Goal: Task Accomplishment & Management: Use online tool/utility

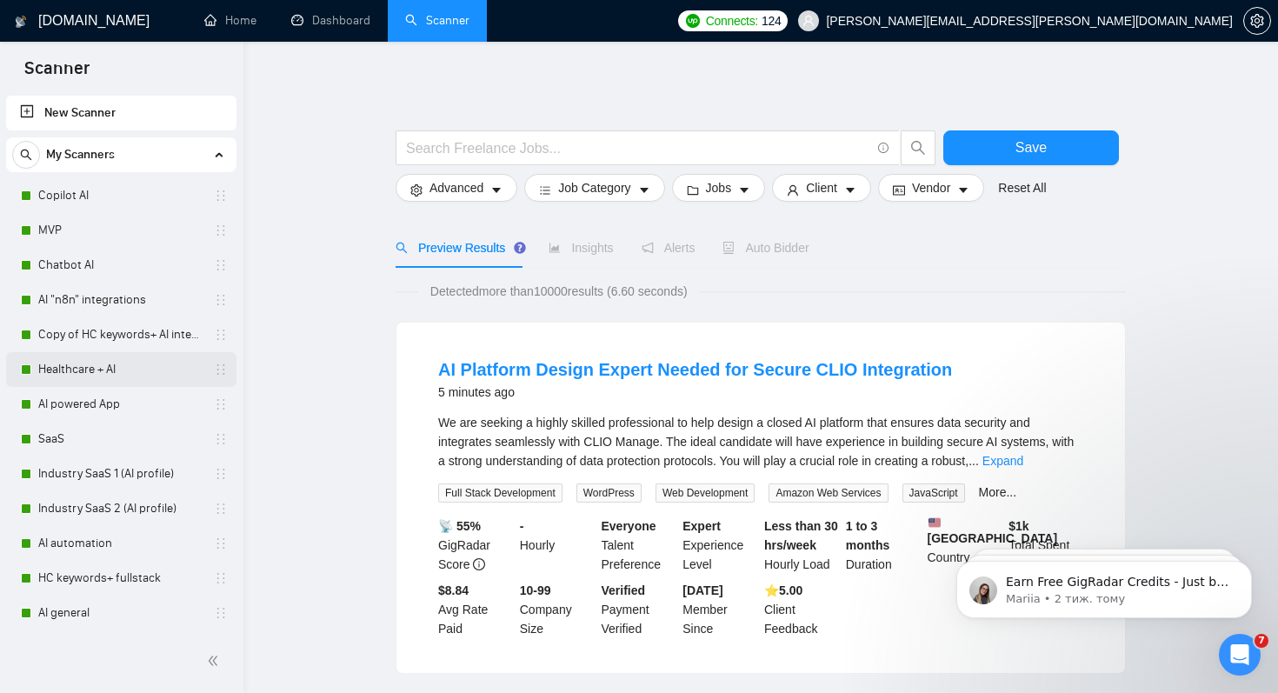
click at [88, 367] on link "Healthcare + AI" at bounding box center [120, 369] width 165 height 35
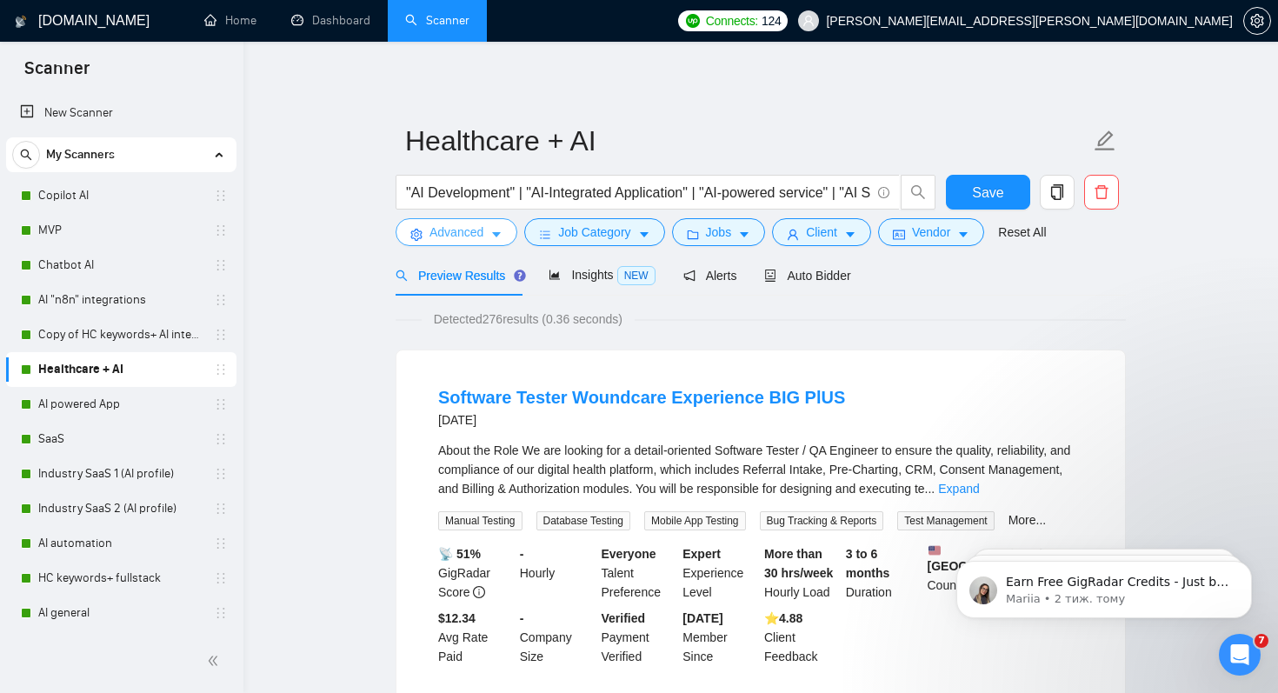
click at [480, 229] on span "Advanced" at bounding box center [457, 232] width 54 height 19
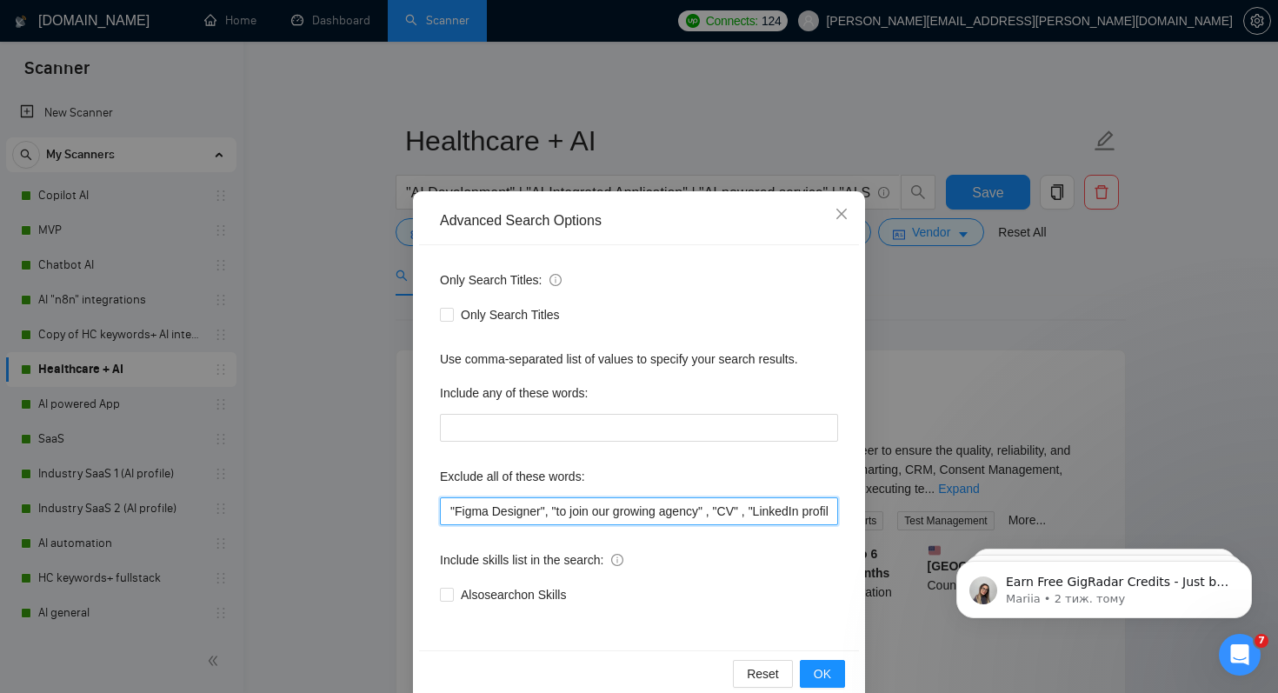
click at [451, 511] on input ""Figma Designer", "to join our growing agency" , "CV" , "LinkedIn profile" , "F…" at bounding box center [639, 511] width 398 height 28
paste input "UI/UX"
click at [450, 515] on input "UI/UX" "Figma Designer", "to join our growing agency" , "CV" , "LinkedIn profil…" at bounding box center [639, 511] width 398 height 28
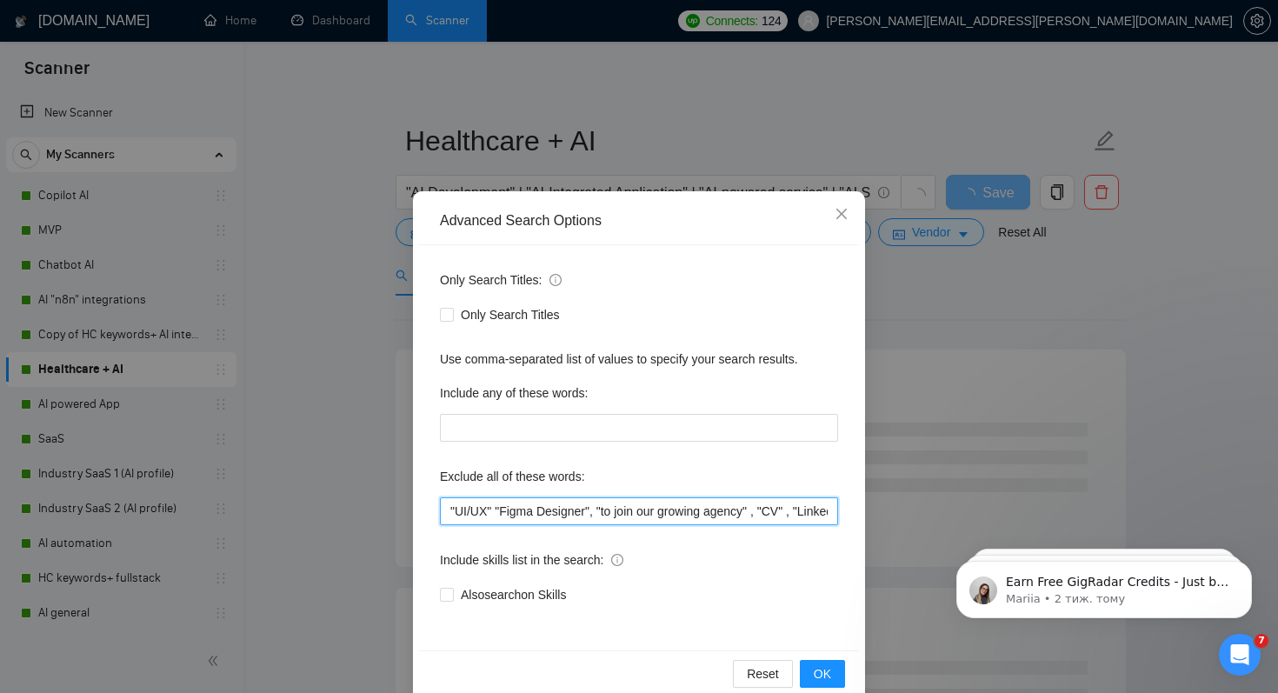
click at [489, 513] on input ""UI/UX" "Figma Designer", "to join our growing agency" , "CV" , "LinkedIn profi…" at bounding box center [639, 511] width 398 height 28
click at [551, 510] on input ""UI/UX Designer " "Figma Designer", "to join our growing agency" , "CV" , "Link…" at bounding box center [639, 511] width 398 height 28
drag, startPoint x: 556, startPoint y: 507, endPoint x: 344, endPoint y: 507, distance: 211.3
click at [344, 507] on div "Advanced Search Options Only Search Titles: Only Search Titles Use comma-separa…" at bounding box center [639, 346] width 1278 height 693
type input ""UI/UX Designer ", "Figma Designer", "to join our growing agency" , "CV" , "Lin…"
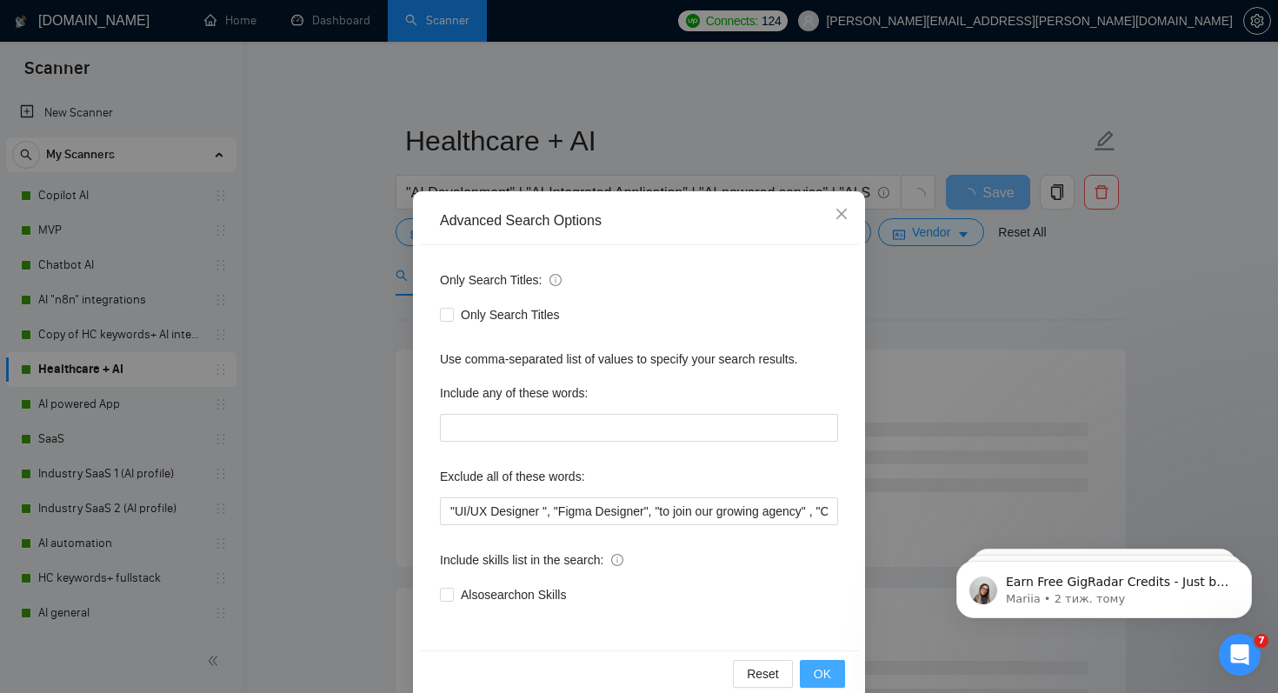
click at [809, 674] on button "OK" at bounding box center [822, 674] width 45 height 28
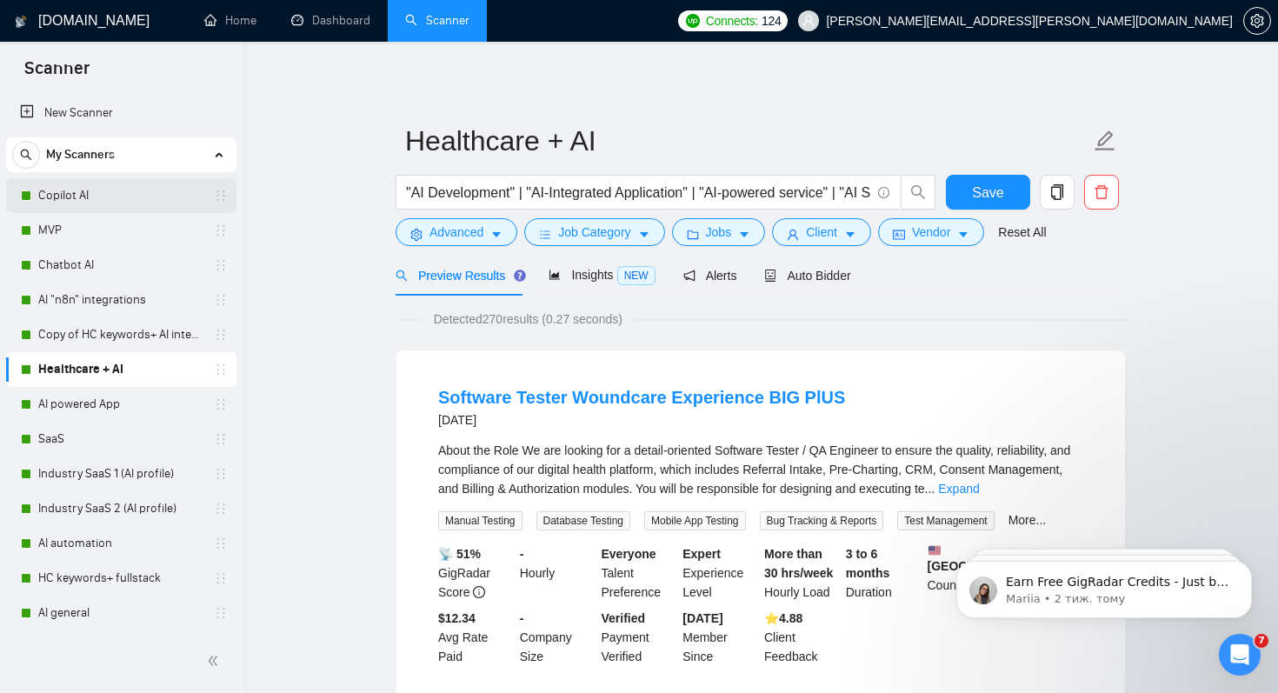
click at [58, 188] on link "Copilot AI" at bounding box center [120, 195] width 165 height 35
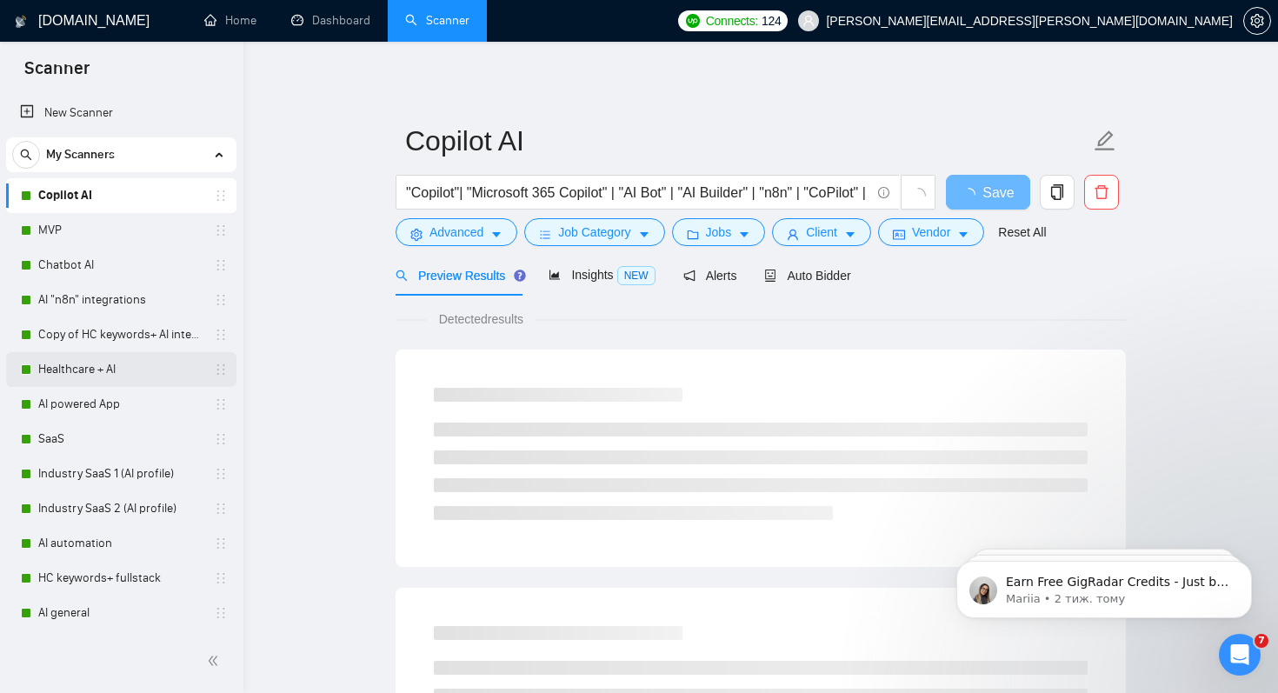
click at [66, 374] on link "Healthcare + AI" at bounding box center [120, 369] width 165 height 35
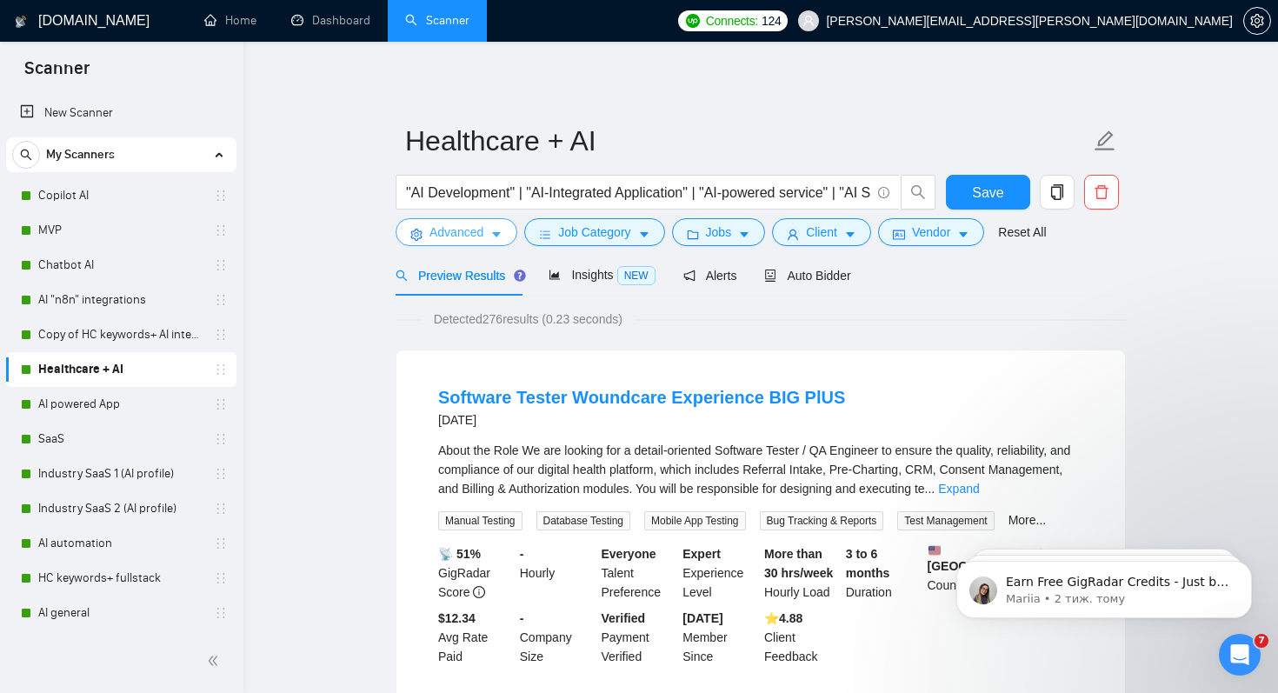
click at [495, 238] on icon "caret-down" at bounding box center [496, 235] width 12 height 12
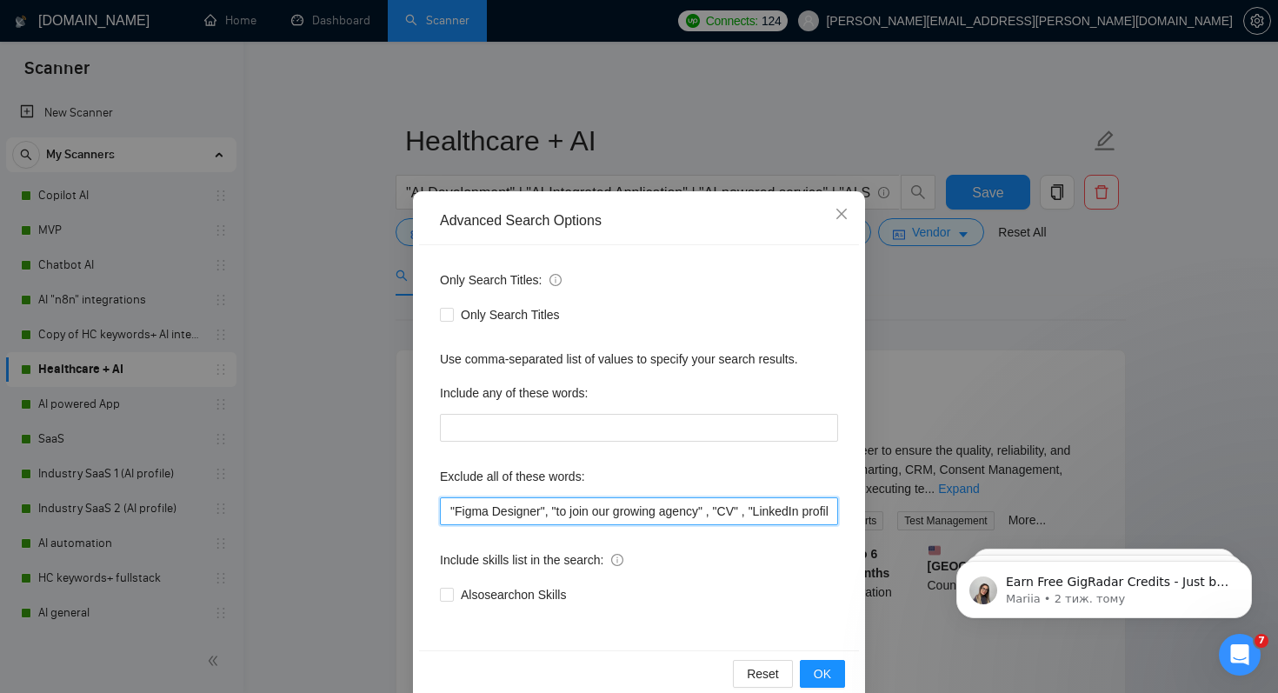
click at [451, 517] on input ""Figma Designer", "to join our growing agency" , "CV" , "LinkedIn profile" , "F…" at bounding box center [639, 511] width 398 height 28
paste input ""UI/UX Designer ","
type input ""UI/UX Designer ", "Figma Designer", "to join our growing agency" , "CV" , "Lin…"
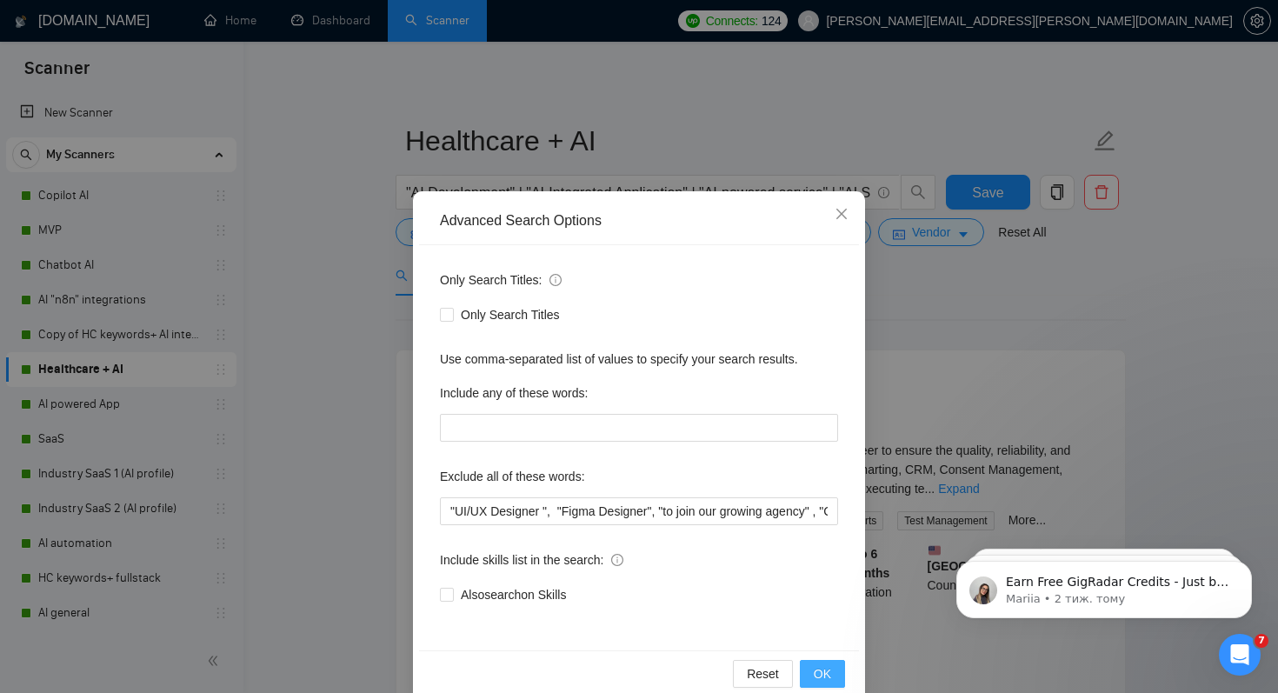
click at [825, 675] on span "OK" at bounding box center [822, 673] width 17 height 19
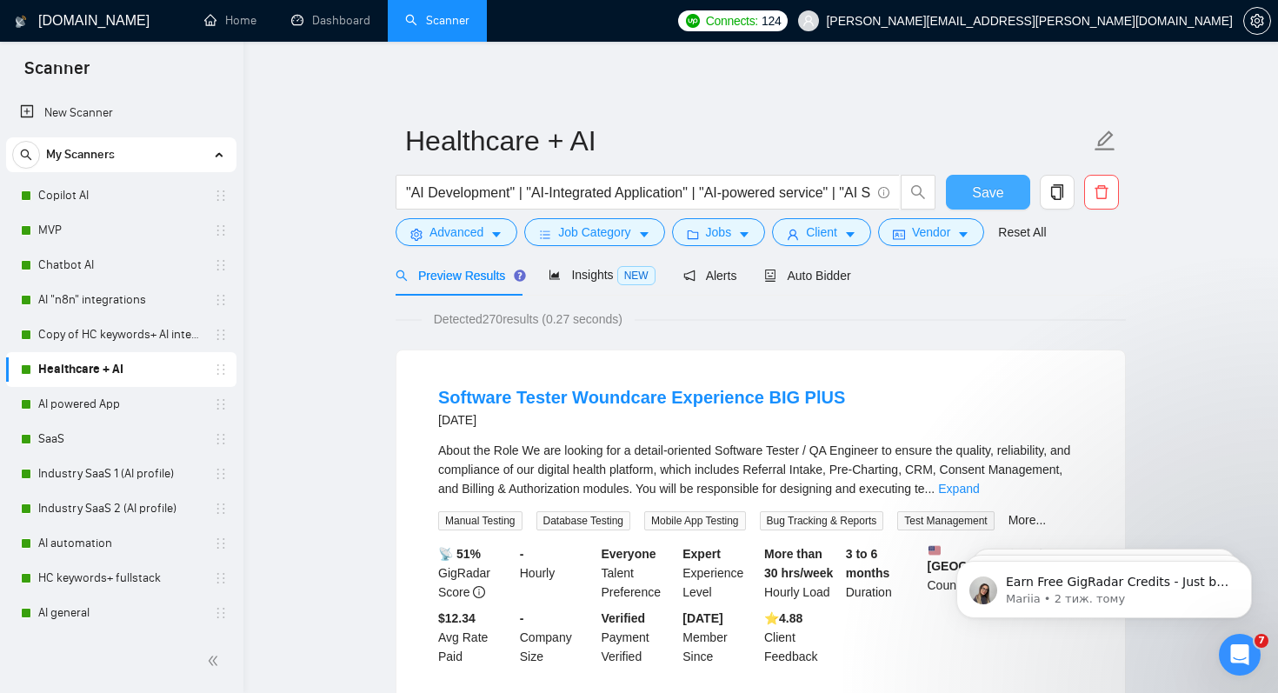
click at [982, 195] on span "Save" at bounding box center [987, 193] width 31 height 22
click at [161, 335] on link "Copy of HC keywords+ AI integration" at bounding box center [120, 334] width 165 height 35
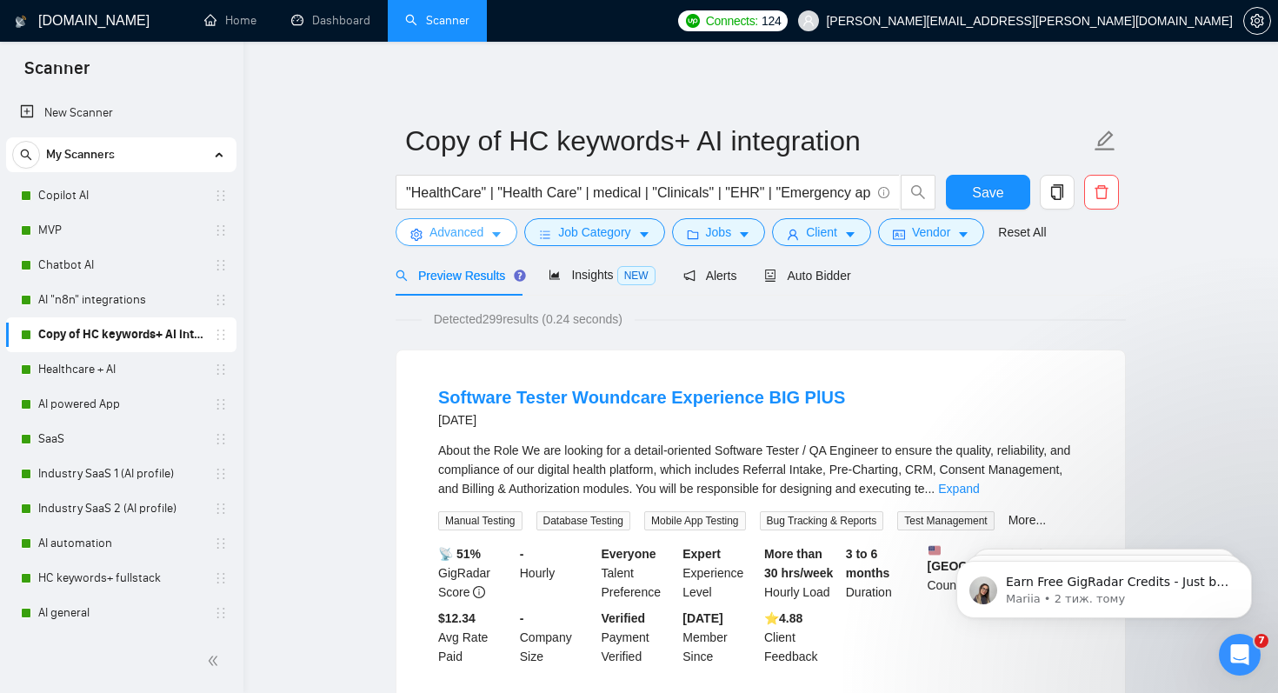
click at [477, 230] on span "Advanced" at bounding box center [457, 232] width 54 height 19
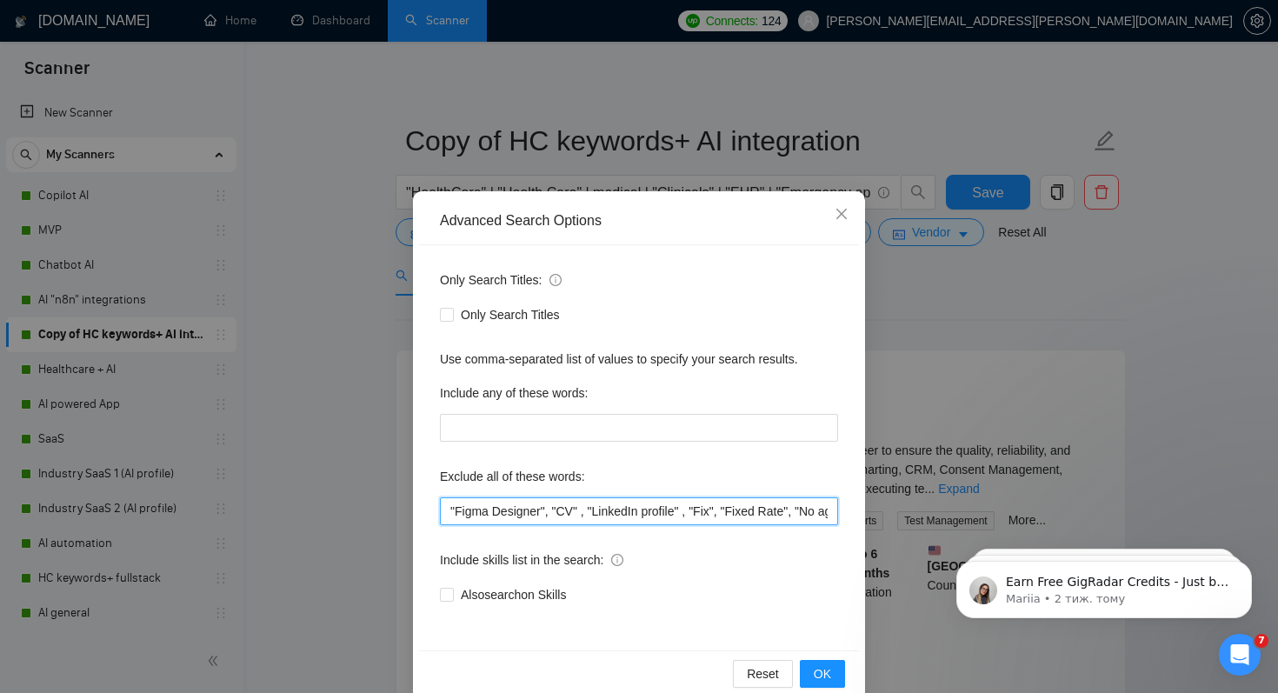
click at [450, 510] on input ""Figma Designer", "CV" , "LinkedIn profile" , "Fix", "Fixed Rate", "No agency",…" at bounding box center [639, 511] width 398 height 28
paste input ""UI/UX Designer ","
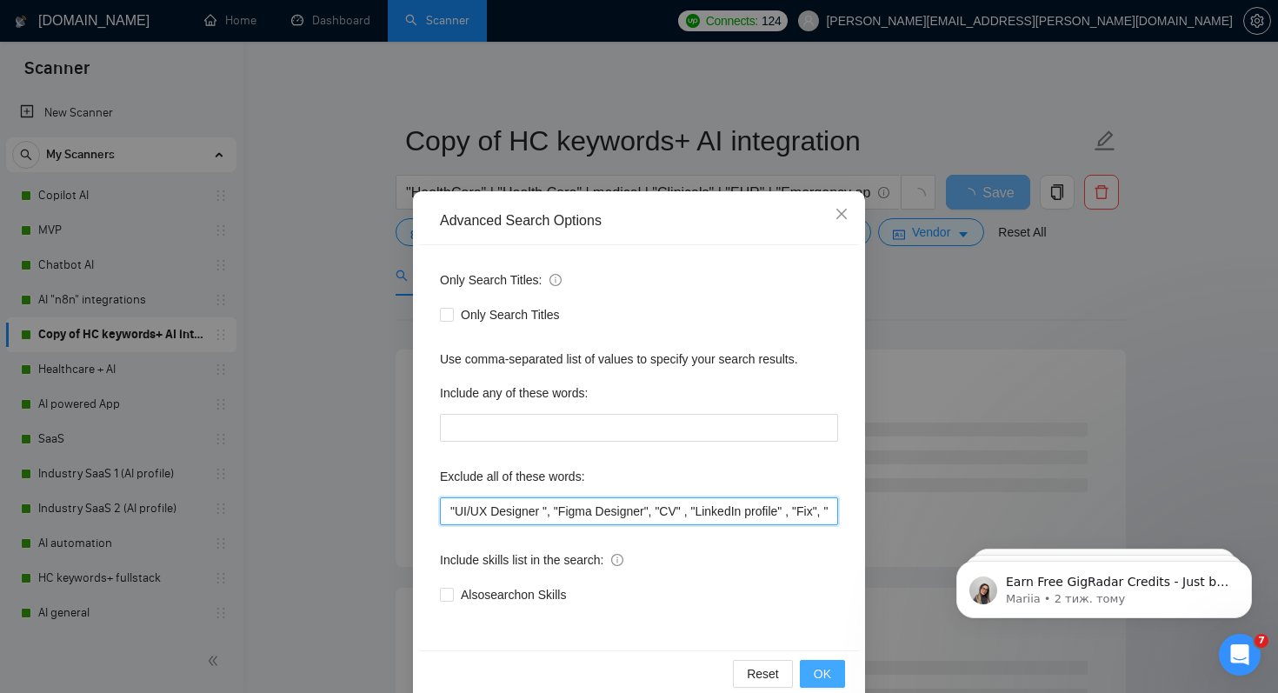
type input ""UI/UX Designer ", "Figma Designer", "CV" , "LinkedIn profile" , "Fix", "Fixed …"
click at [819, 670] on span "OK" at bounding box center [822, 673] width 17 height 19
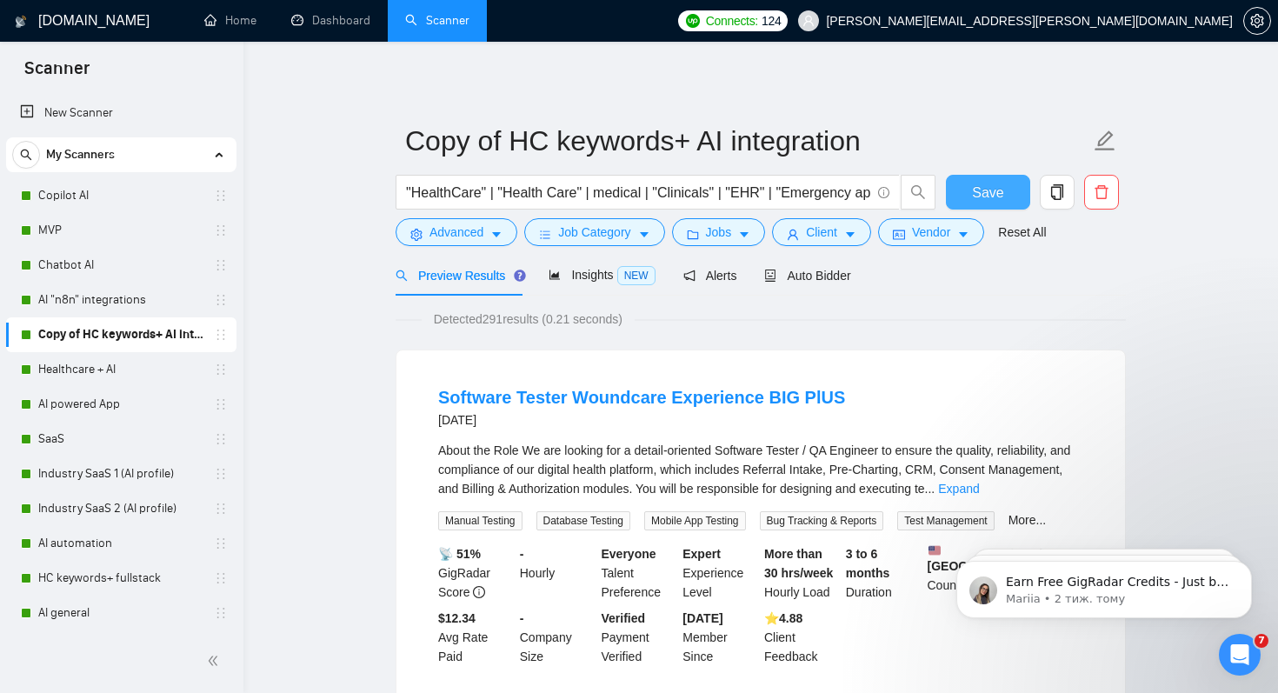
click at [996, 192] on span "Save" at bounding box center [987, 193] width 31 height 22
click at [66, 387] on link "AI powered App" at bounding box center [120, 404] width 165 height 35
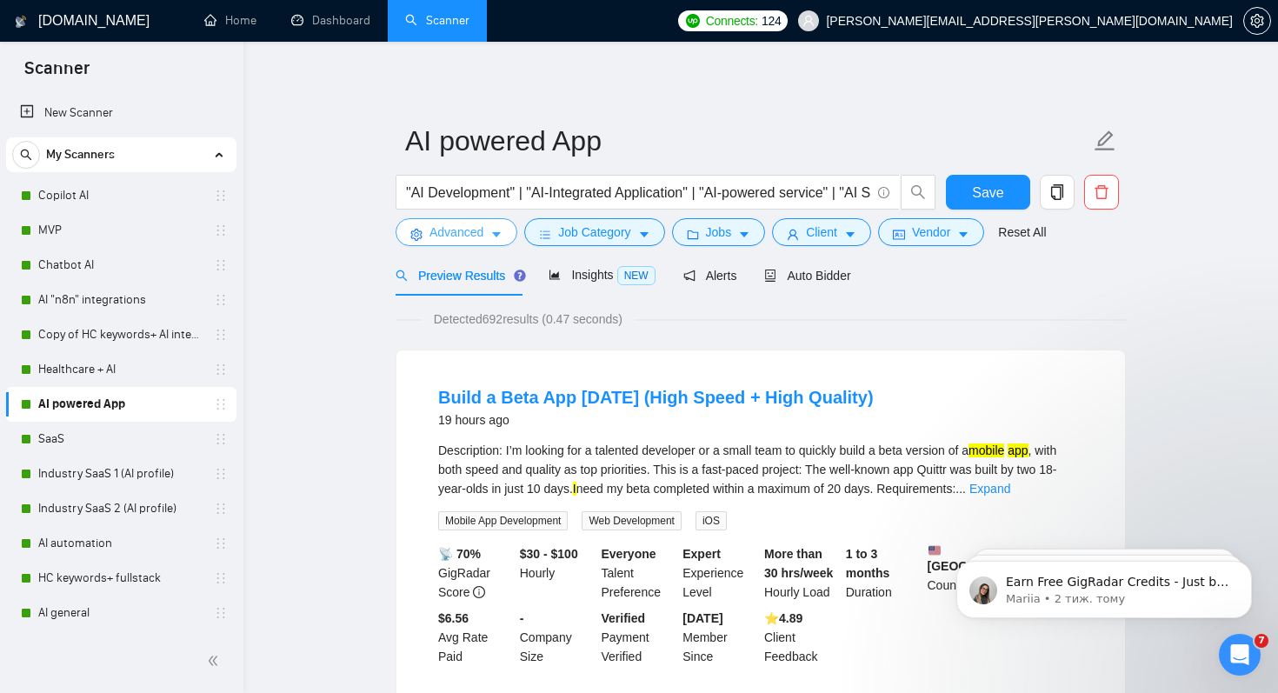
click at [499, 237] on icon "caret-down" at bounding box center [496, 235] width 12 height 12
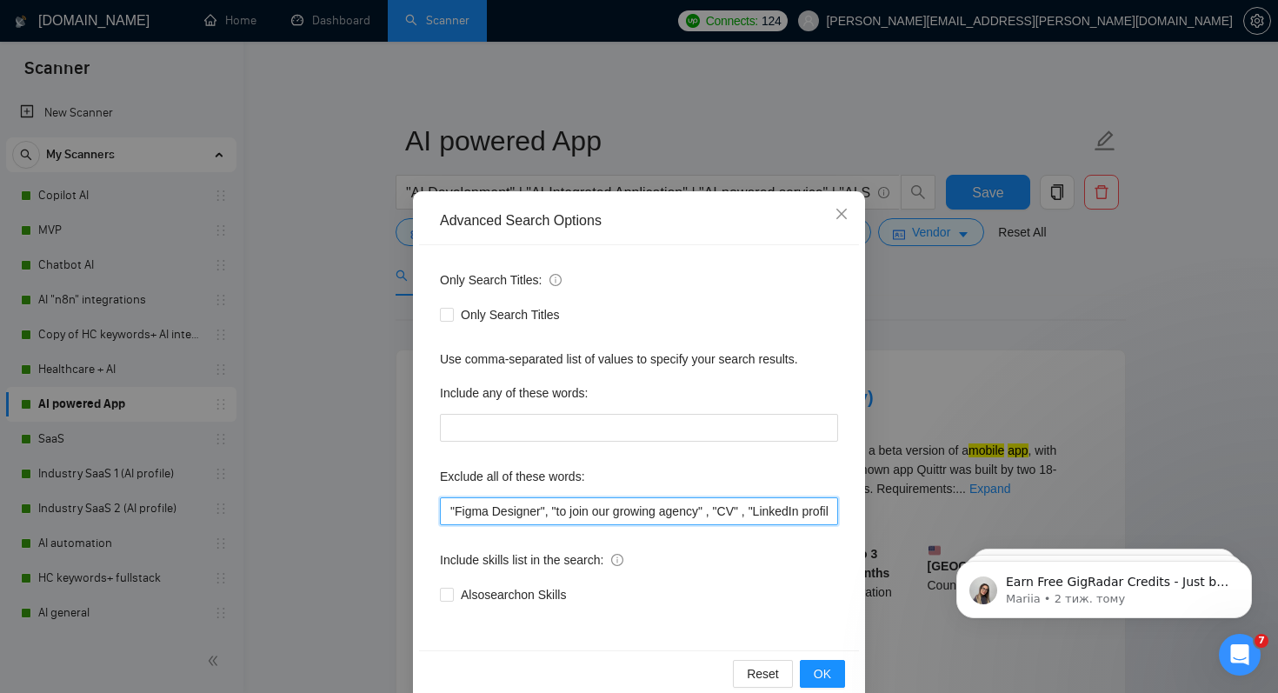
click at [449, 512] on input ""Figma Designer", "to join our growing agency" , "CV" , "LinkedIn profile" , "F…" at bounding box center [639, 511] width 398 height 28
paste input ""UI/UX Designer ","
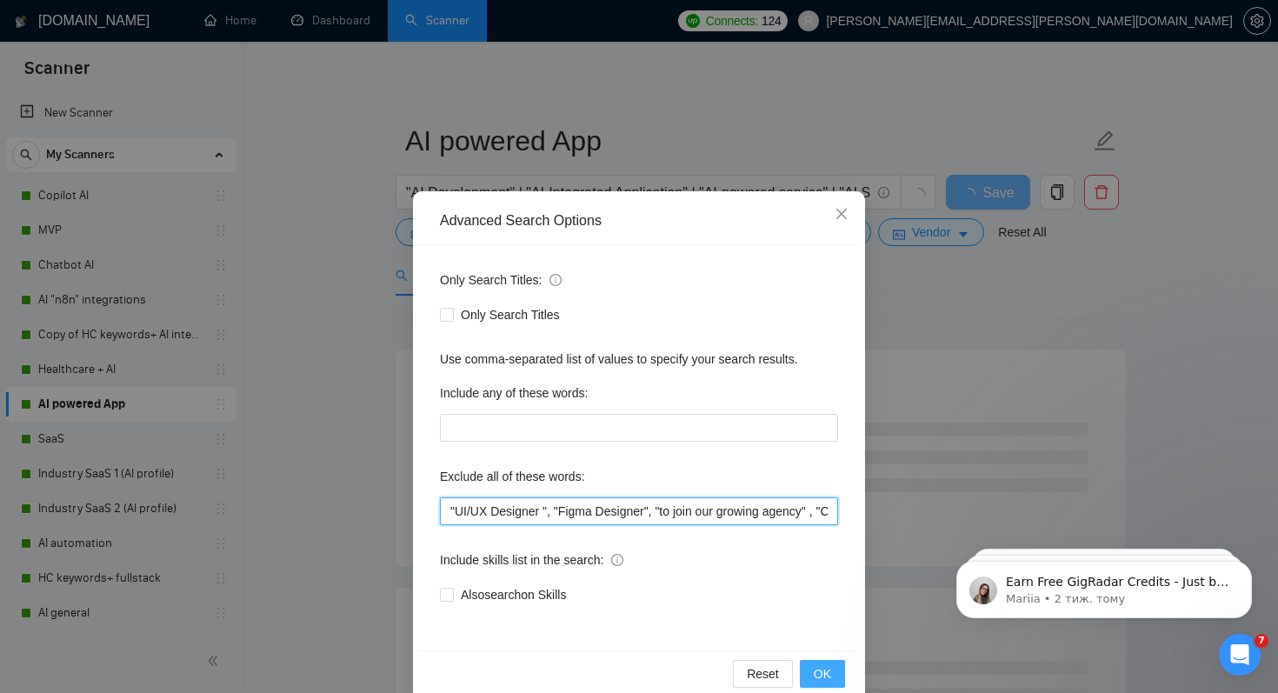
type input ""UI/UX Designer ", "Figma Designer", "to join our growing agency" , "CV" , "Lin…"
click at [812, 676] on button "OK" at bounding box center [822, 674] width 45 height 28
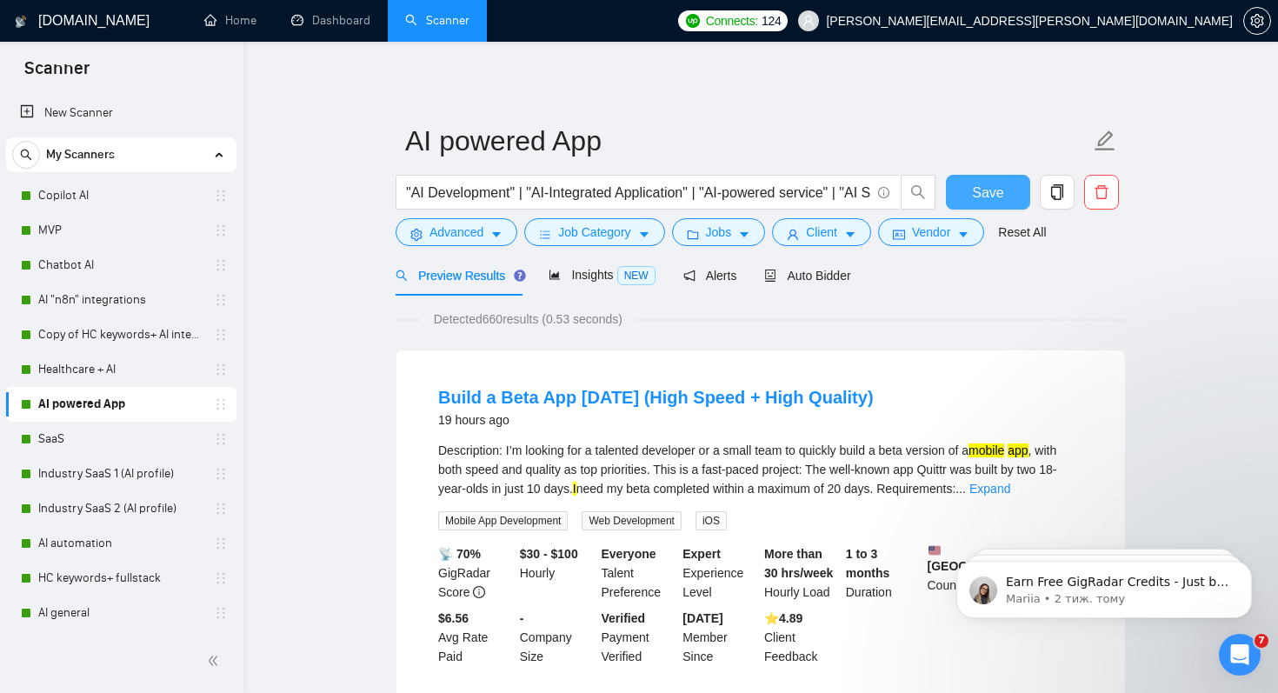
click at [999, 196] on span "Save" at bounding box center [987, 193] width 31 height 22
click at [61, 436] on link "SaaS" at bounding box center [120, 439] width 165 height 35
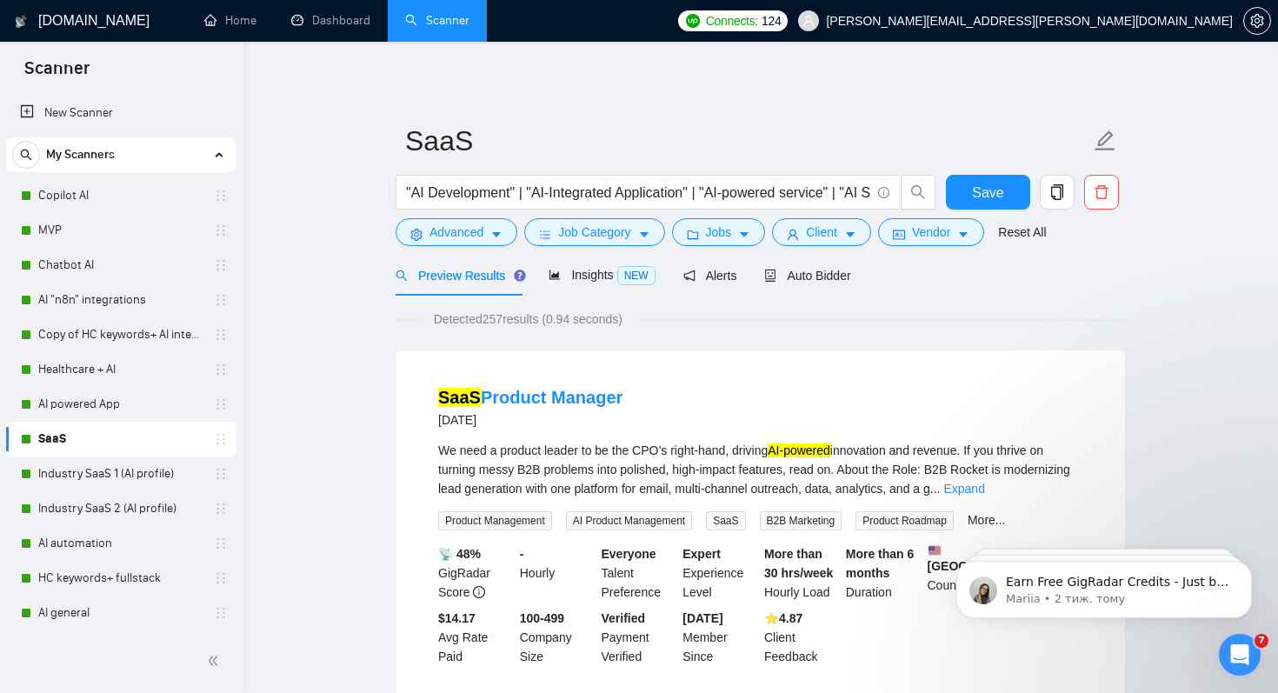
click at [489, 279] on span "Preview Results" at bounding box center [458, 276] width 125 height 14
click at [478, 240] on span "Advanced" at bounding box center [457, 232] width 54 height 19
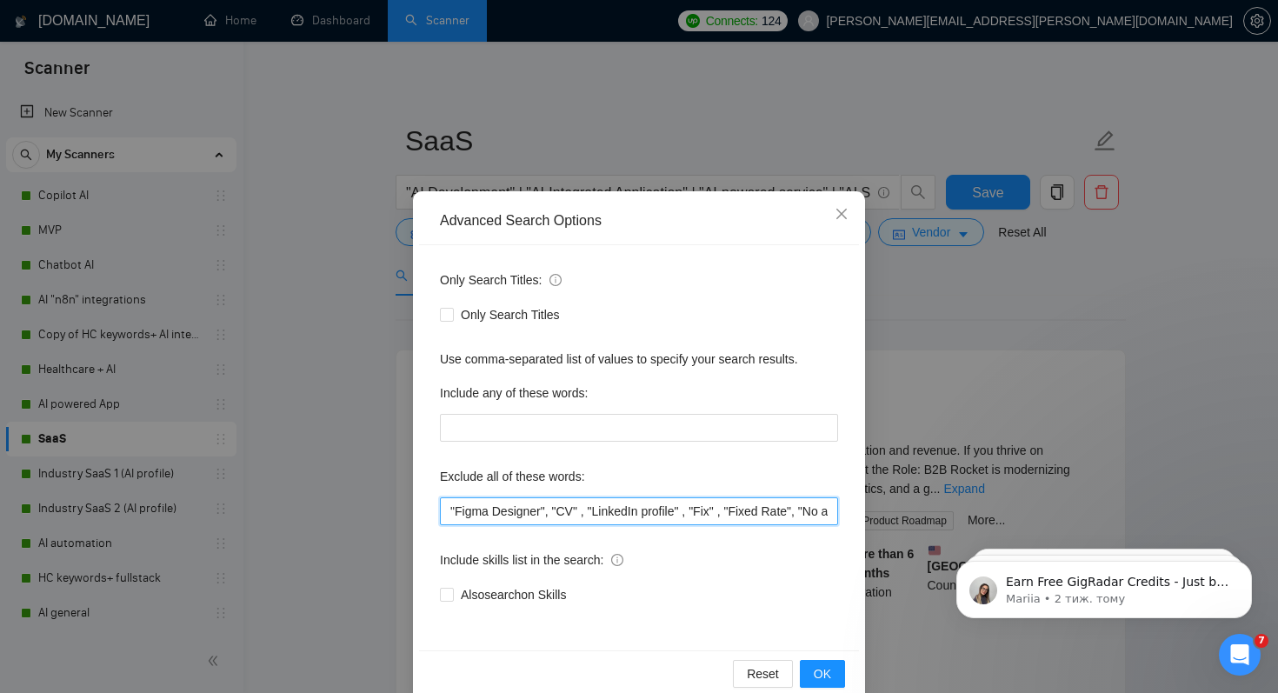
click at [451, 513] on input ""Figma Designer", "CV" , "LinkedIn profile" , "Fix" , "Fixed Rate", "No agency"…" at bounding box center [639, 511] width 398 height 28
paste input ""UI/UX Designer ","
type input ""UI/UX Designer ", "Figma Designer", "CV" , "LinkedIn profile" , "Fix" , "Fixed…"
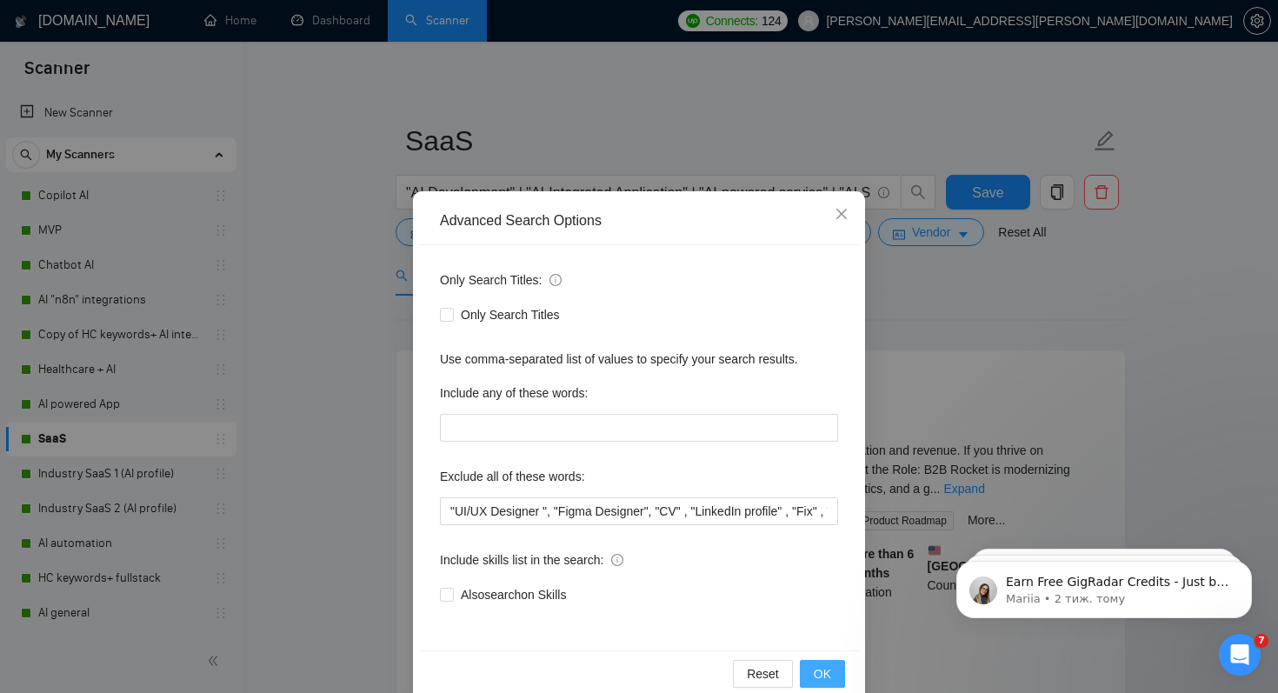
click at [820, 671] on span "OK" at bounding box center [822, 673] width 17 height 19
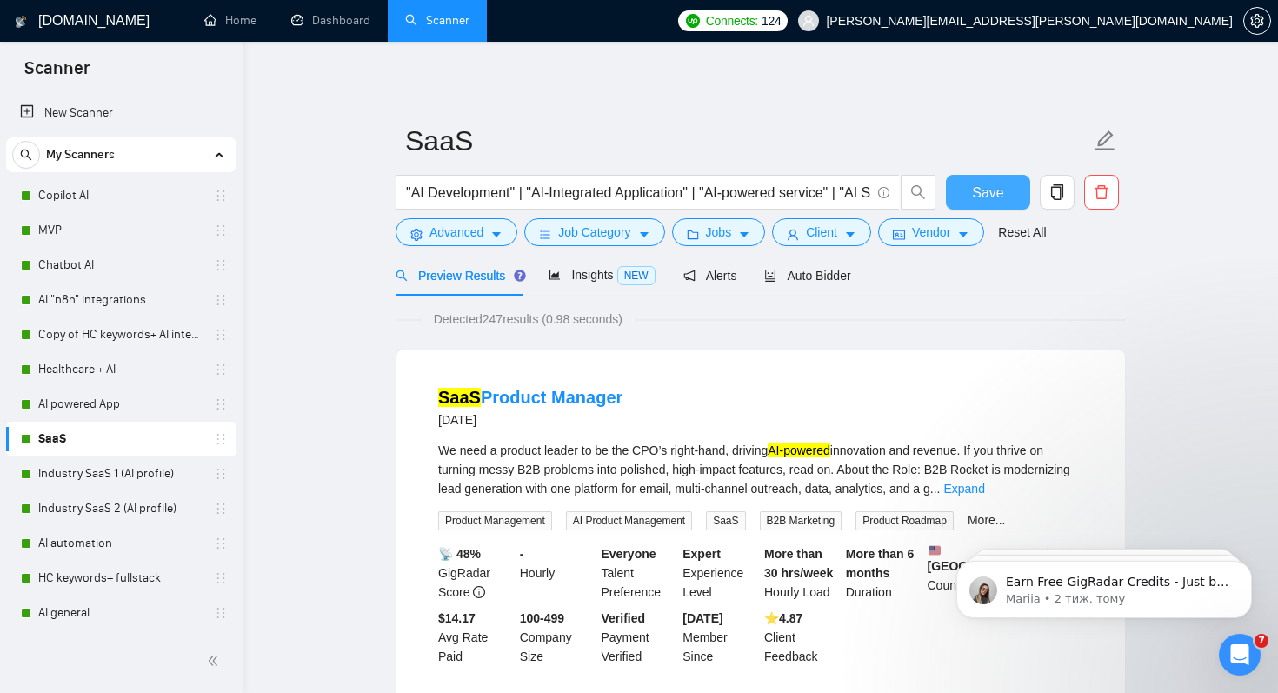
click at [997, 195] on span "Save" at bounding box center [987, 193] width 31 height 22
click at [37, 470] on div "Industry SaaS 1 (AI profile)" at bounding box center [124, 473] width 207 height 35
click at [70, 474] on link "Industry SaaS 1 (AI profile)" at bounding box center [120, 473] width 165 height 35
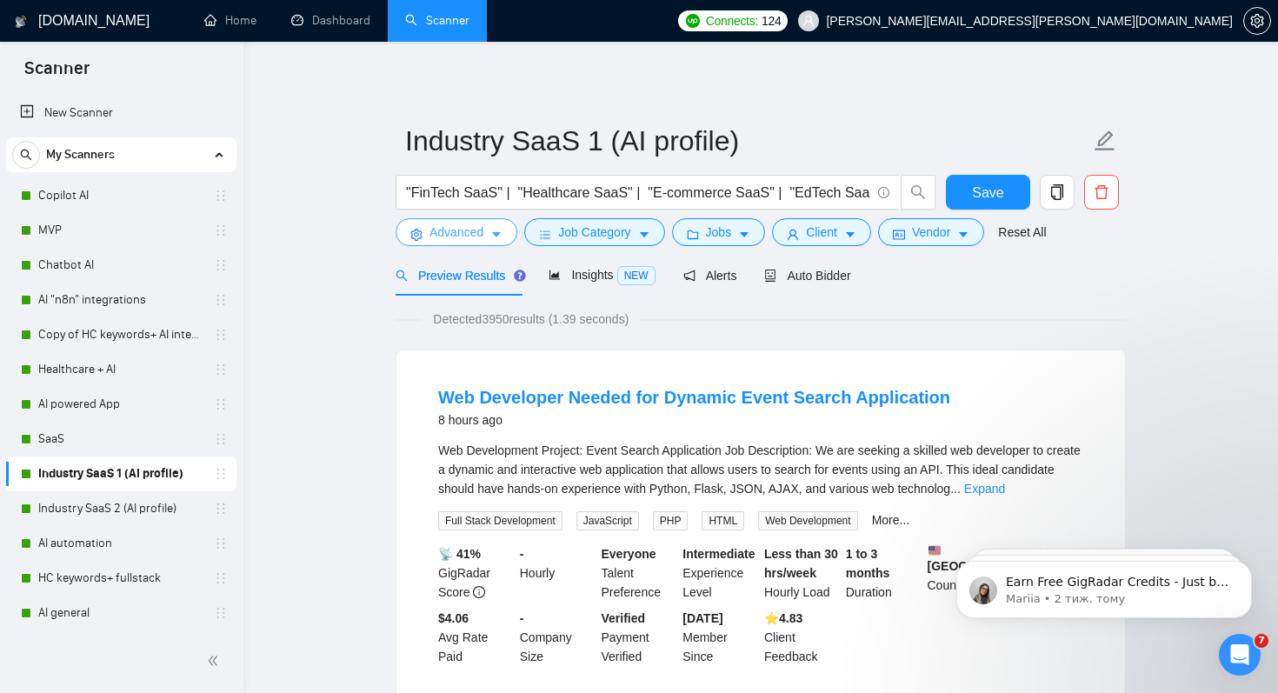
click at [463, 235] on span "Advanced" at bounding box center [457, 232] width 54 height 19
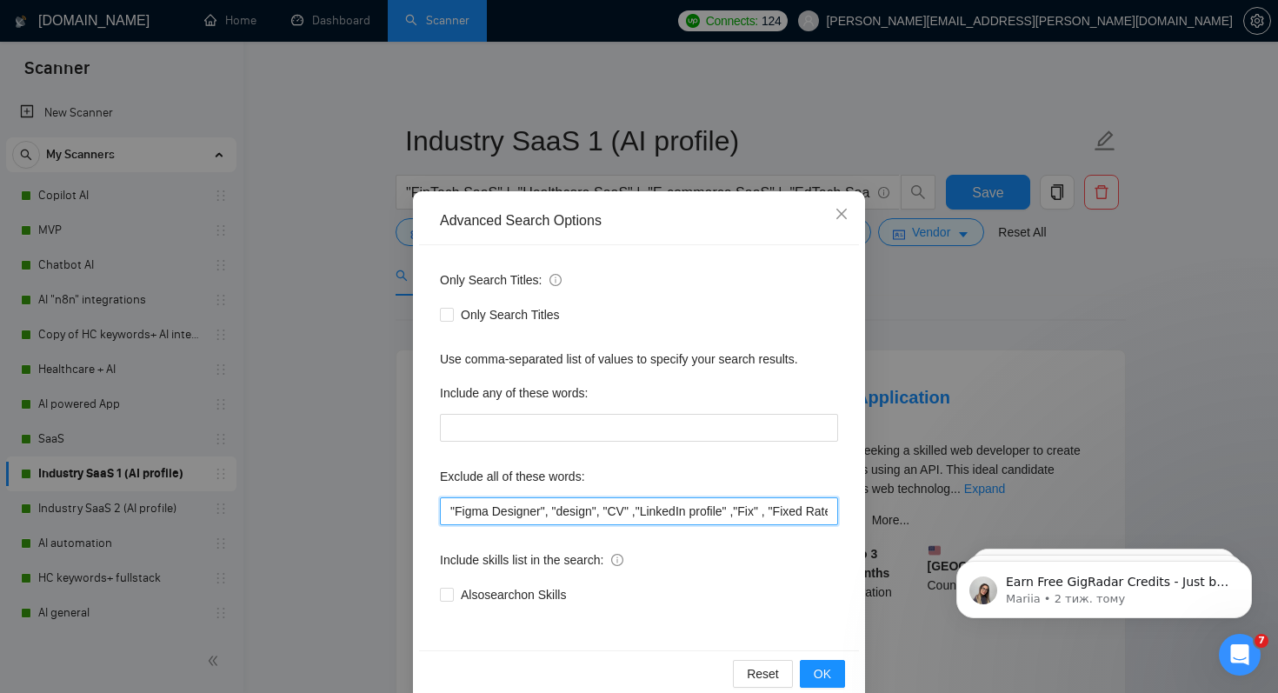
click at [450, 514] on input ""Figma Designer", "design", "CV" ,"LinkedIn profile" ,"Fix" , "Fixed Rate", "No…" at bounding box center [639, 511] width 398 height 28
paste input ""UI/UX Designer ","
type input ""UI/UX Designer ", "Figma Designer", "design", "CV" ,"LinkedIn profile" ,"Fix" …"
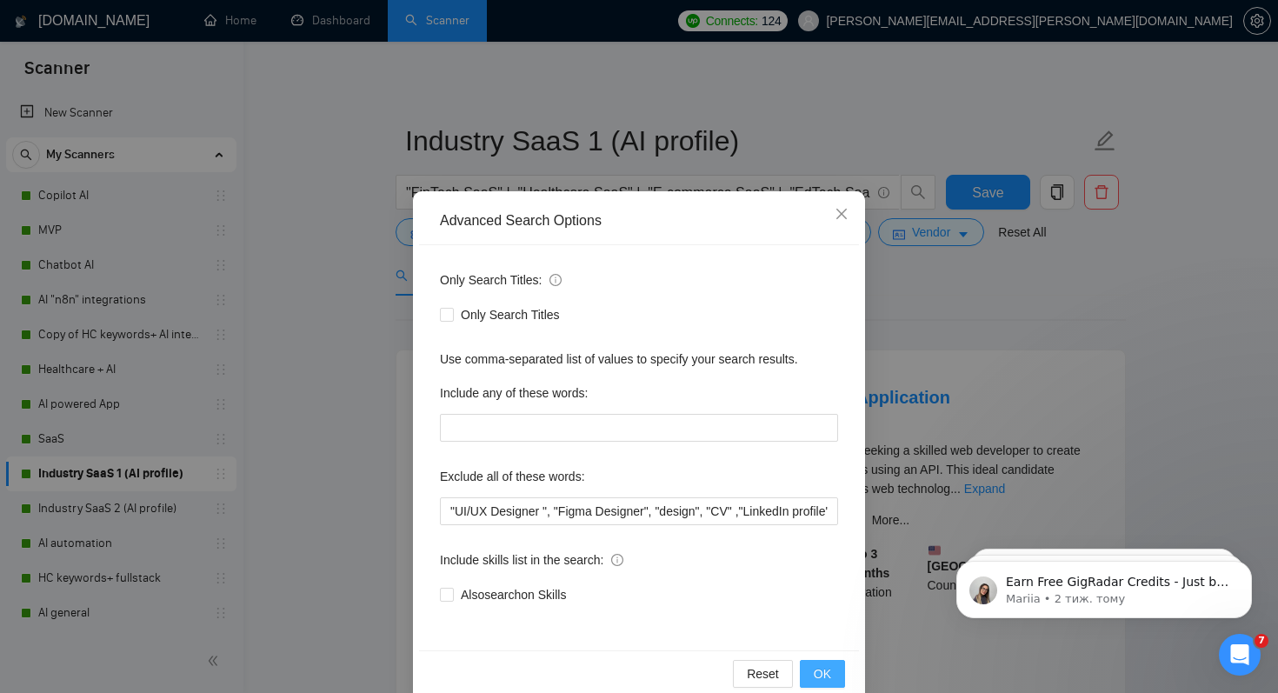
click at [815, 665] on span "OK" at bounding box center [822, 673] width 17 height 19
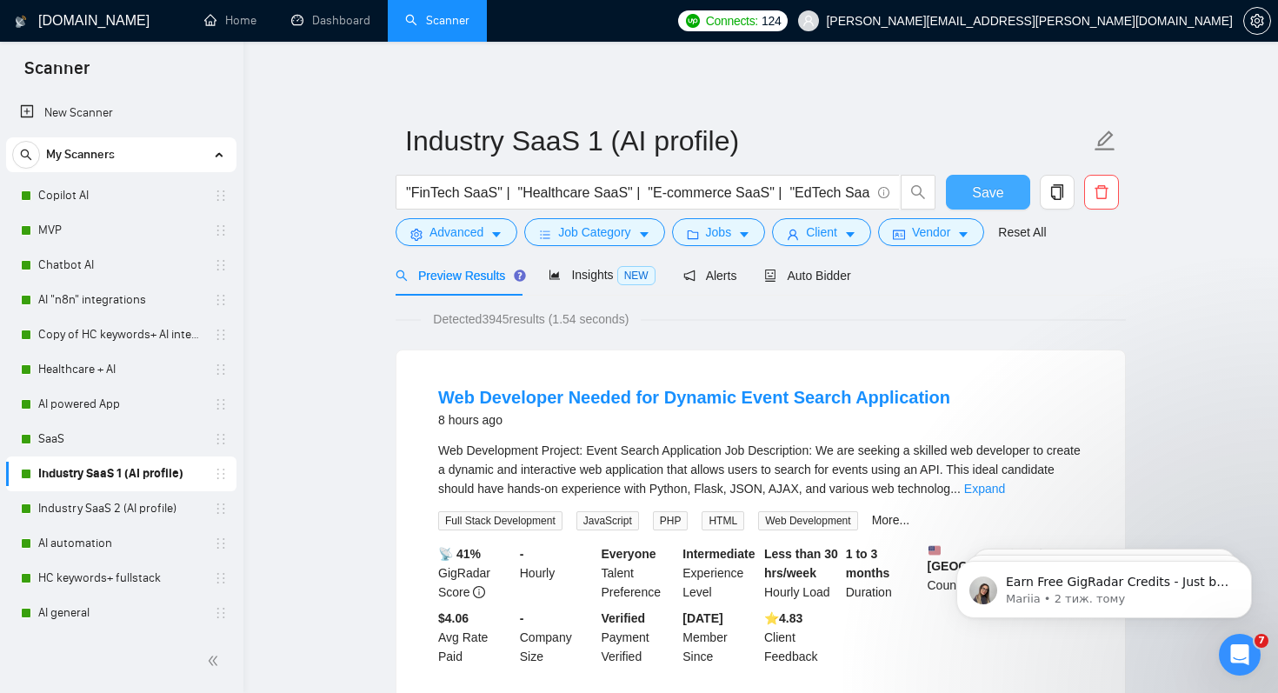
click at [1001, 196] on span "Save" at bounding box center [987, 193] width 31 height 22
click at [80, 516] on link "Industry SaaS 2 (AI profile)" at bounding box center [120, 508] width 165 height 35
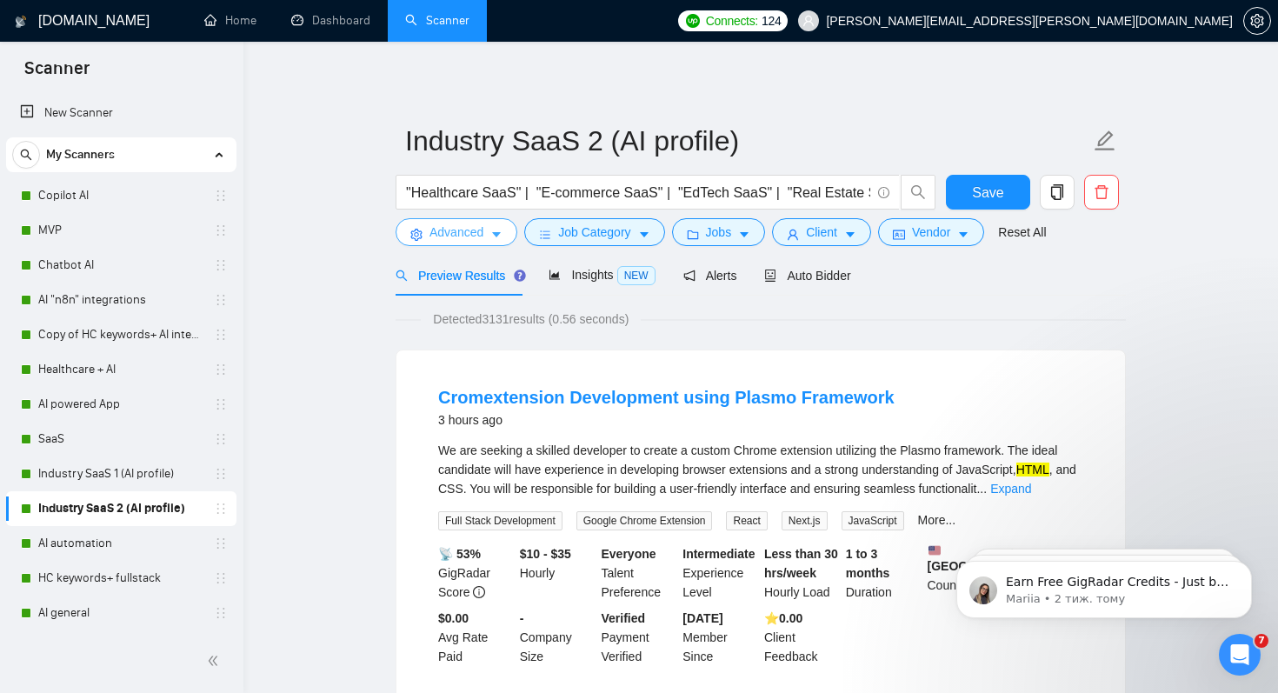
click at [488, 230] on button "Advanced" at bounding box center [457, 232] width 122 height 28
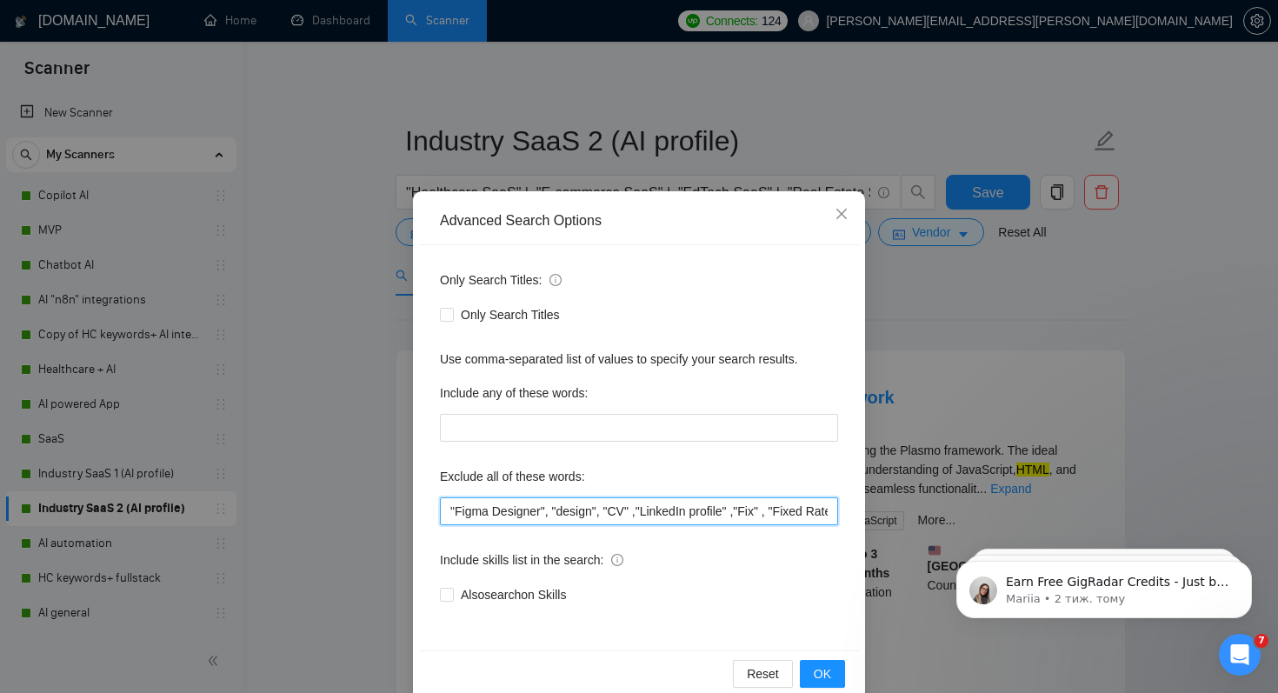
click at [450, 508] on input ""Figma Designer", "design", "CV" ,"LinkedIn profile" ,"Fix" , "Fixed Rate", "No…" at bounding box center [639, 511] width 398 height 28
paste input ""UI/UX Designer ","
type input ""UI/UX Designer ", "Figma Designer", "design", "CV" ,"LinkedIn profile" ,"Fix" …"
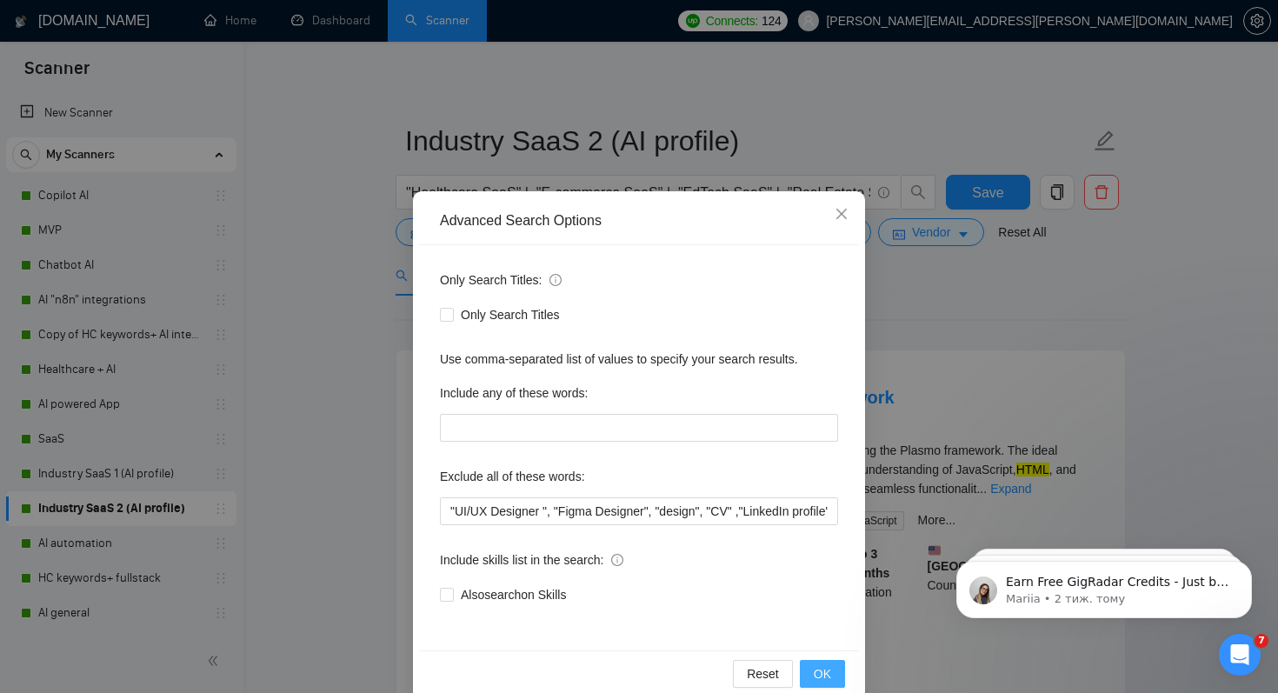
click at [833, 669] on button "OK" at bounding box center [822, 674] width 45 height 28
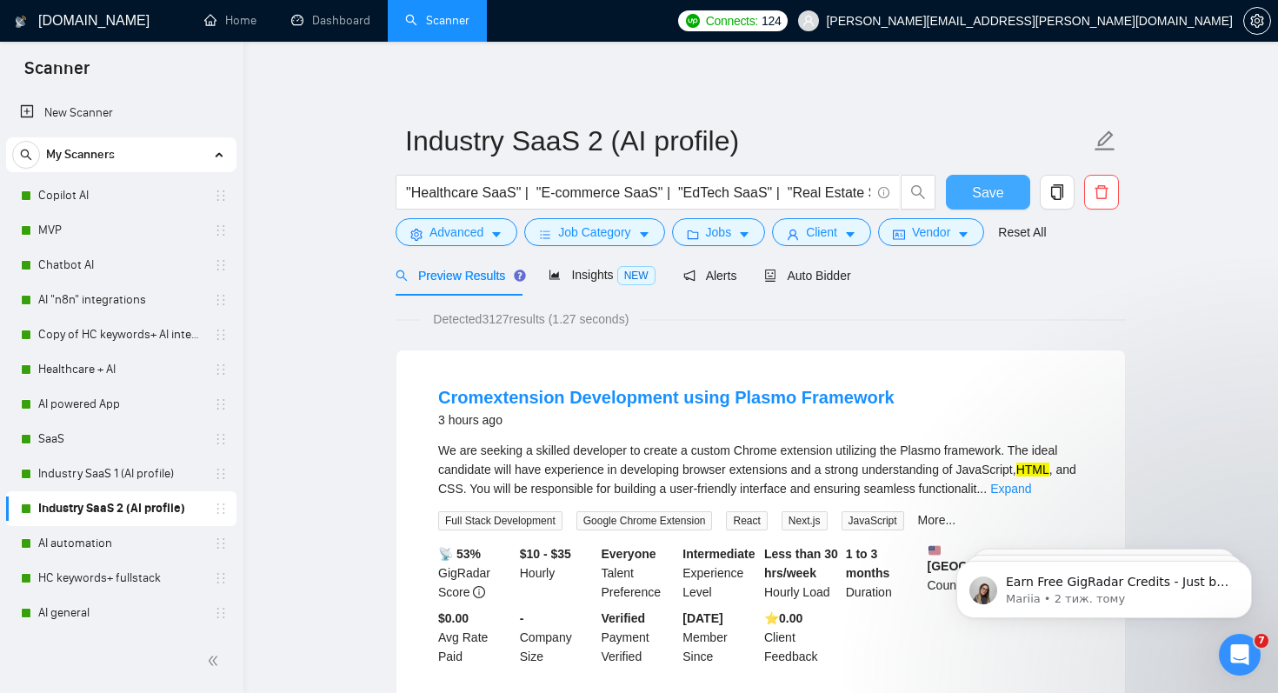
click at [1002, 196] on span "Save" at bounding box center [987, 193] width 31 height 22
click at [107, 581] on link "HC keywords+ fullstack" at bounding box center [120, 578] width 165 height 35
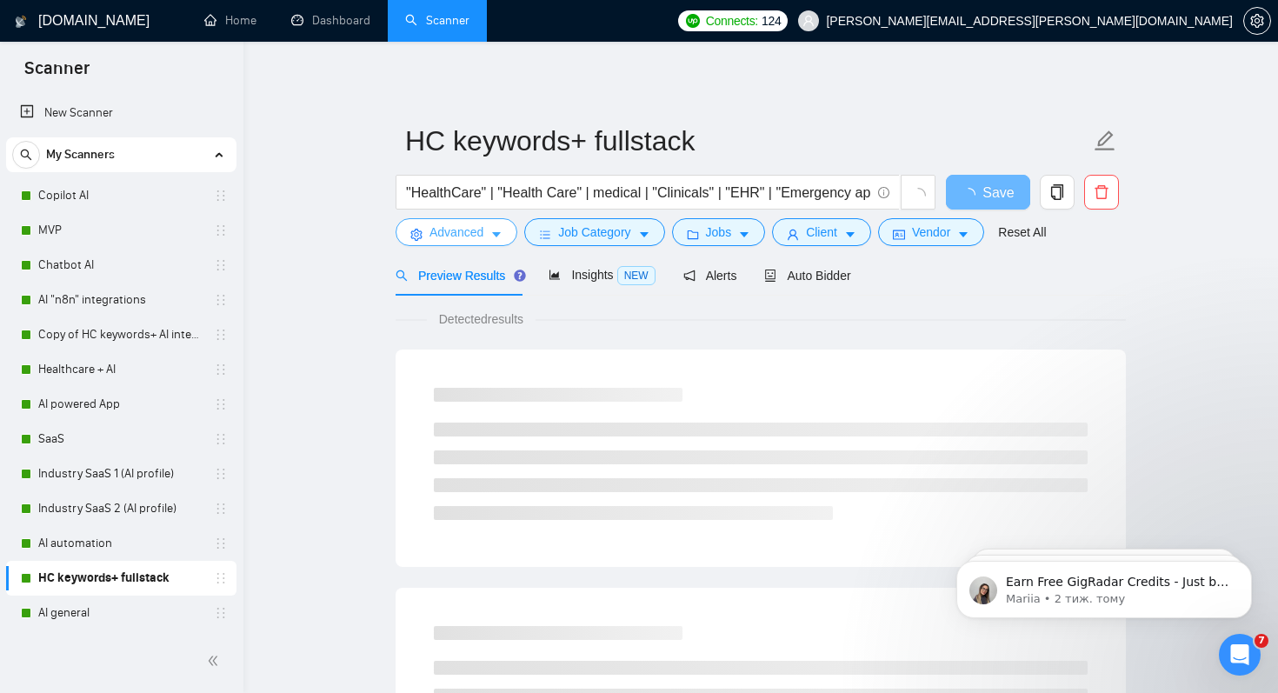
click at [463, 228] on span "Advanced" at bounding box center [457, 232] width 54 height 19
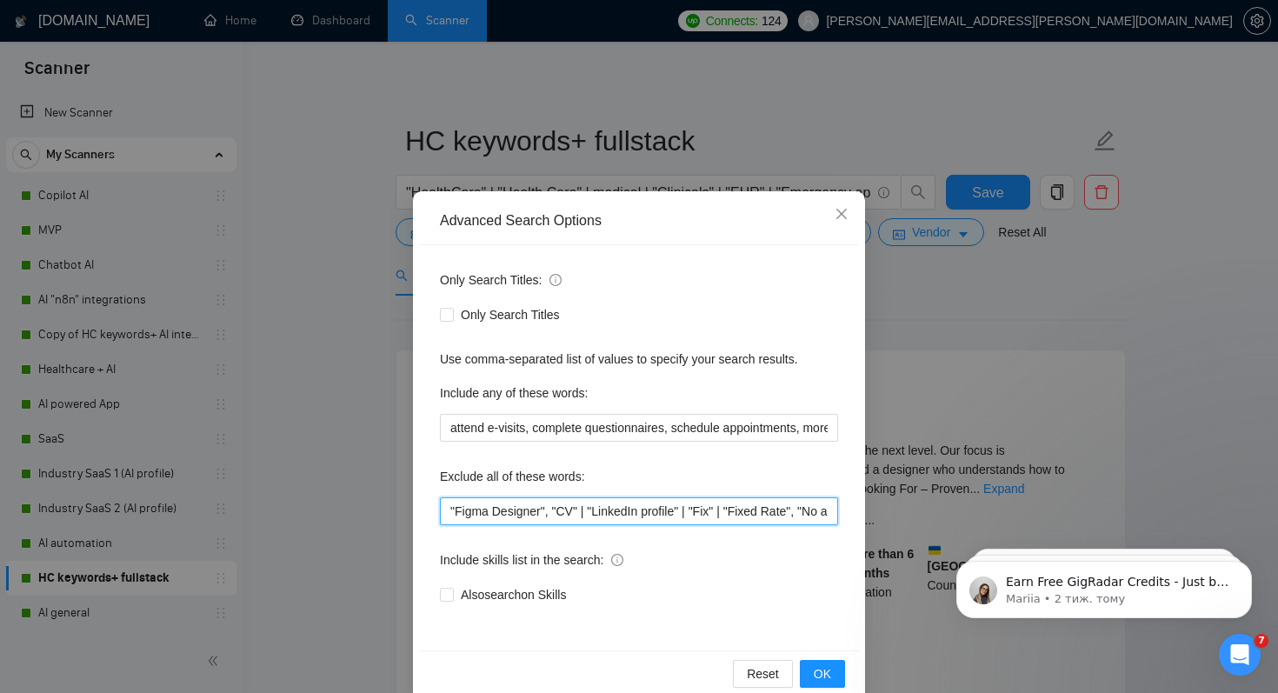
click at [450, 509] on input ""Figma Designer", "CV" | "LinkedIn profile" | "Fix" | "Fixed Rate", "No agency"…" at bounding box center [639, 511] width 398 height 28
paste input ""UI/UX Designer ","
type input ""UI/UX Designer ", "Figma Designer", "CV" | "LinkedIn profile" | "Fix" | "Fixed…"
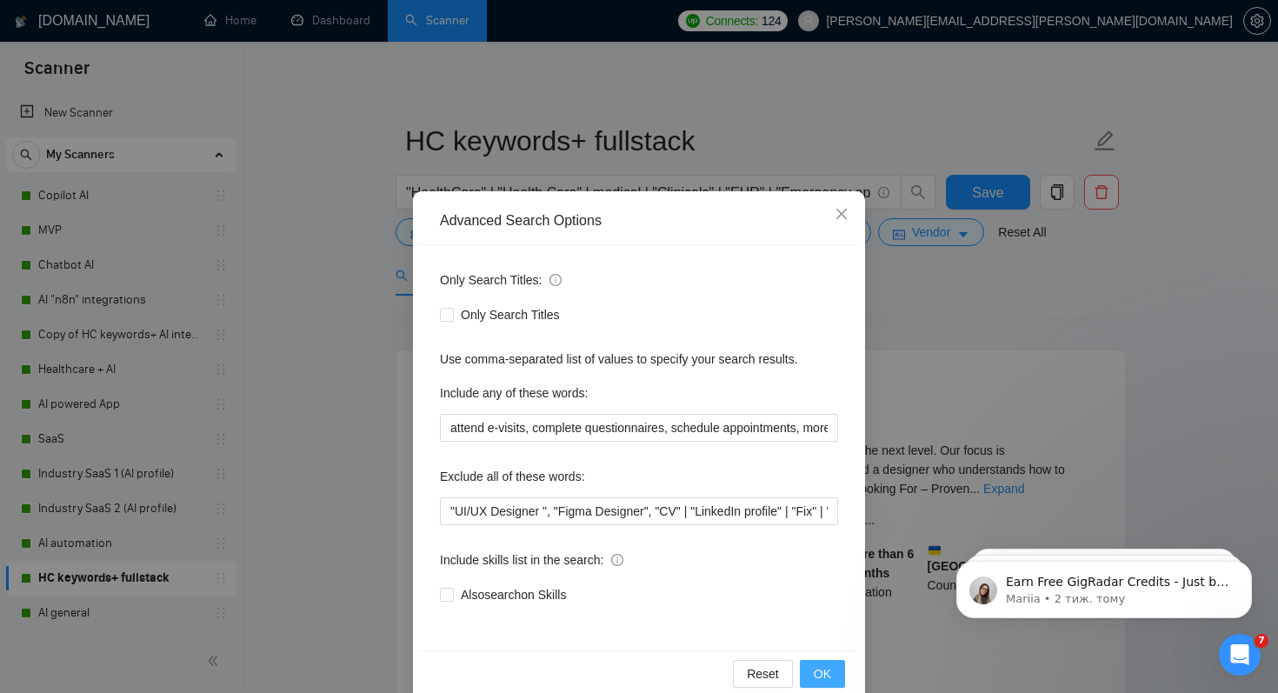
click at [807, 674] on button "OK" at bounding box center [822, 674] width 45 height 28
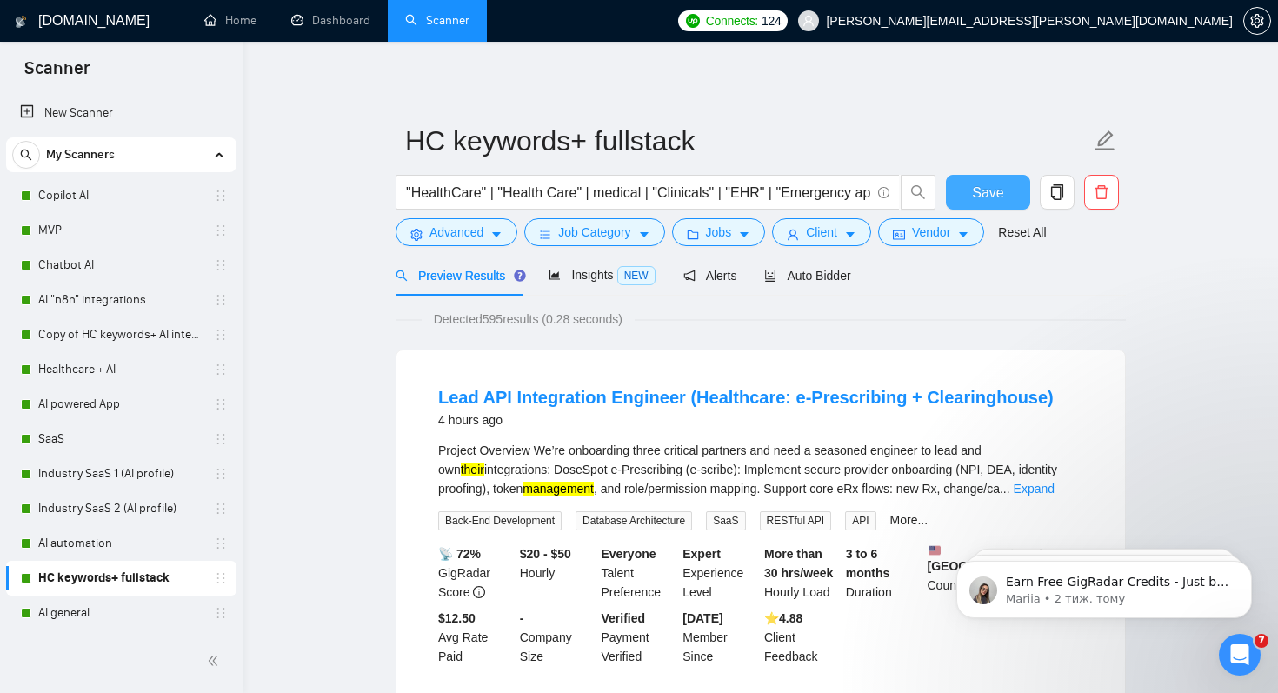
click at [984, 175] on button "Save" at bounding box center [988, 192] width 84 height 35
click at [76, 307] on link "AI "n8n" integrations" at bounding box center [120, 300] width 165 height 35
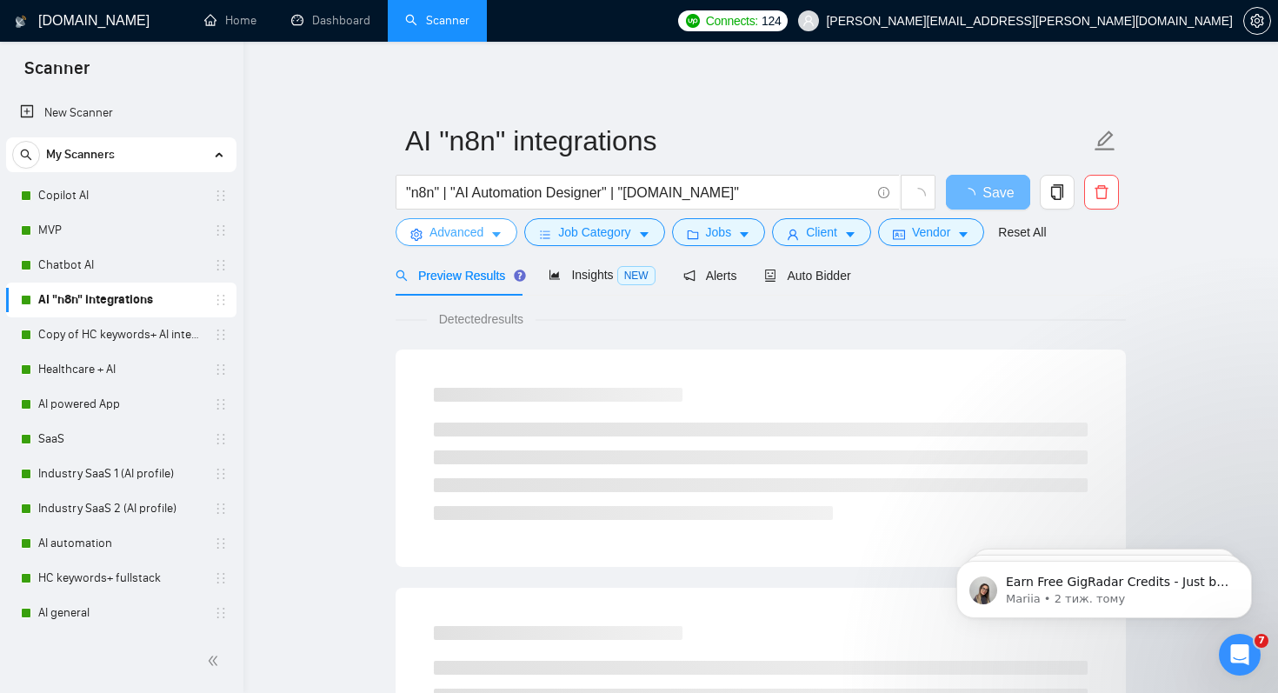
click at [482, 236] on span "Advanced" at bounding box center [457, 232] width 54 height 19
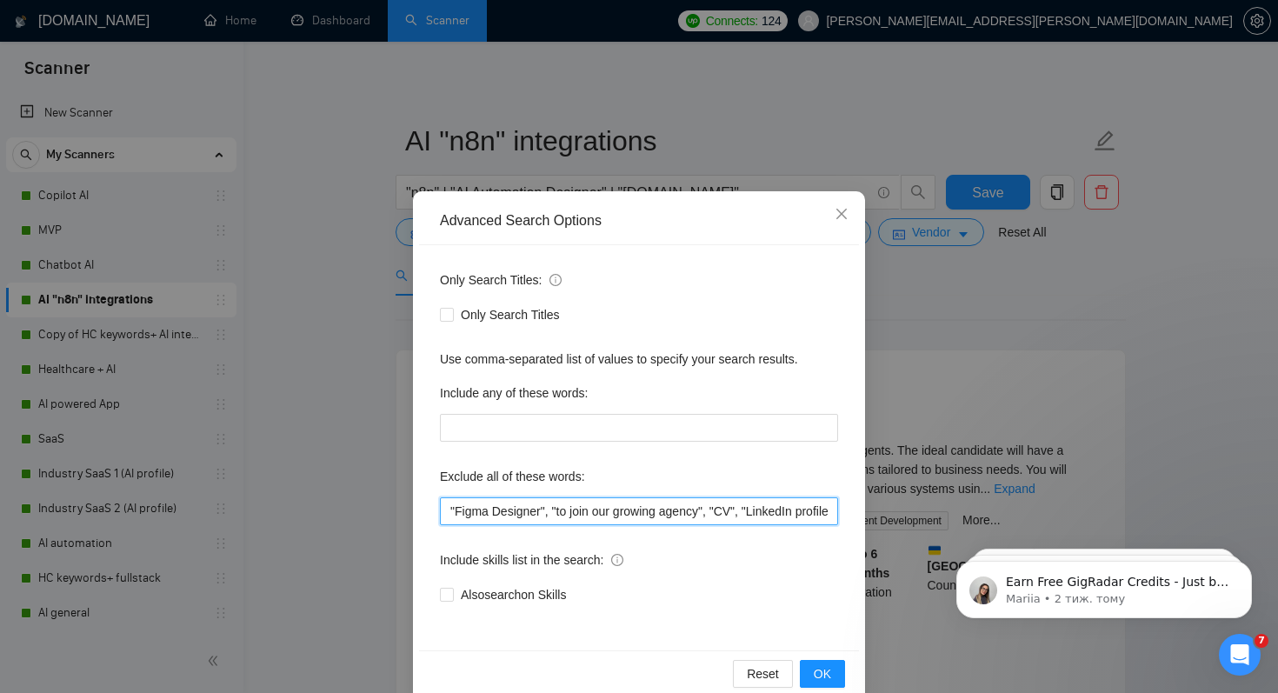
click at [451, 504] on input ""Figma Designer", "to join our growing agency", "CV", "LinkedIn profile", "Fixe…" at bounding box center [639, 511] width 398 height 28
paste input ""UI/UX Designer ","
type input ""UI/UX Designer ", "Figma Designer", "to join our growing agency", "CV", "Linke…"
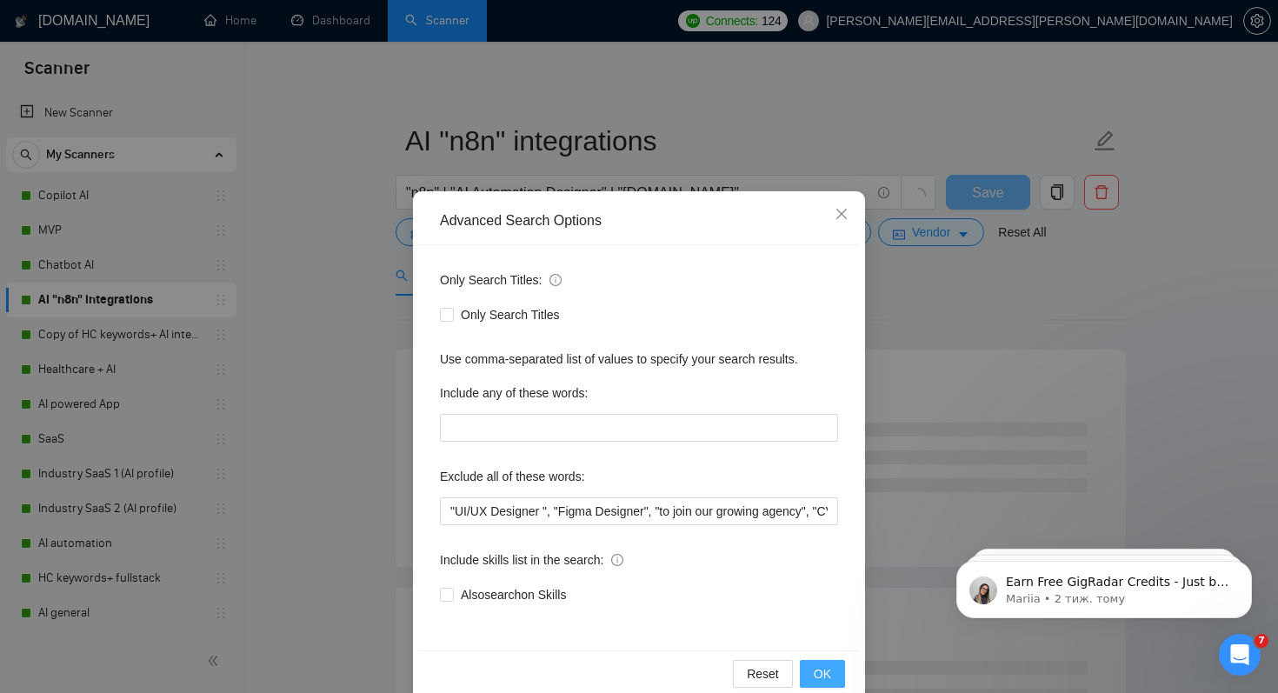
click at [841, 671] on button "OK" at bounding box center [822, 674] width 45 height 28
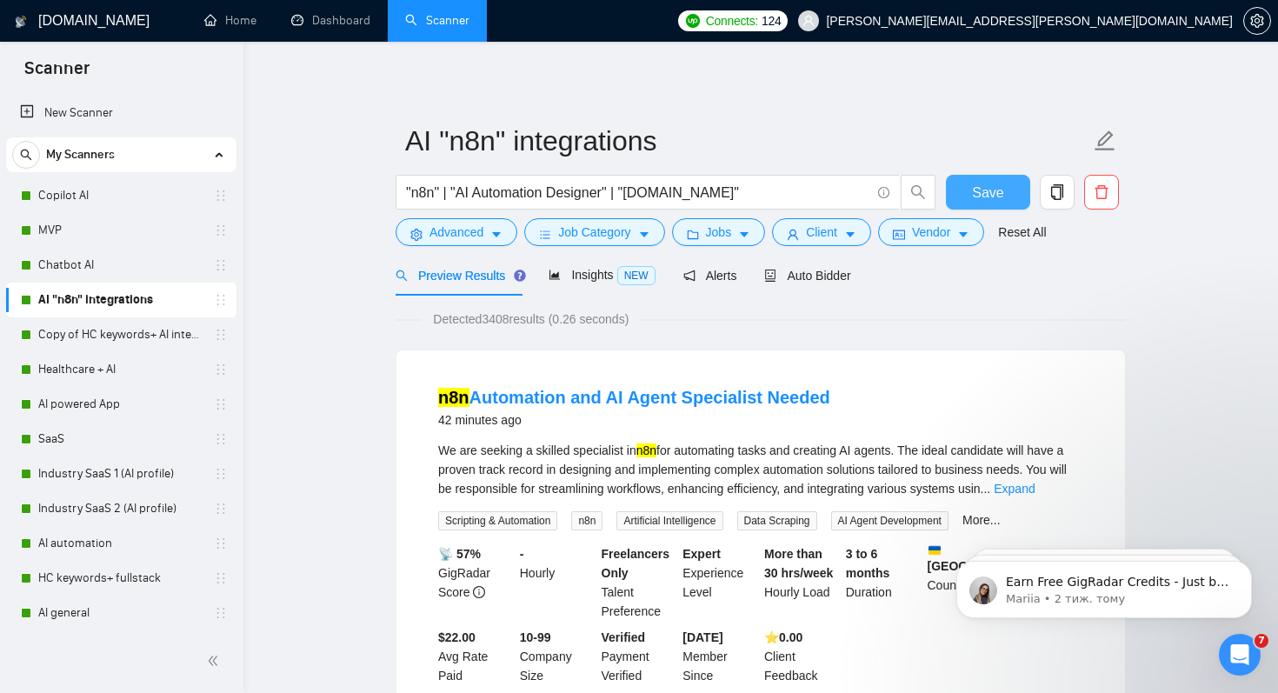
click at [985, 198] on span "Save" at bounding box center [987, 193] width 31 height 22
click at [73, 259] on link "Chatbot AI" at bounding box center [120, 265] width 165 height 35
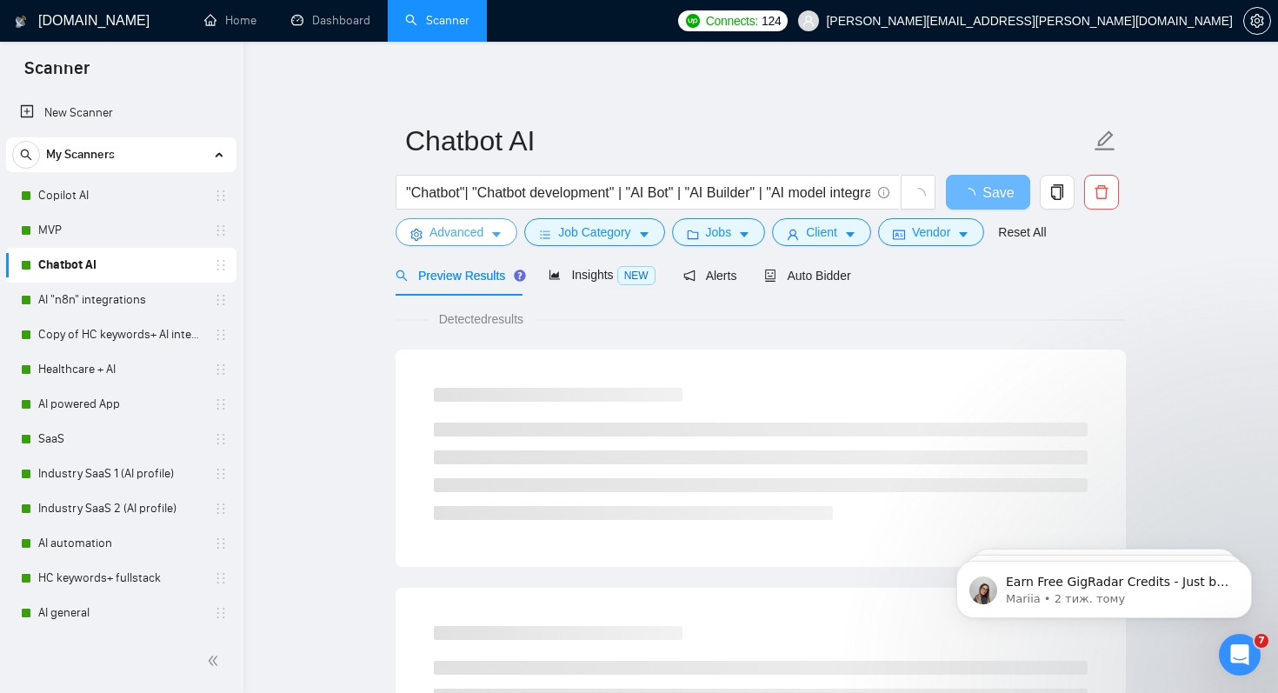
click at [465, 243] on button "Advanced" at bounding box center [457, 232] width 122 height 28
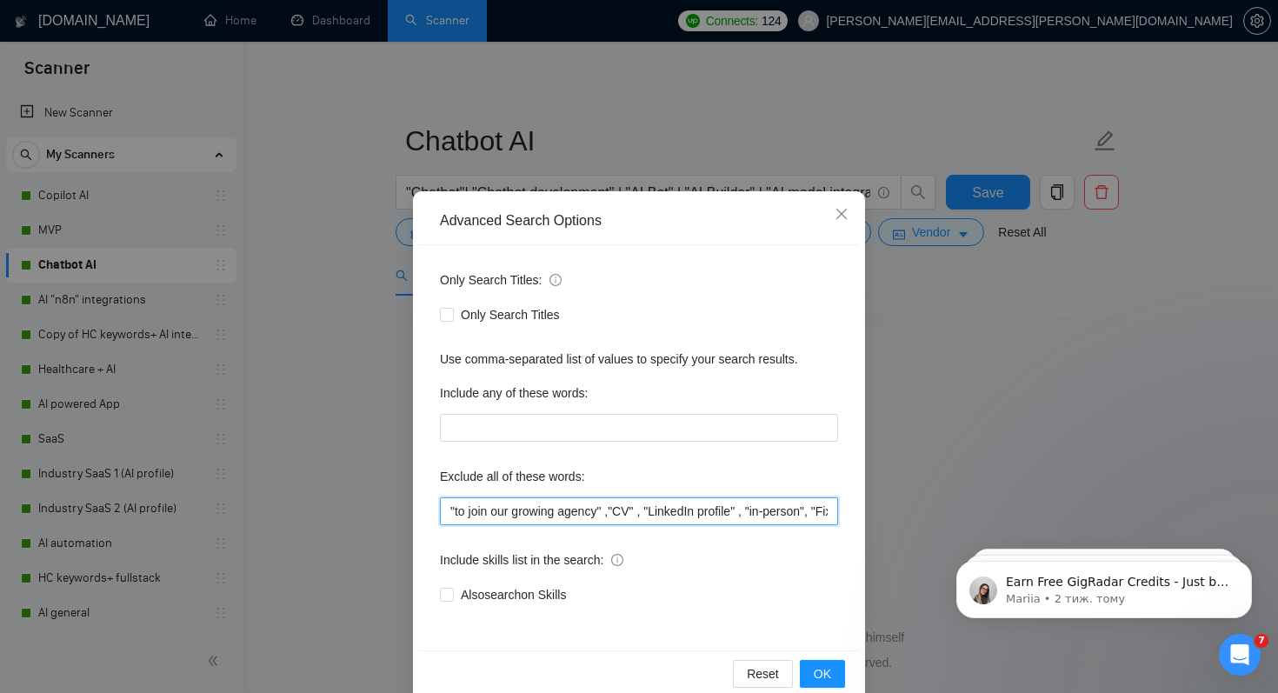
click at [450, 515] on input ""to join our growing agency" ,"CV" , "LinkedIn profile" , "in-person", "Fixed R…" at bounding box center [639, 511] width 398 height 28
paste input ""UI/UX Designer ","
type input ""UI/UX Designer ", "Figma Designer", "to join our growing agency" ,"CV" , "Link…"
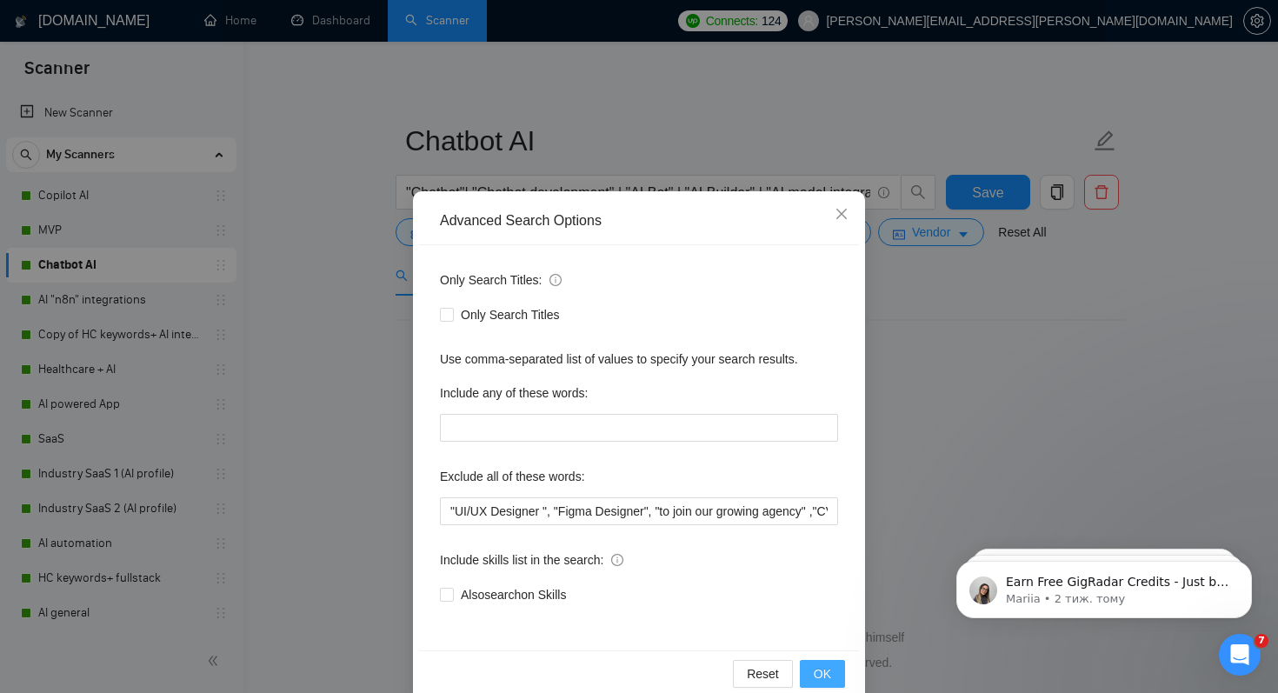
click at [817, 680] on span "OK" at bounding box center [822, 673] width 17 height 19
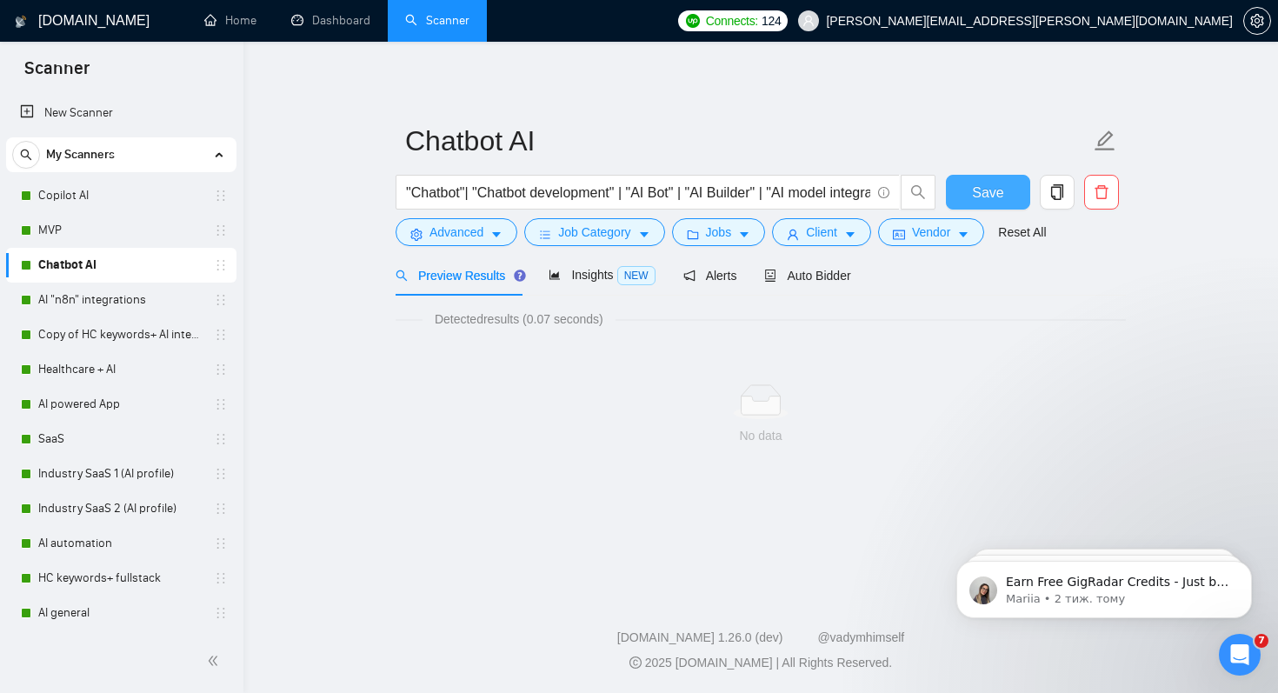
click at [985, 195] on span "Save" at bounding box center [987, 193] width 31 height 22
click at [98, 227] on link "MVP" at bounding box center [120, 230] width 165 height 35
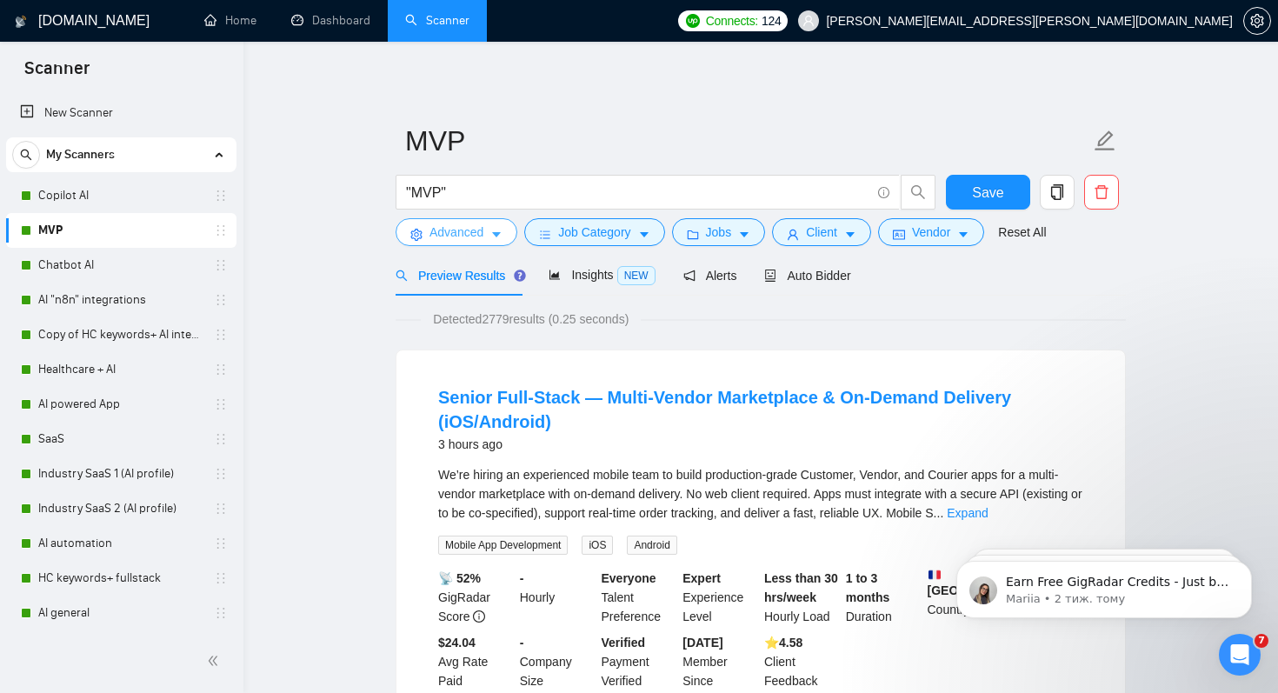
click at [461, 237] on span "Advanced" at bounding box center [457, 232] width 54 height 19
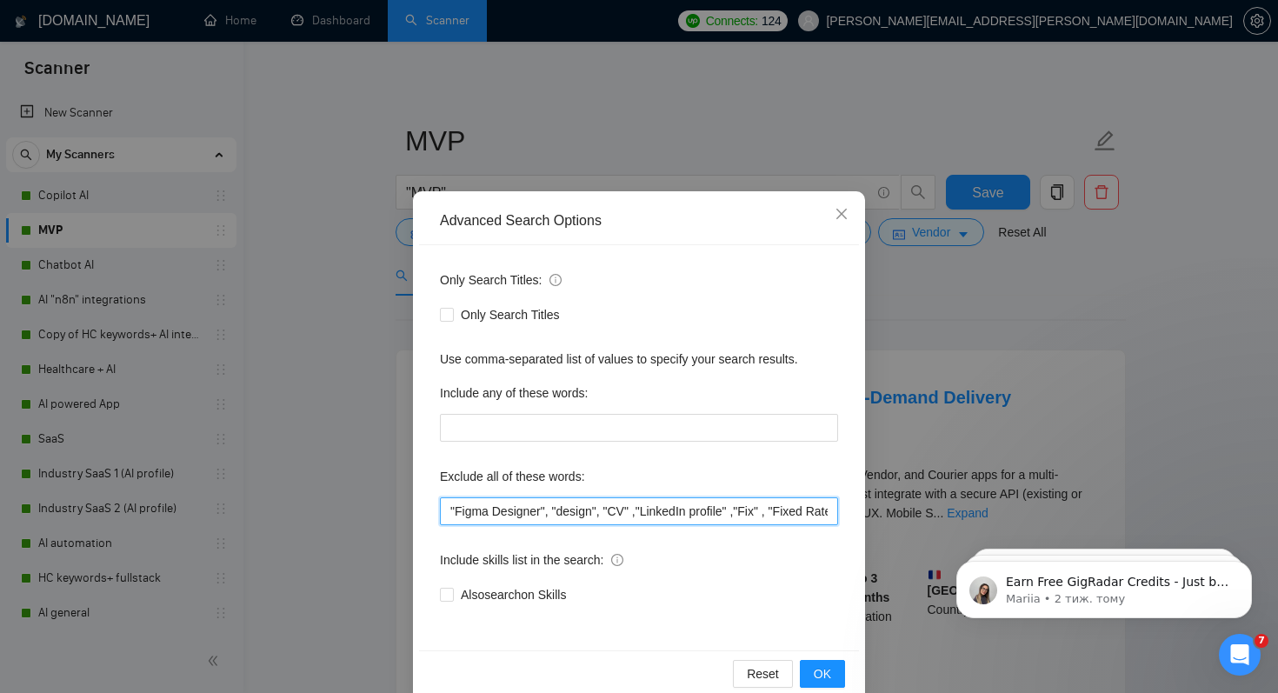
click at [449, 516] on input ""Figma Designer", "design", "CV" ,"LinkedIn profile" ,"Fix" , "Fixed Rate", "No…" at bounding box center [639, 511] width 398 height 28
paste input ""UI/UX Designer ","
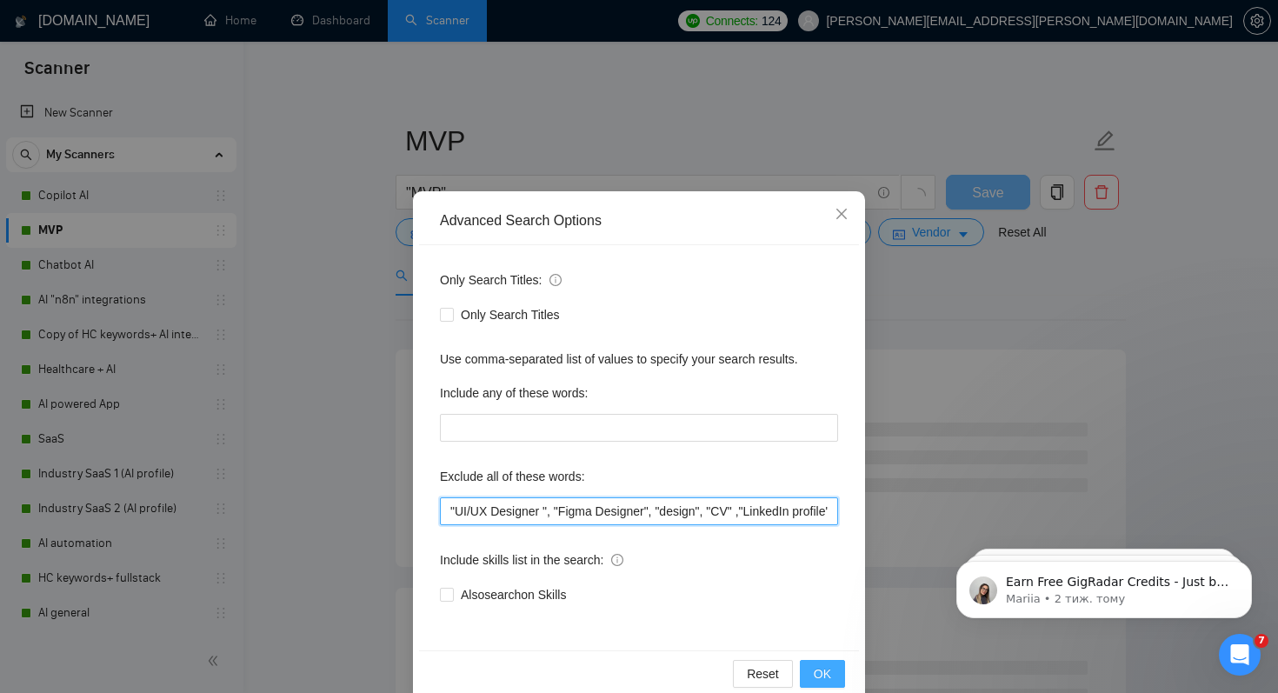
type input ""UI/UX Designer ", "Figma Designer", "design", "CV" ,"LinkedIn profile" ,"Fix" …"
click at [823, 672] on span "OK" at bounding box center [822, 673] width 17 height 19
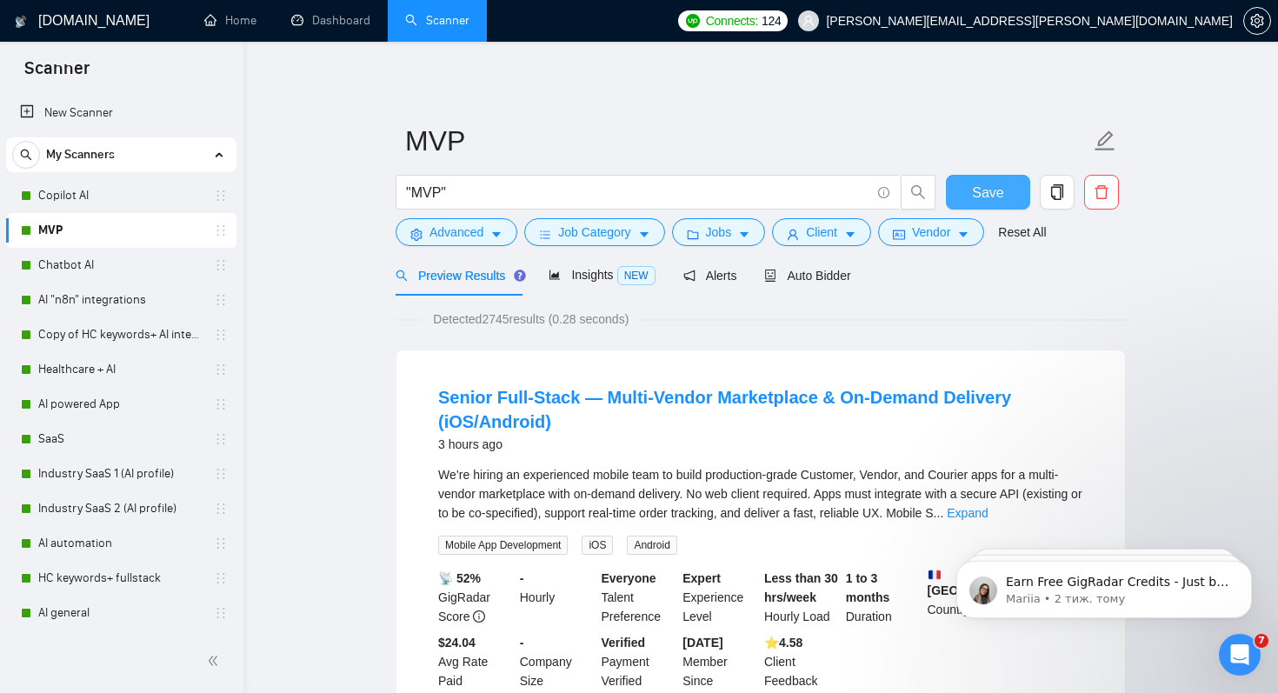
click at [1002, 193] on span "Save" at bounding box center [987, 193] width 31 height 22
click at [93, 193] on link "Copilot AI" at bounding box center [120, 195] width 165 height 35
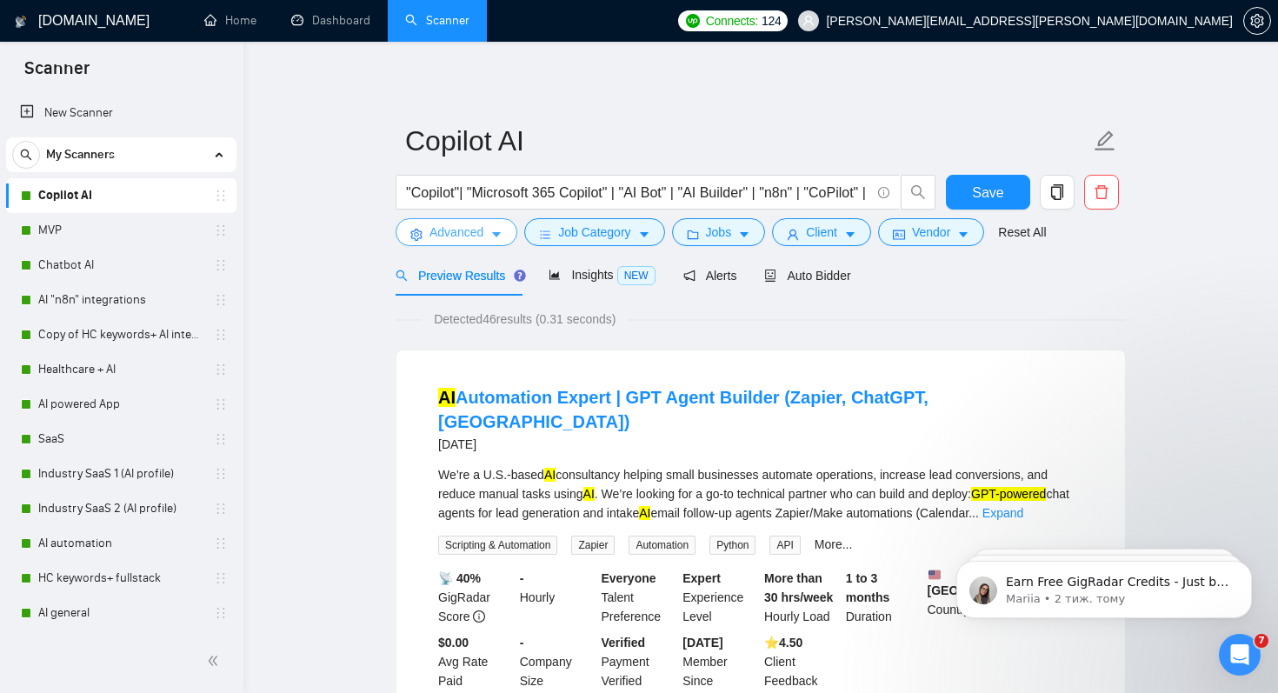
click at [446, 241] on span "Advanced" at bounding box center [457, 232] width 54 height 19
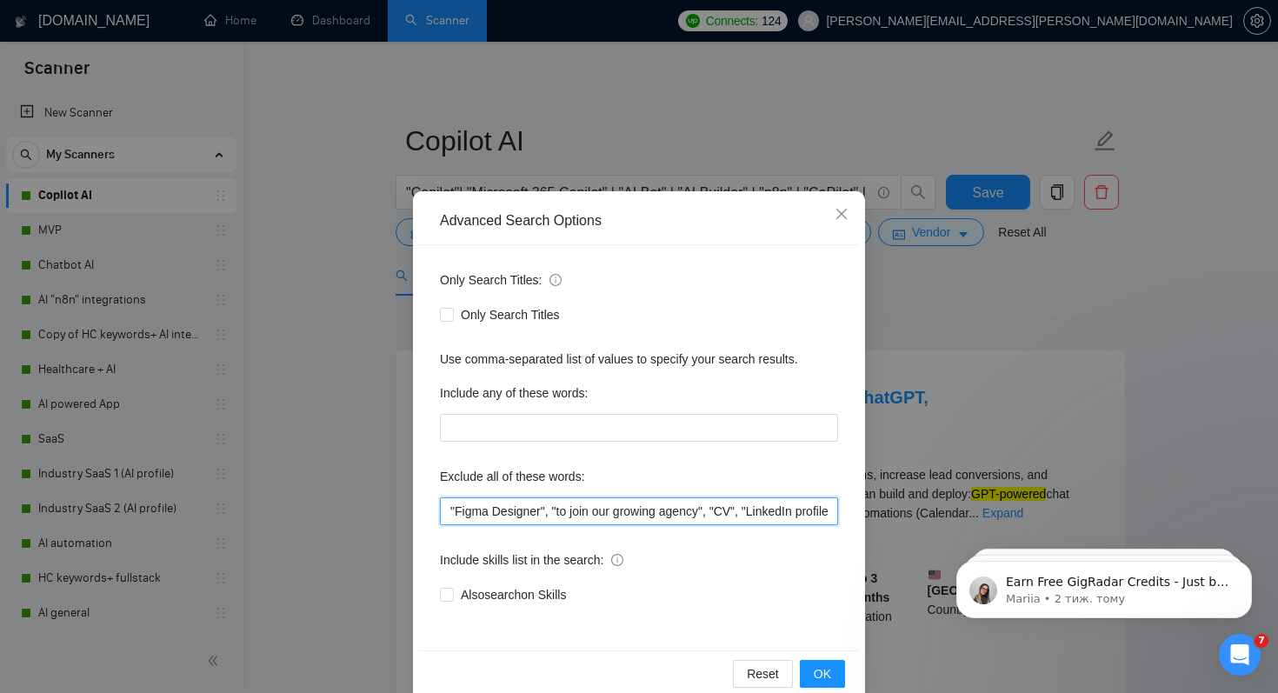
click at [449, 508] on input ""Figma Designer", "to join our growing agency", "CV", "LinkedIn profile" , "in-…" at bounding box center [639, 511] width 398 height 28
paste input ""UI/UX Designer ","
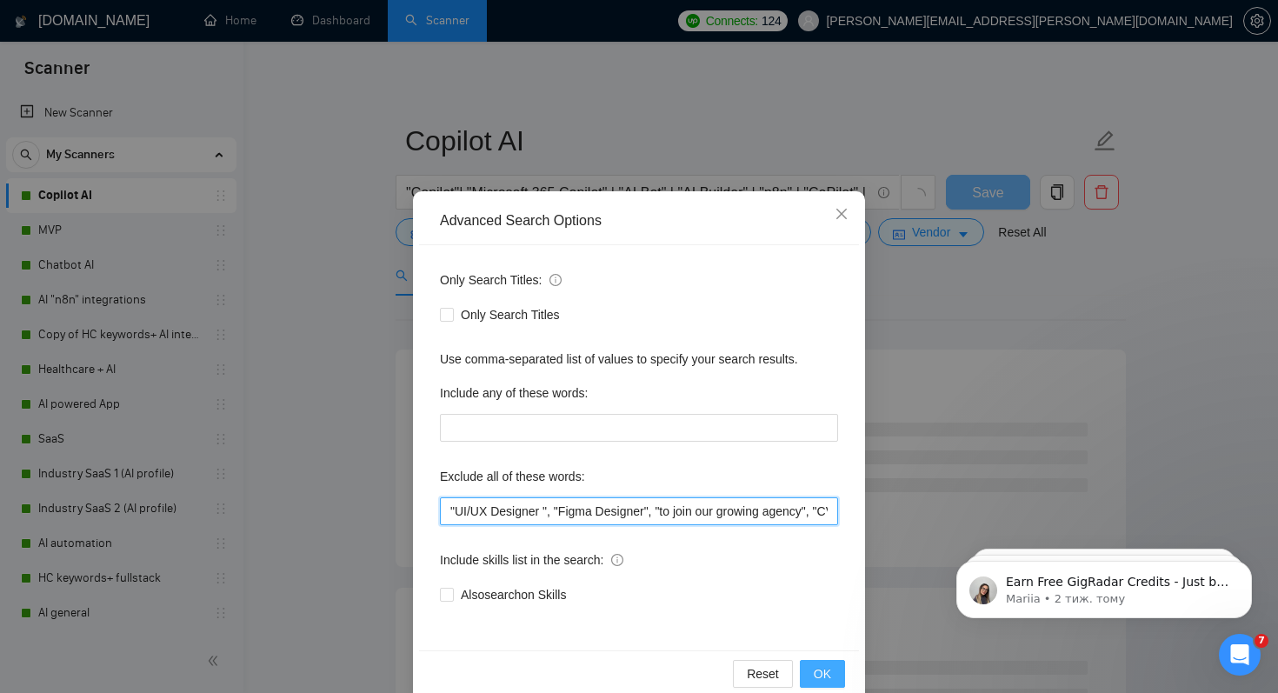
type input ""UI/UX Designer ", "Figma Designer", "to join our growing agency", "CV", "Linke…"
click at [821, 675] on span "OK" at bounding box center [822, 673] width 17 height 19
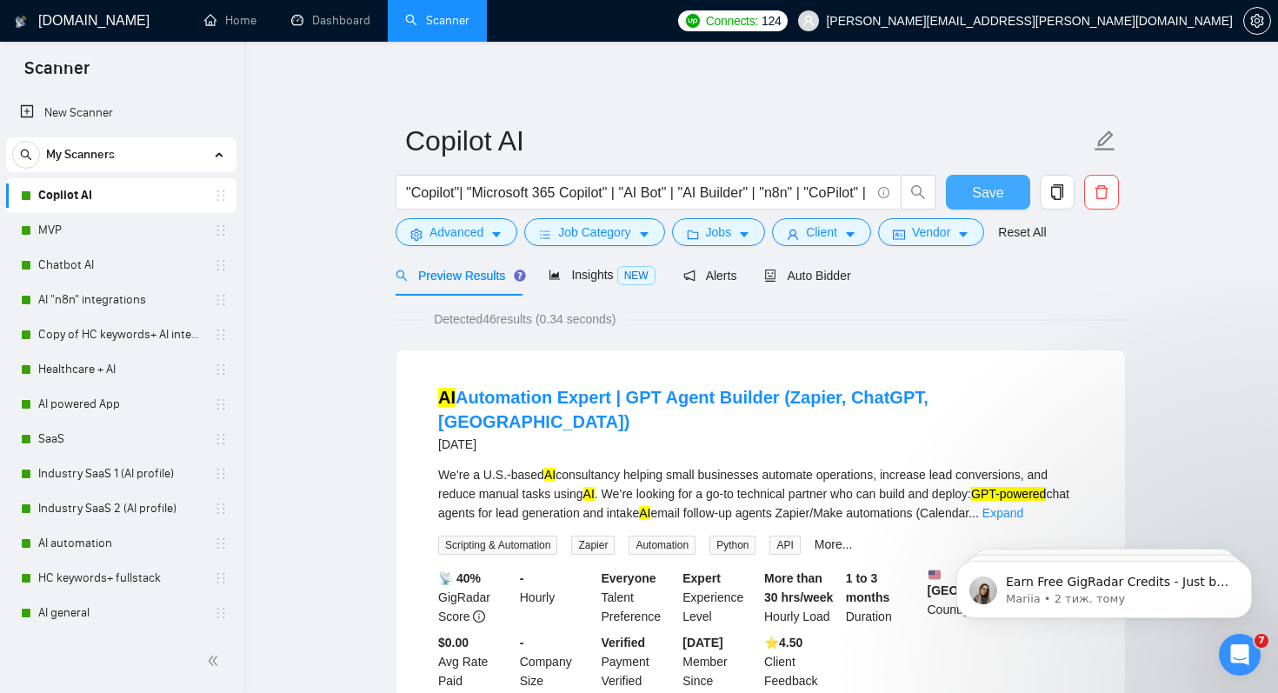
click at [989, 180] on button "Save" at bounding box center [988, 192] width 84 height 35
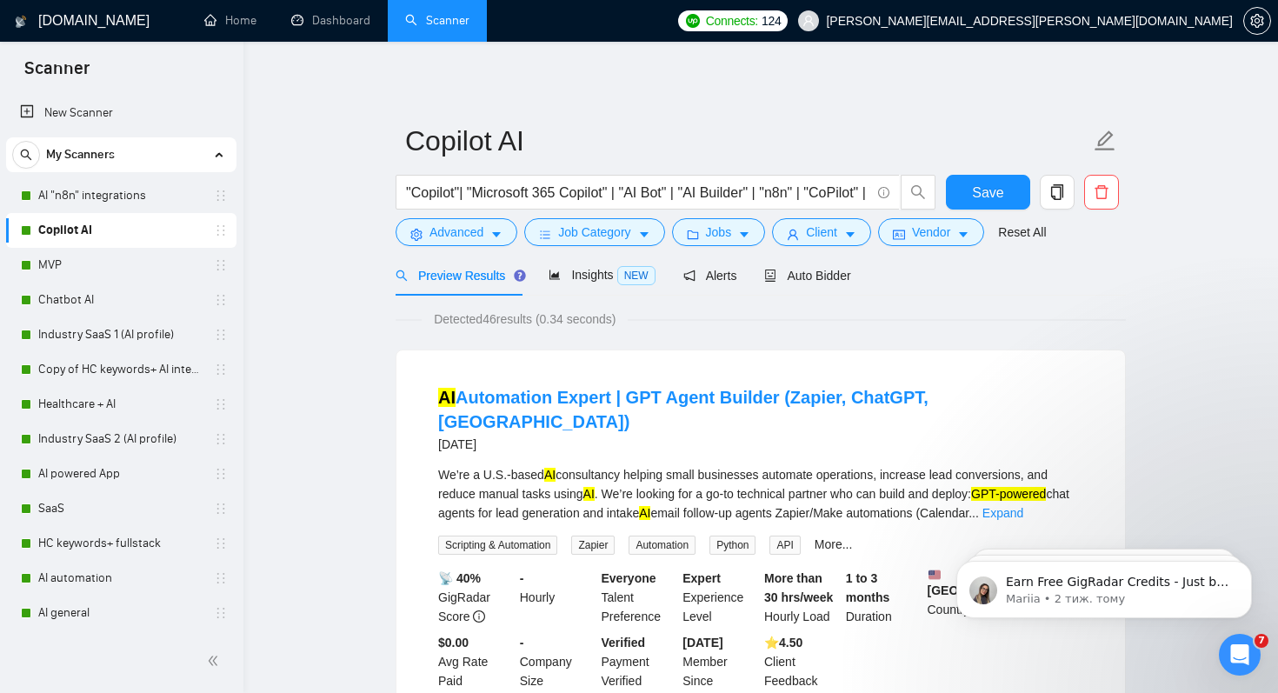
drag, startPoint x: 52, startPoint y: 574, endPoint x: 473, endPoint y: 10, distance: 703.9
click at [97, 200] on link "AI "n8n" integrations" at bounding box center [120, 195] width 165 height 35
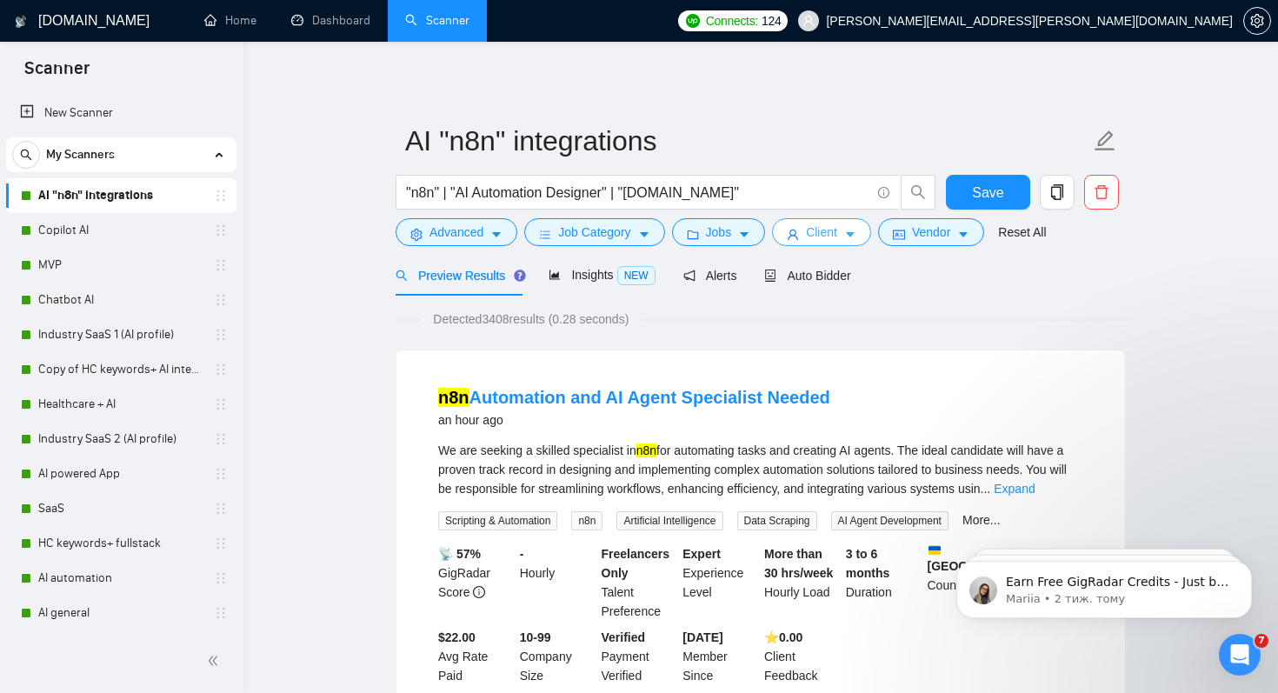
click at [812, 238] on span "Client" at bounding box center [821, 232] width 31 height 19
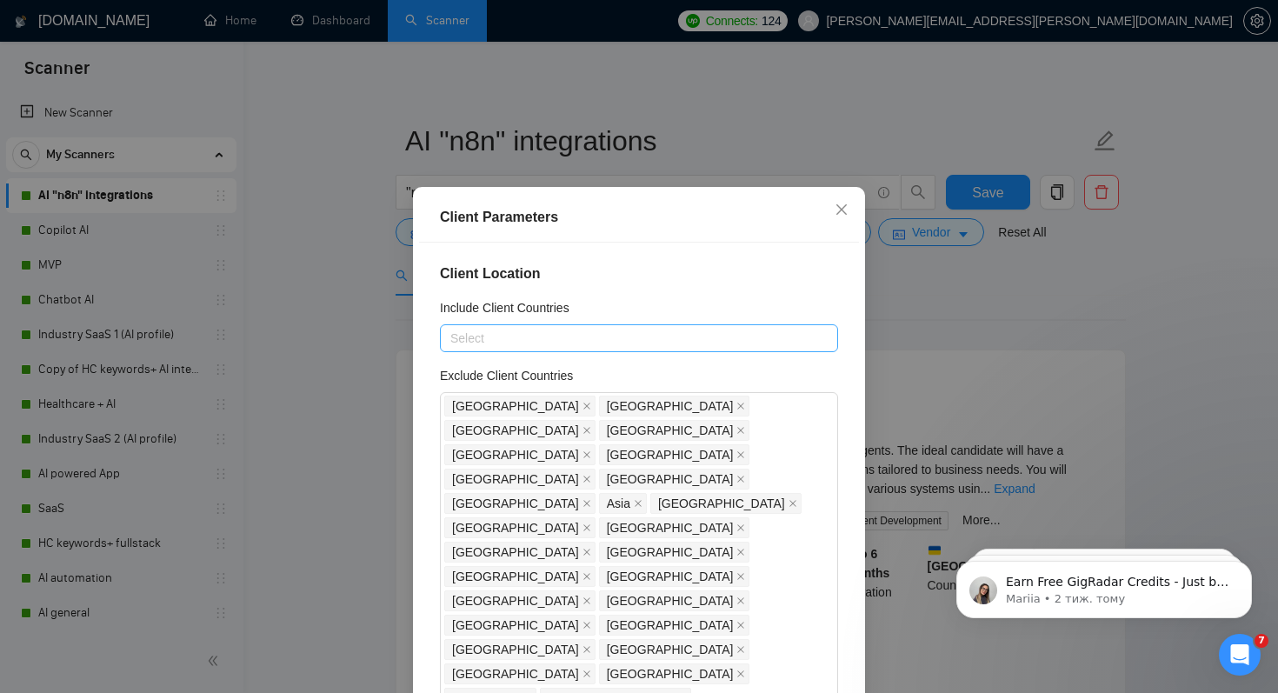
click at [563, 340] on div at bounding box center [630, 338] width 372 height 21
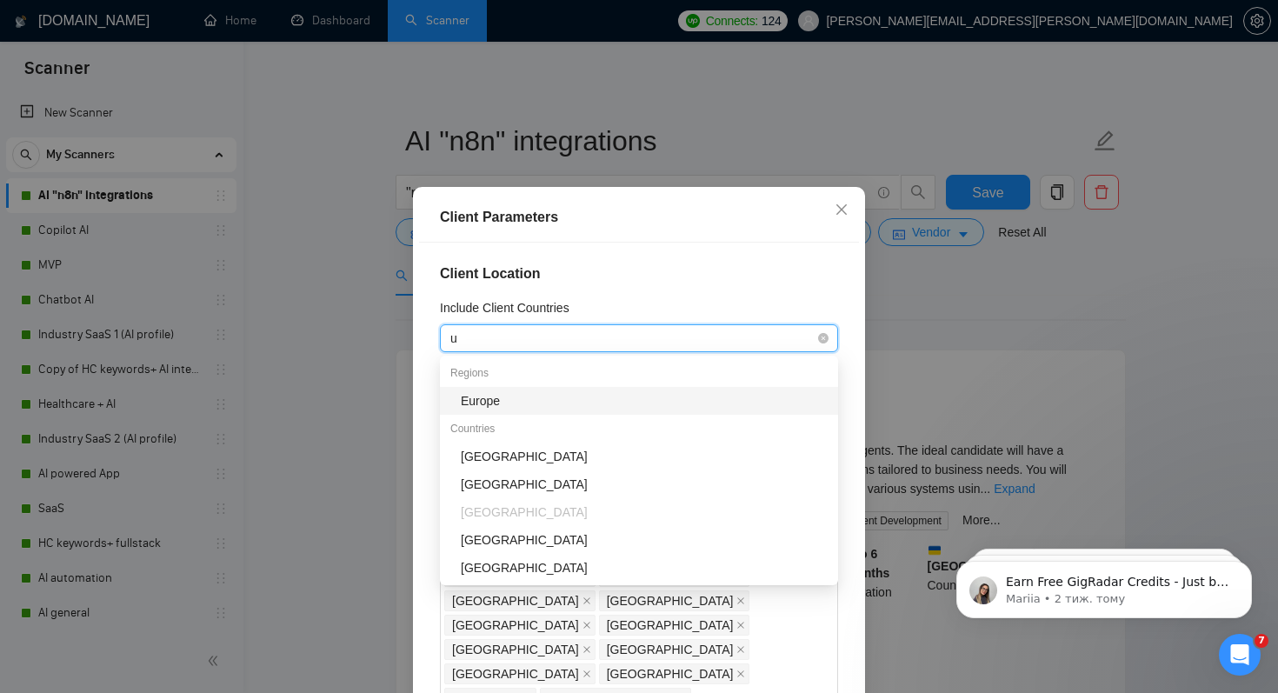
type input "uk"
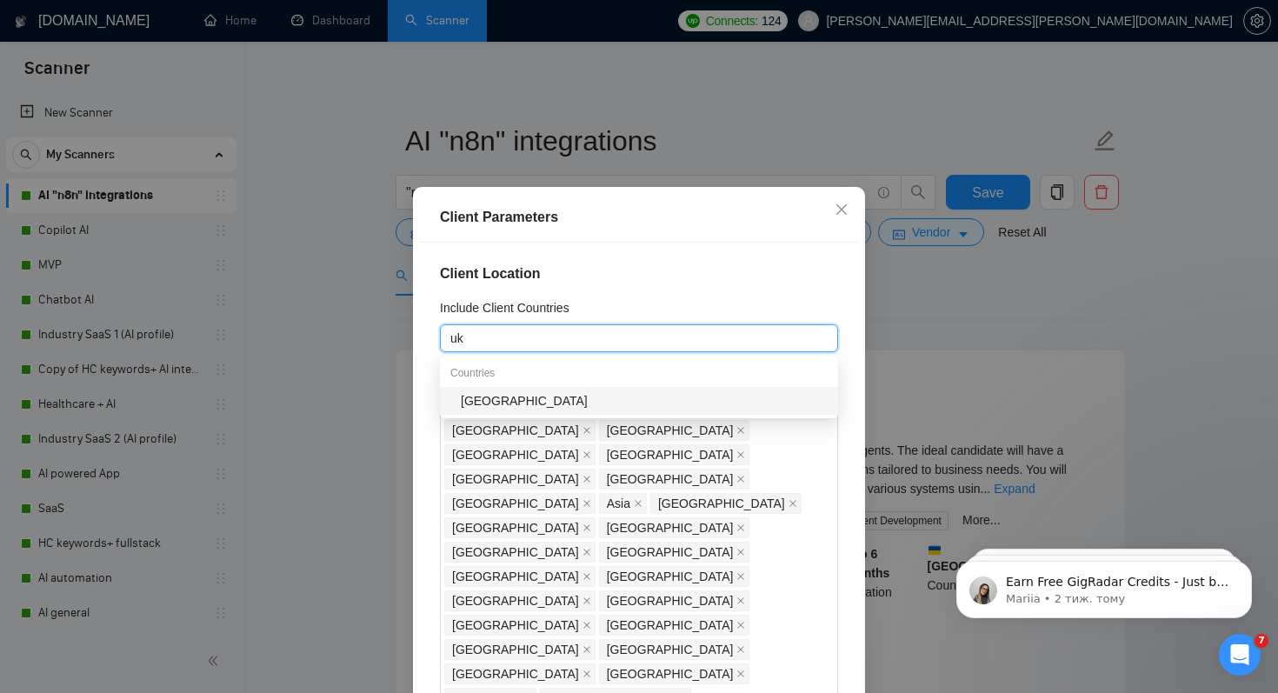
click at [518, 401] on div "[GEOGRAPHIC_DATA]" at bounding box center [644, 400] width 367 height 19
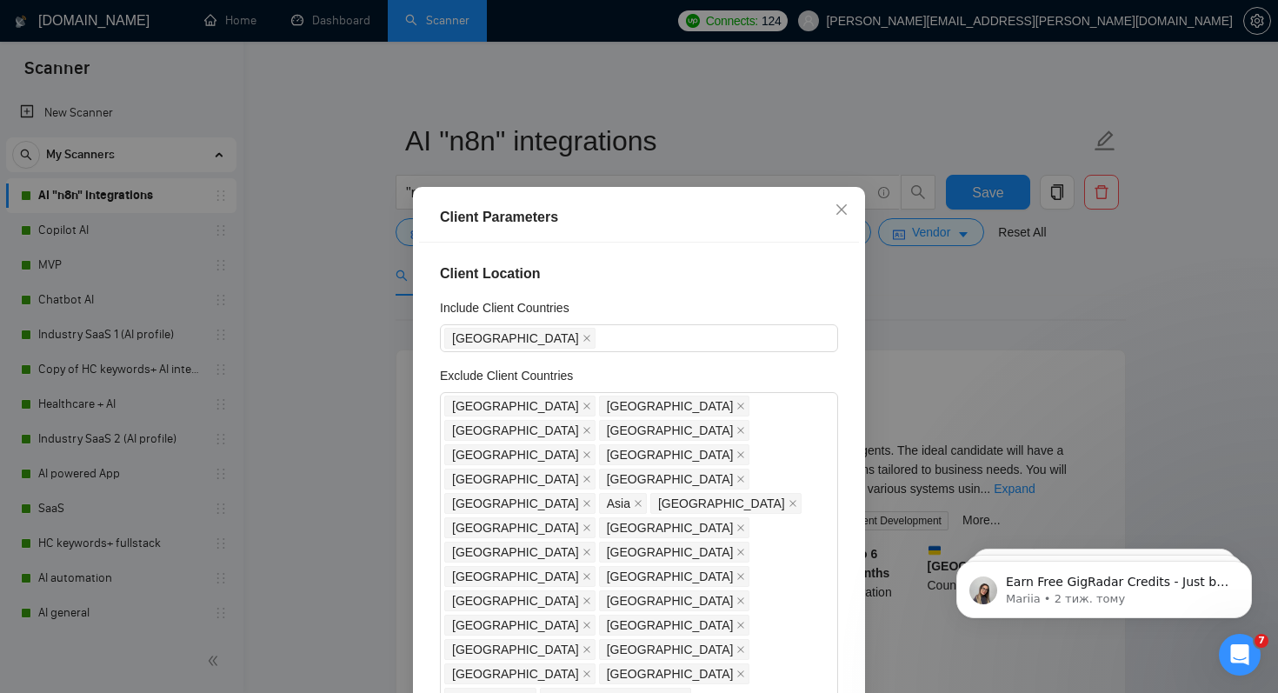
click at [849, 444] on div "Client Location Include Client Countries [GEOGRAPHIC_DATA] Exclude Client Count…" at bounding box center [639, 485] width 440 height 485
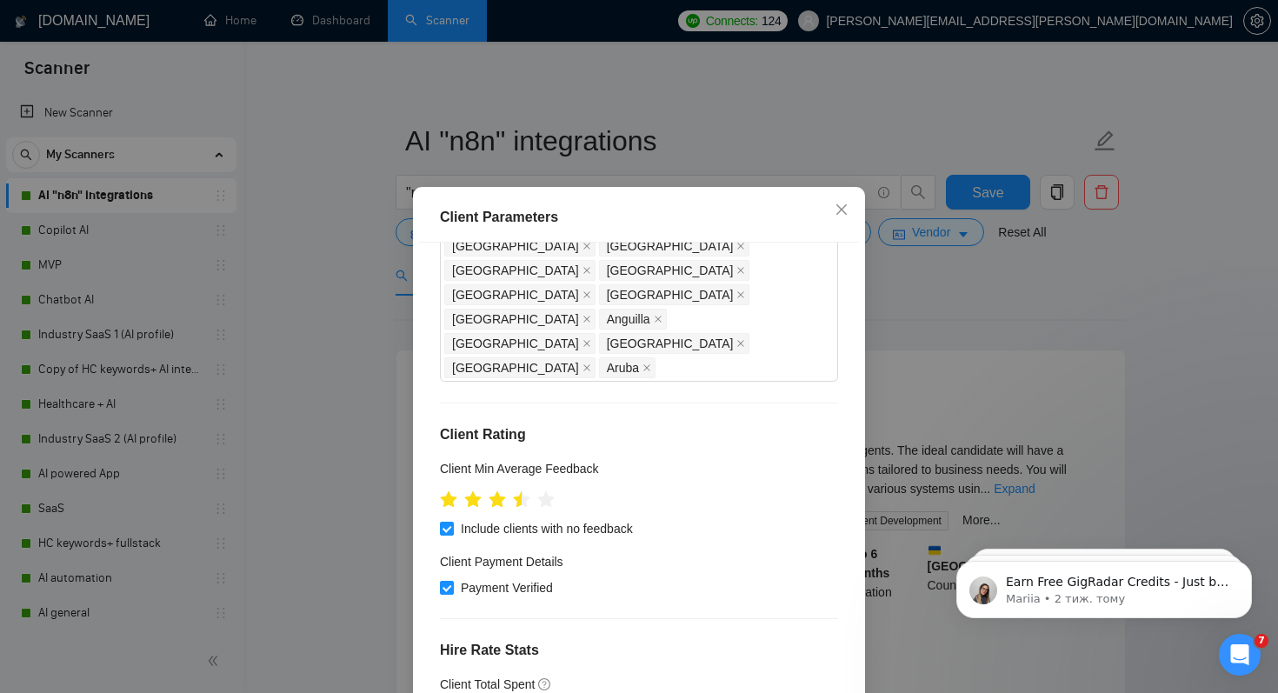
scroll to position [111, 0]
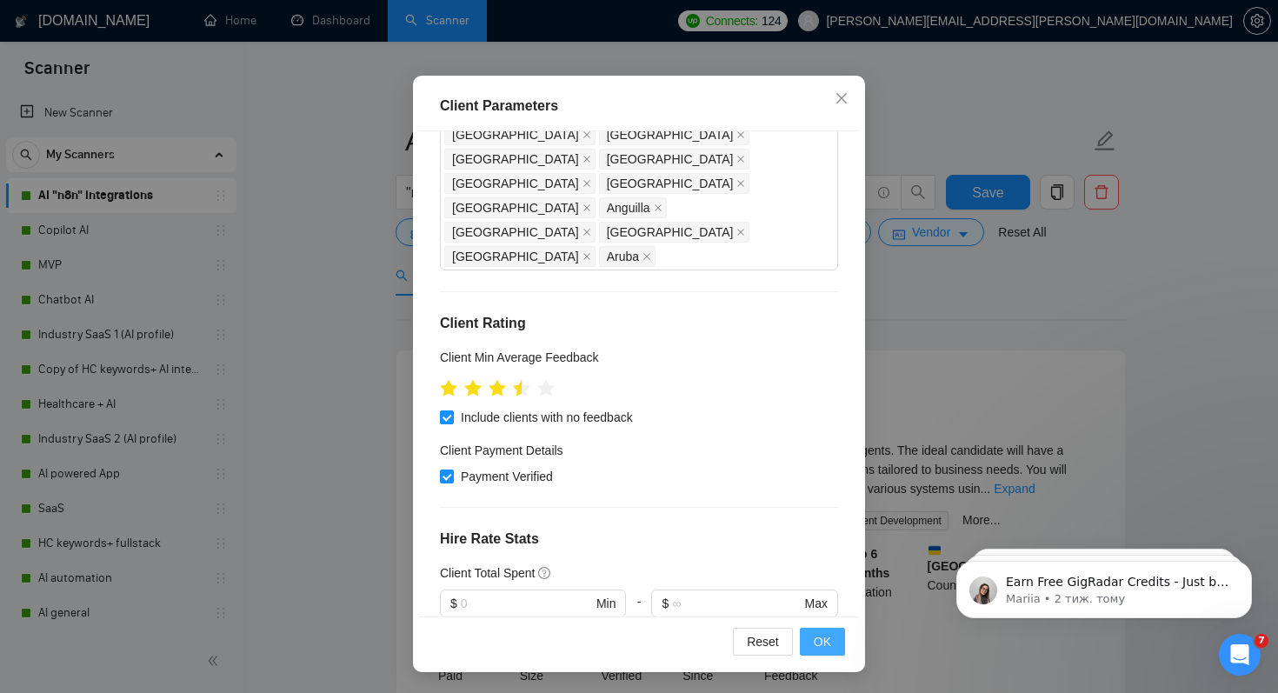
click at [822, 649] on span "OK" at bounding box center [822, 641] width 17 height 19
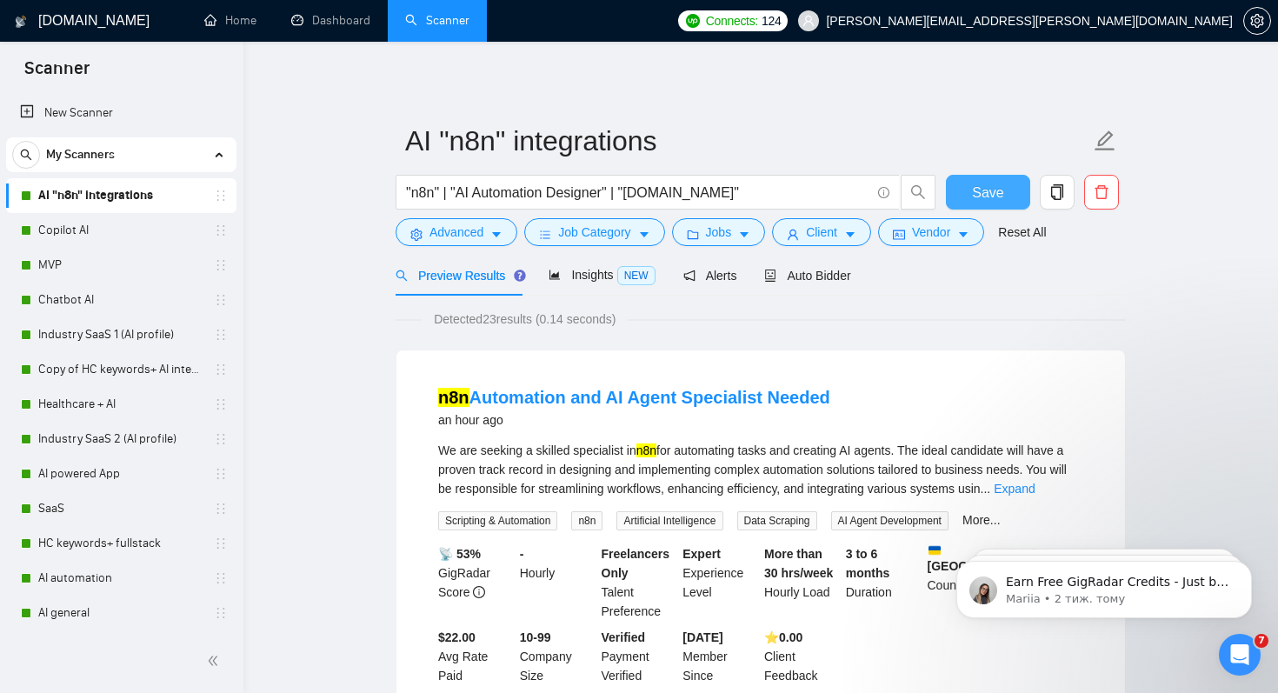
click at [981, 199] on span "Save" at bounding box center [987, 193] width 31 height 22
click at [115, 230] on link "Copilot AI" at bounding box center [120, 230] width 165 height 35
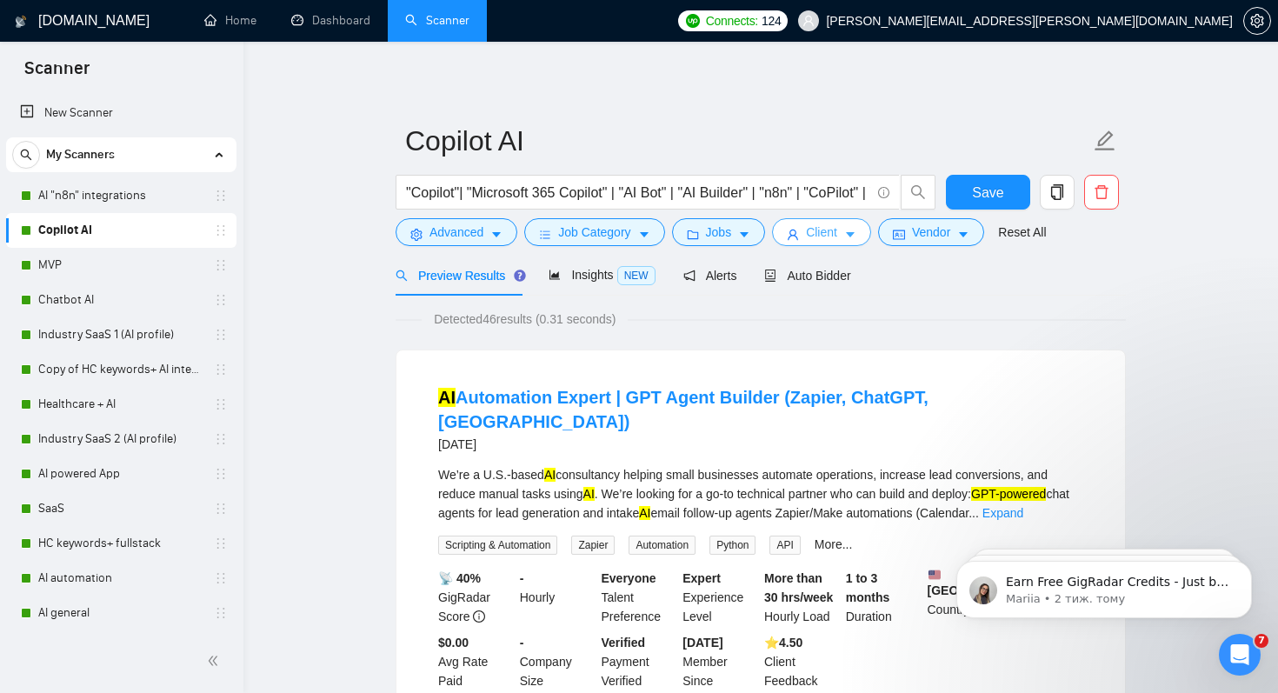
click at [834, 232] on span "Client" at bounding box center [821, 232] width 31 height 19
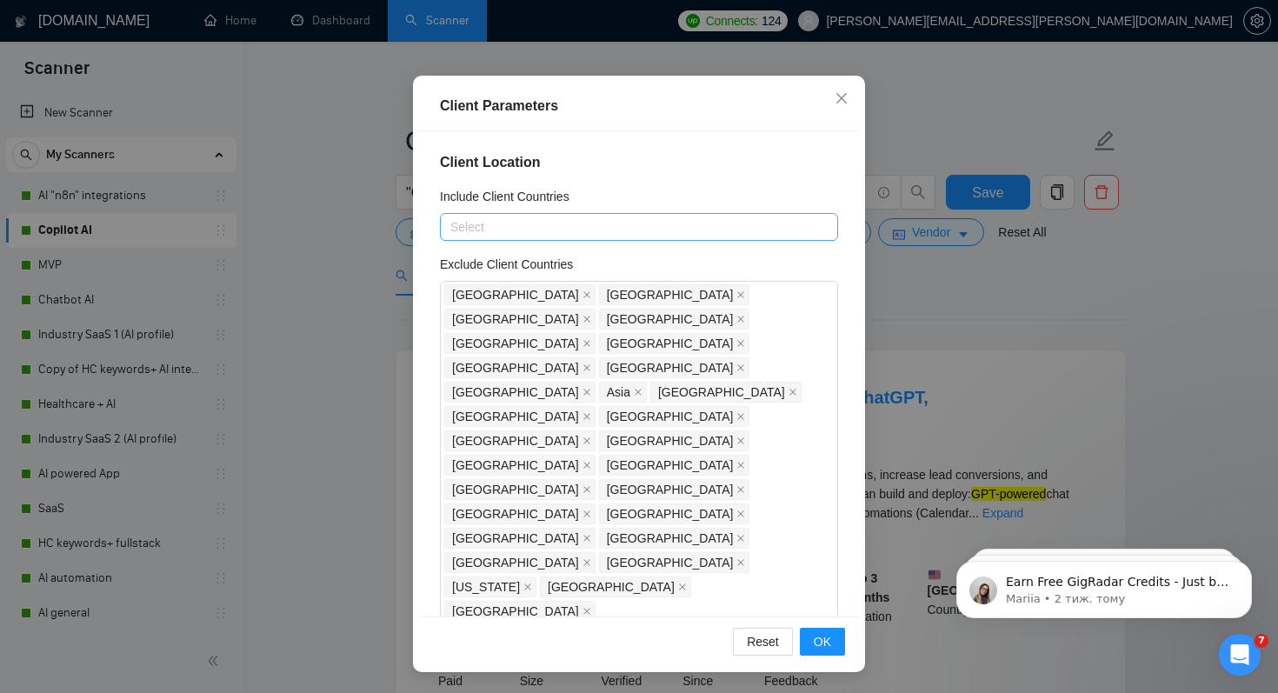
click at [607, 228] on div at bounding box center [630, 226] width 372 height 21
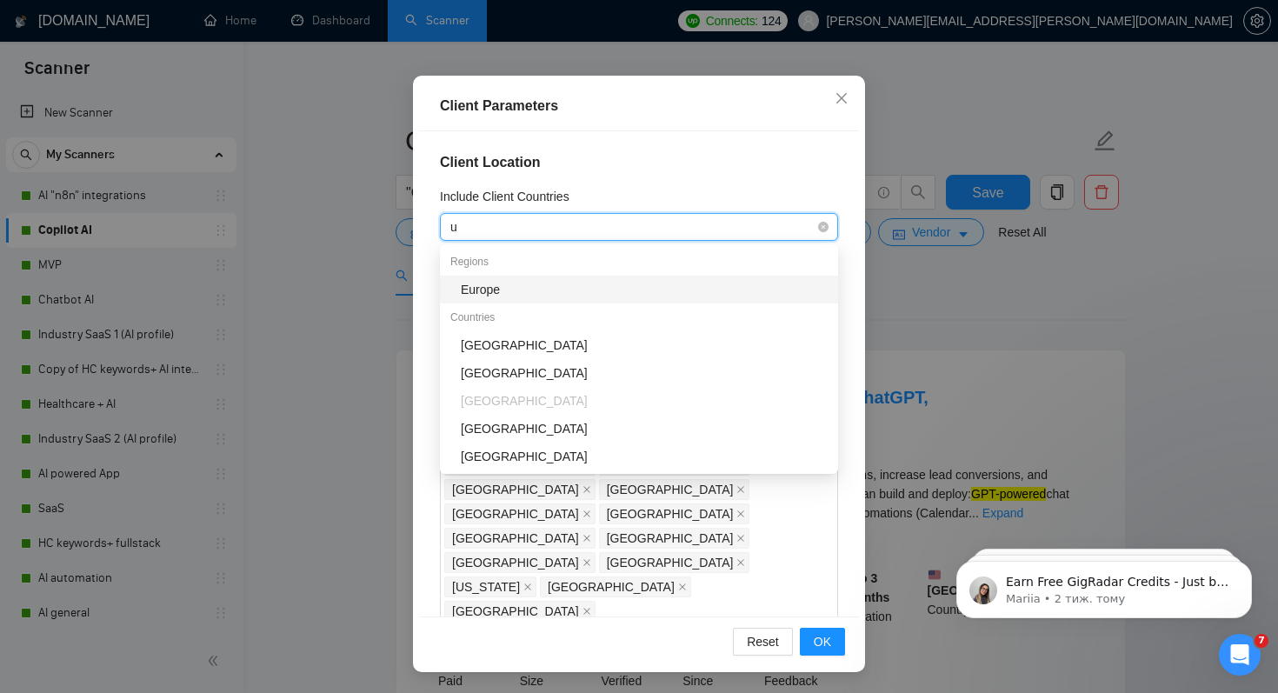
type input "uk"
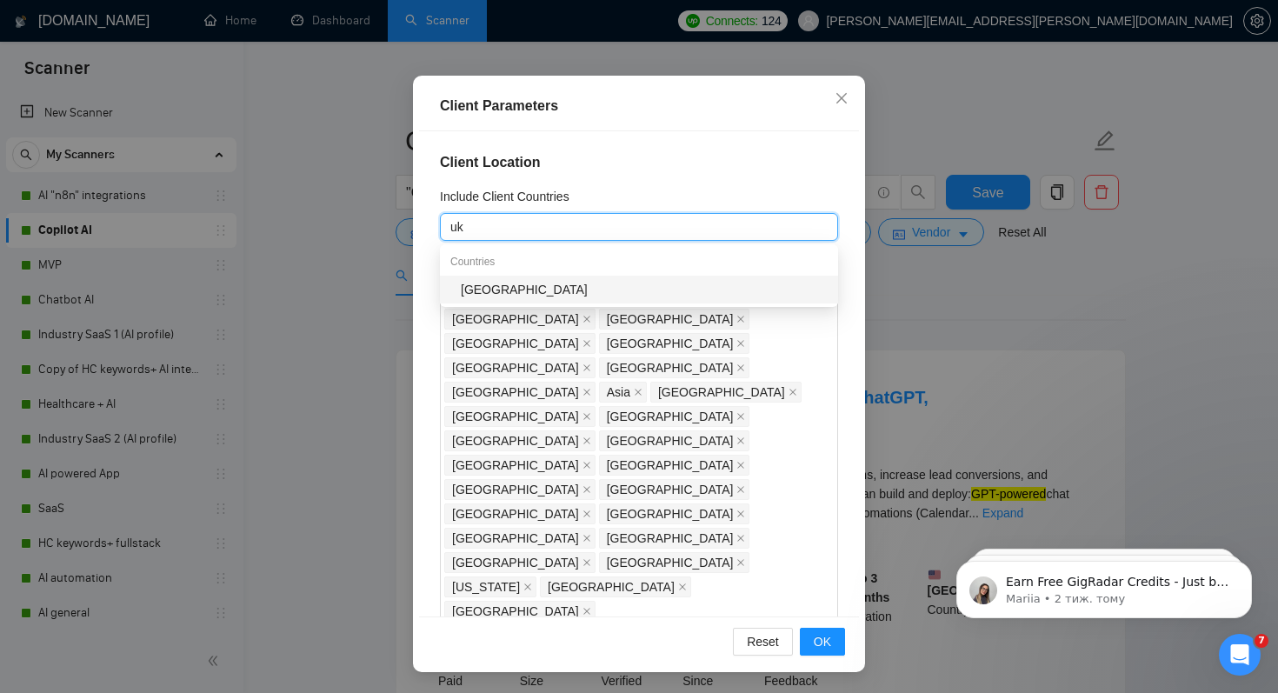
click at [469, 291] on div "[GEOGRAPHIC_DATA]" at bounding box center [644, 289] width 367 height 19
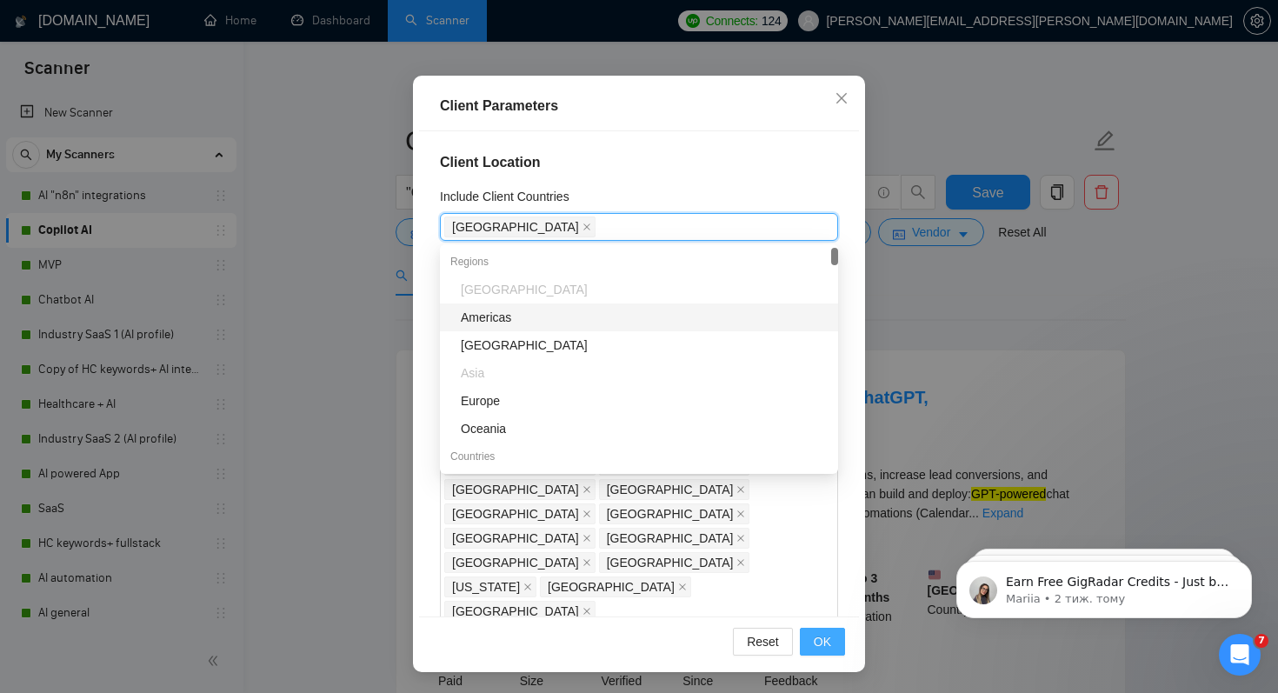
click at [815, 637] on span "OK" at bounding box center [822, 641] width 17 height 19
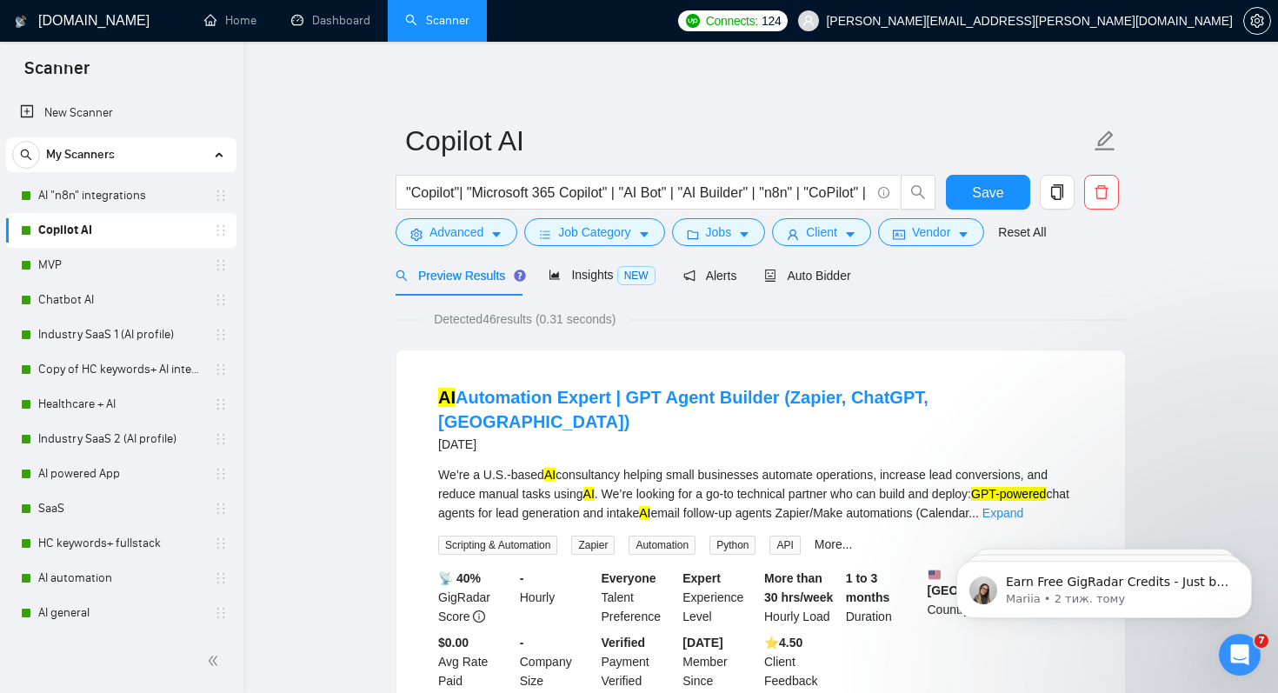
scroll to position [29, 0]
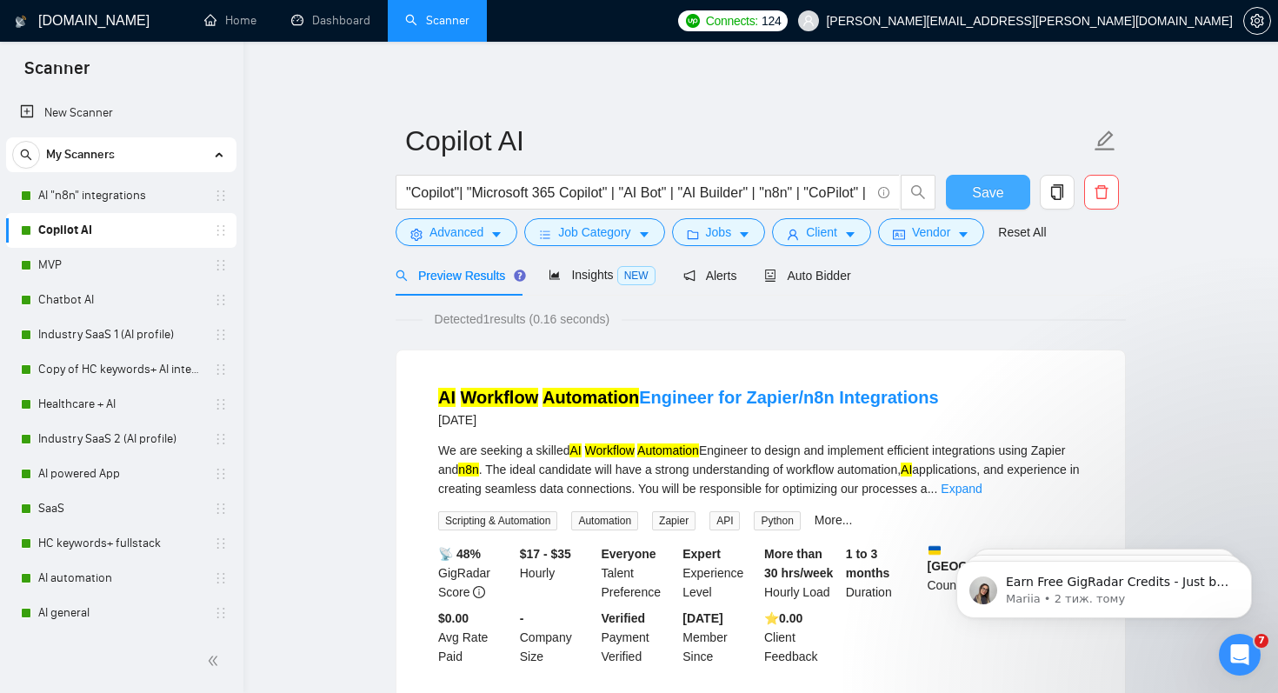
click at [986, 191] on span "Save" at bounding box center [987, 193] width 31 height 22
click at [87, 269] on link "MVP" at bounding box center [120, 265] width 165 height 35
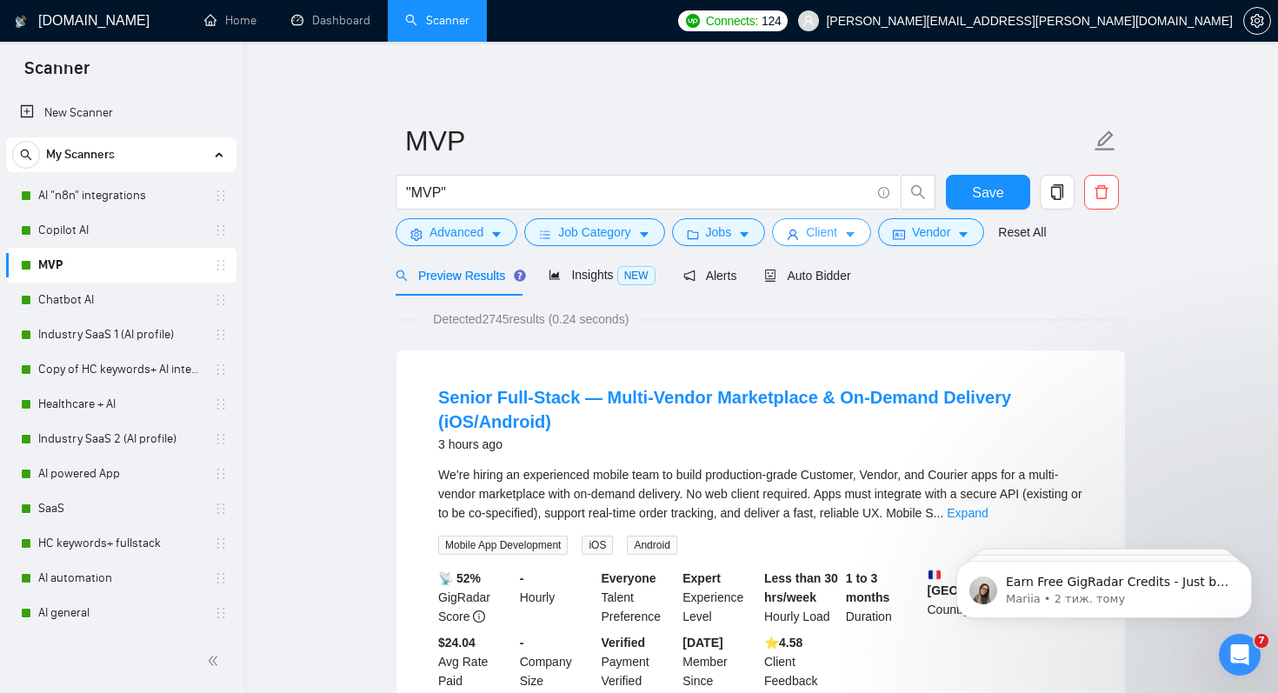
click at [829, 236] on span "Client" at bounding box center [821, 232] width 31 height 19
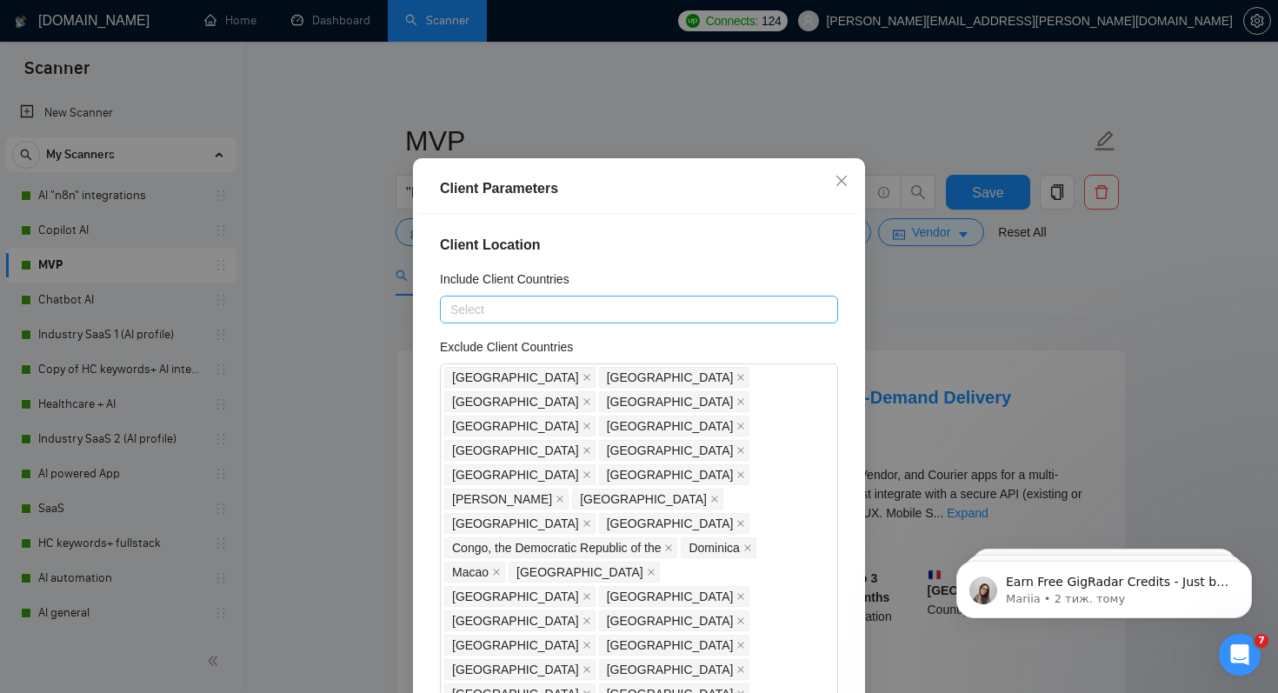
click at [606, 320] on div at bounding box center [630, 309] width 372 height 21
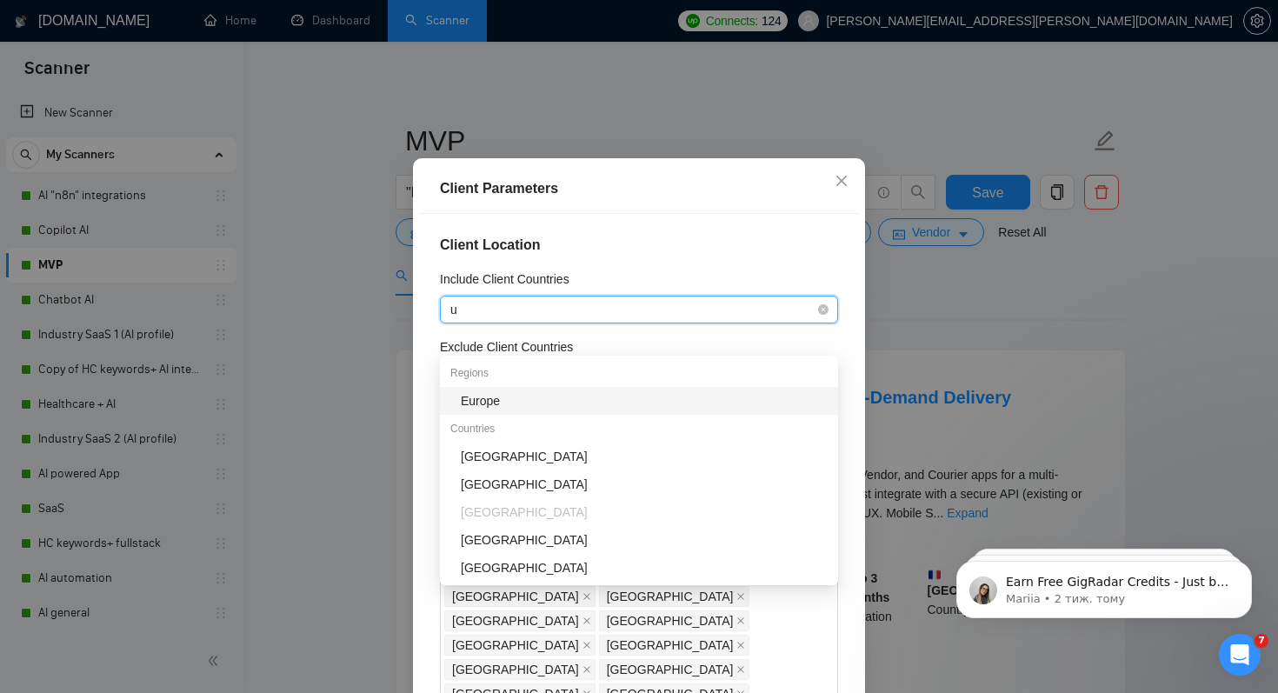
type input "uk"
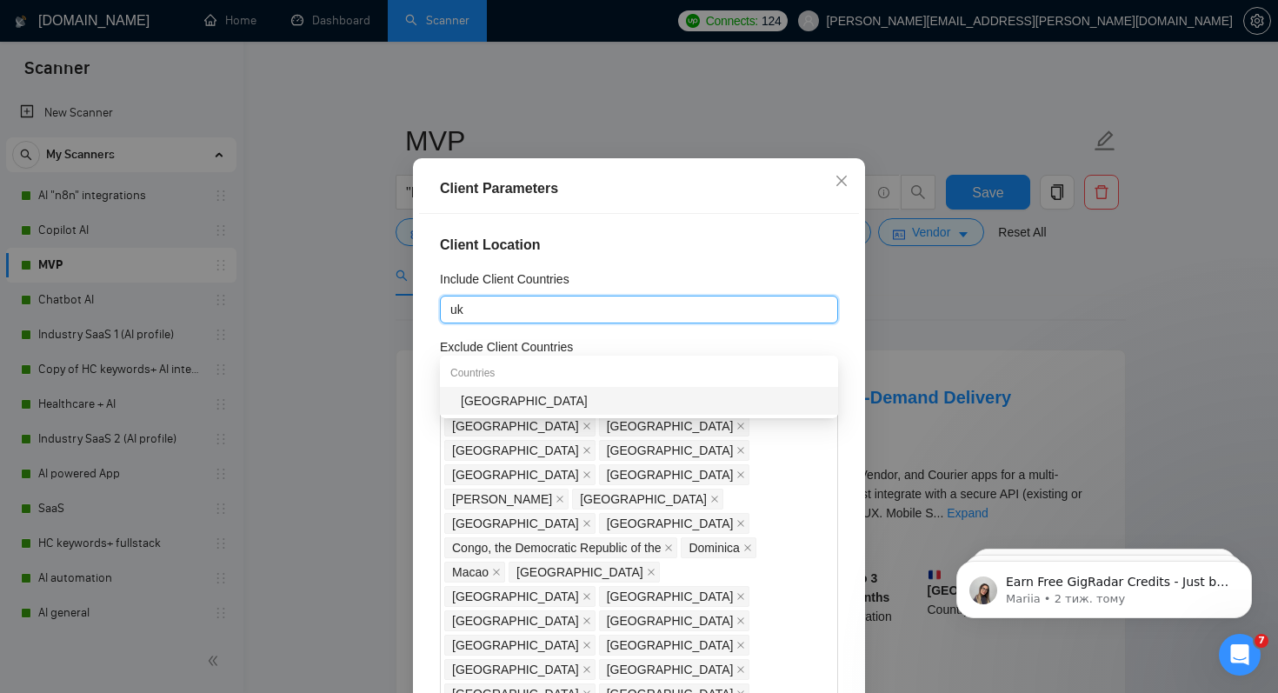
click at [512, 394] on div "[GEOGRAPHIC_DATA]" at bounding box center [644, 400] width 367 height 19
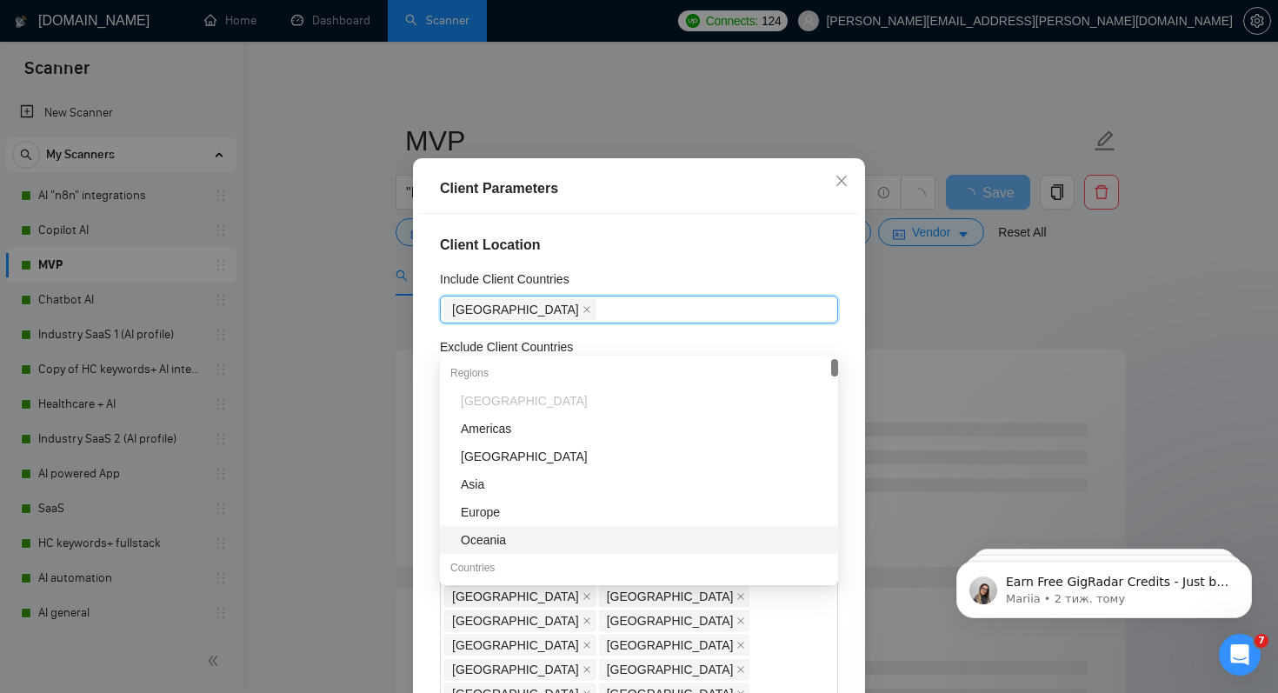
click at [846, 669] on div "Client Location Include Client Countries [GEOGRAPHIC_DATA] Exclude Client Count…" at bounding box center [639, 456] width 440 height 485
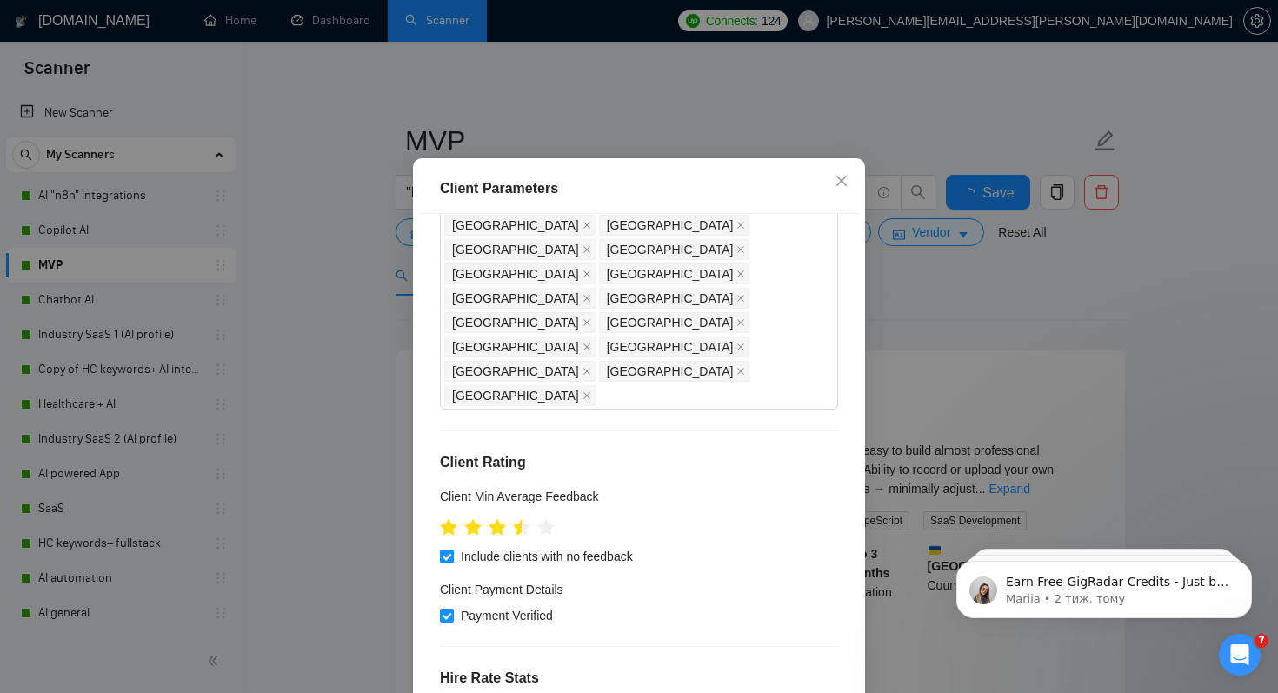
scroll to position [842, 0]
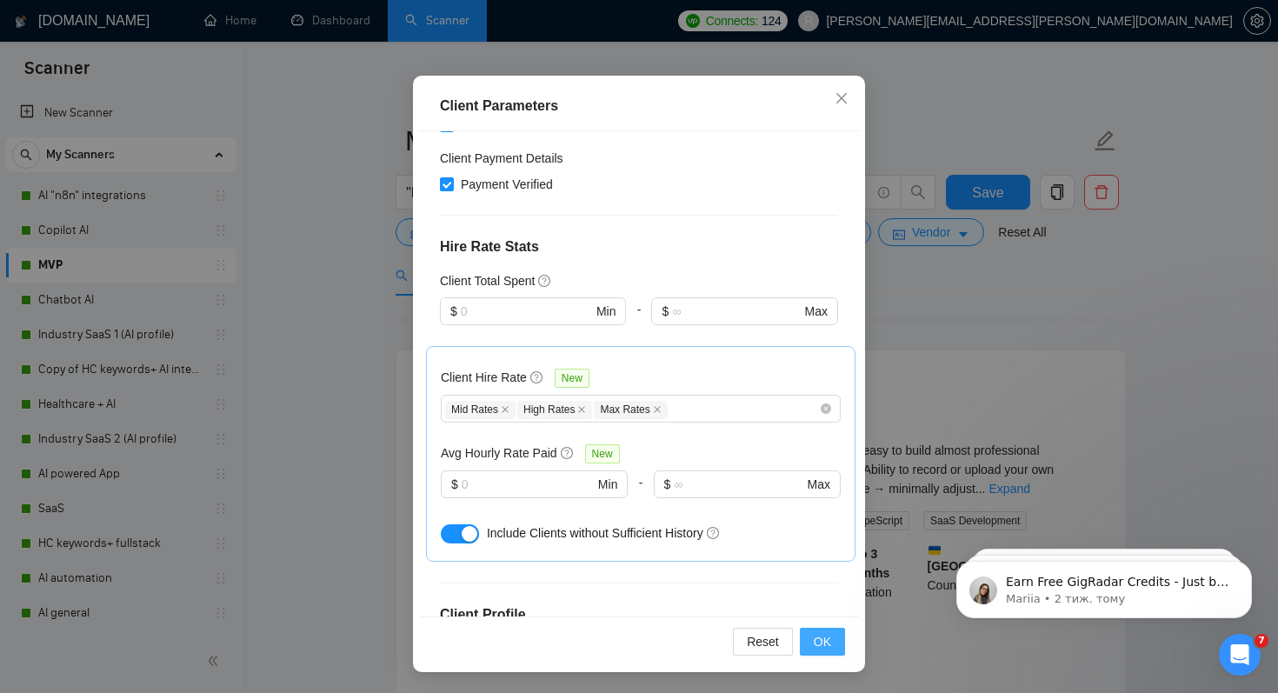
click at [811, 644] on button "OK" at bounding box center [822, 642] width 45 height 28
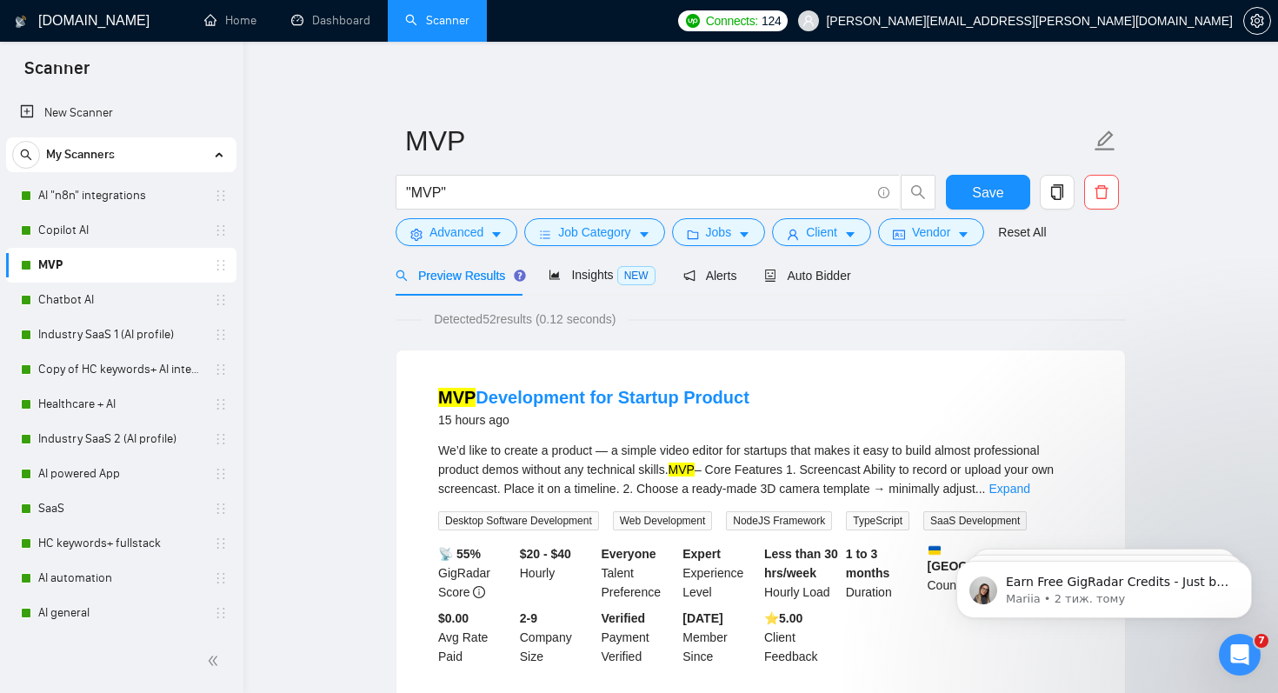
scroll to position [29, 0]
click at [990, 194] on span "Save" at bounding box center [987, 193] width 31 height 22
click at [81, 299] on link "Chatbot AI" at bounding box center [120, 300] width 165 height 35
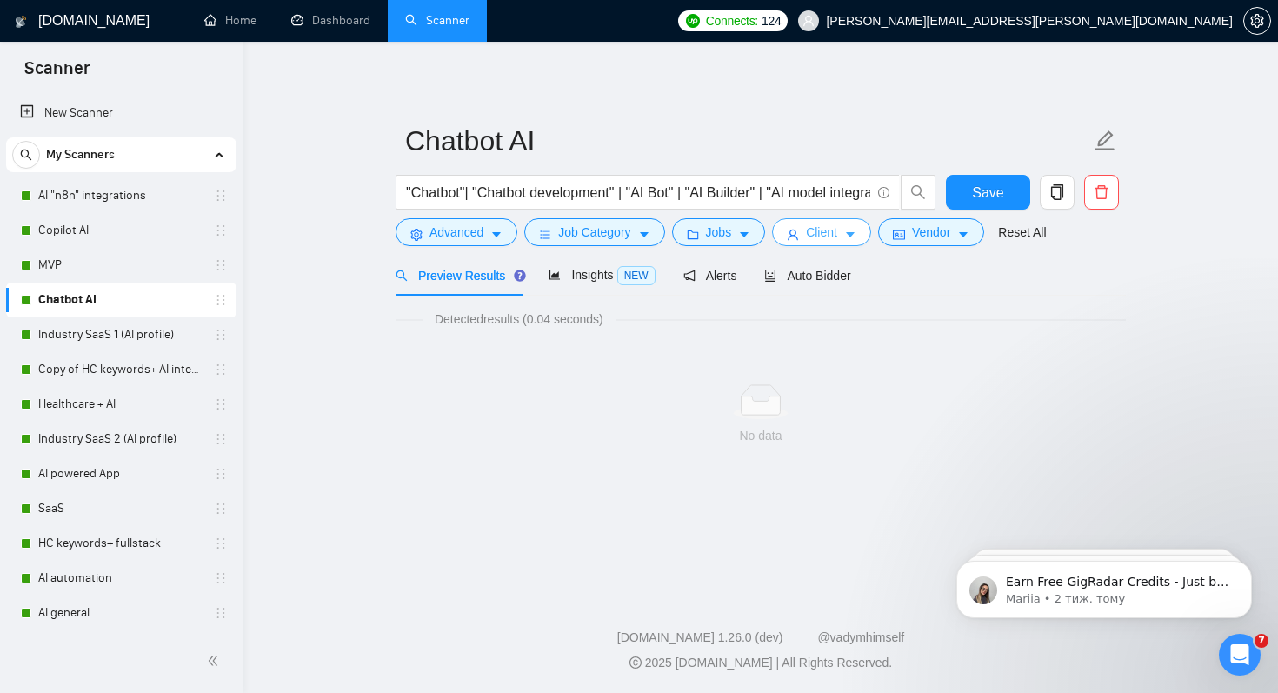
click at [833, 230] on span "Client" at bounding box center [821, 232] width 31 height 19
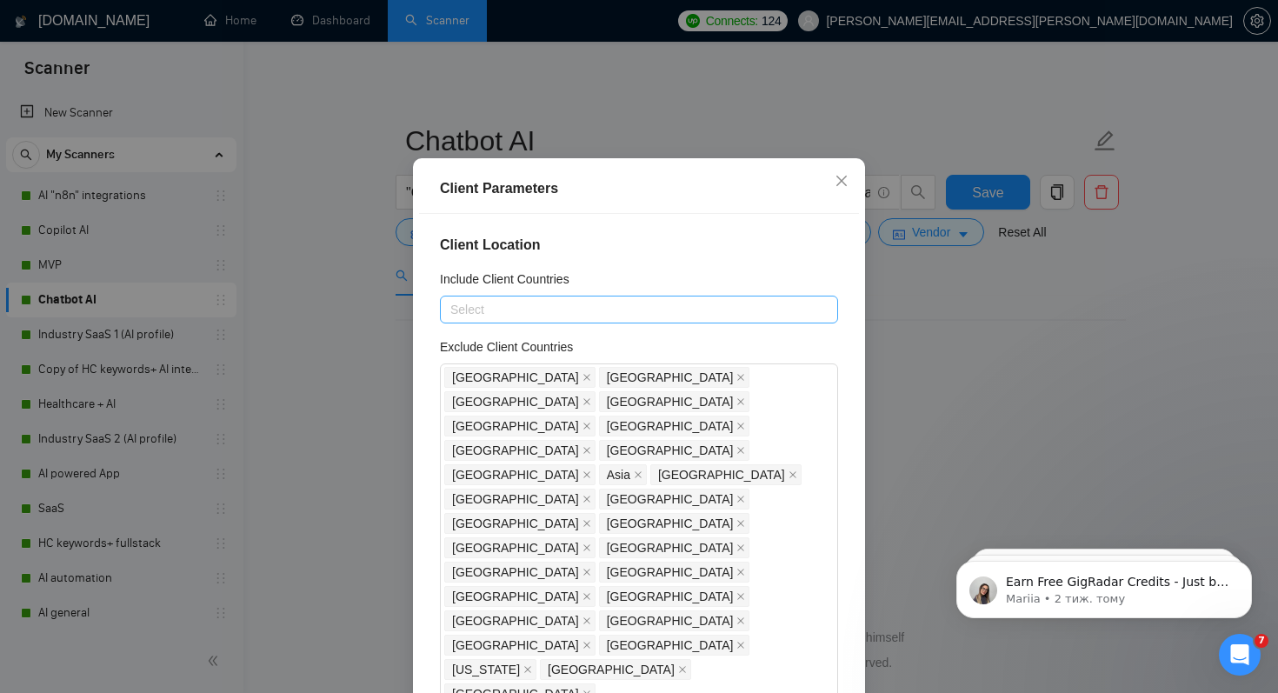
click at [517, 320] on div at bounding box center [630, 309] width 372 height 21
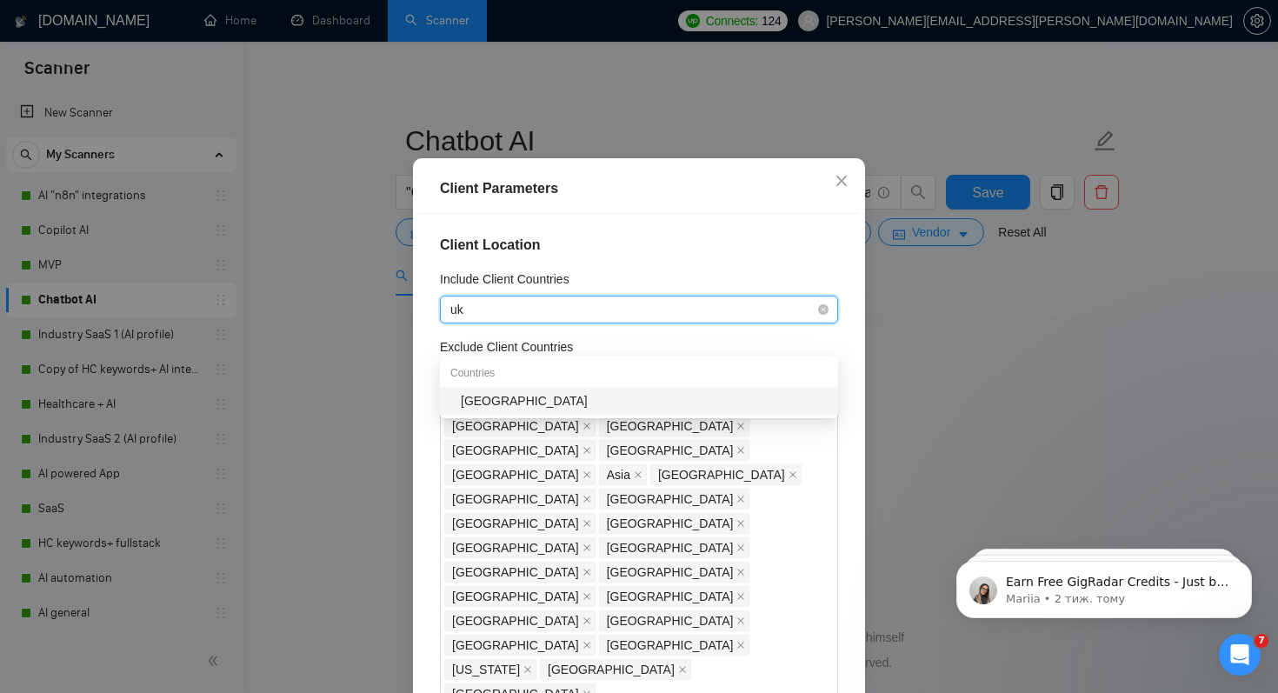
type input "ukr"
click at [469, 396] on div "[GEOGRAPHIC_DATA]" at bounding box center [644, 400] width 367 height 19
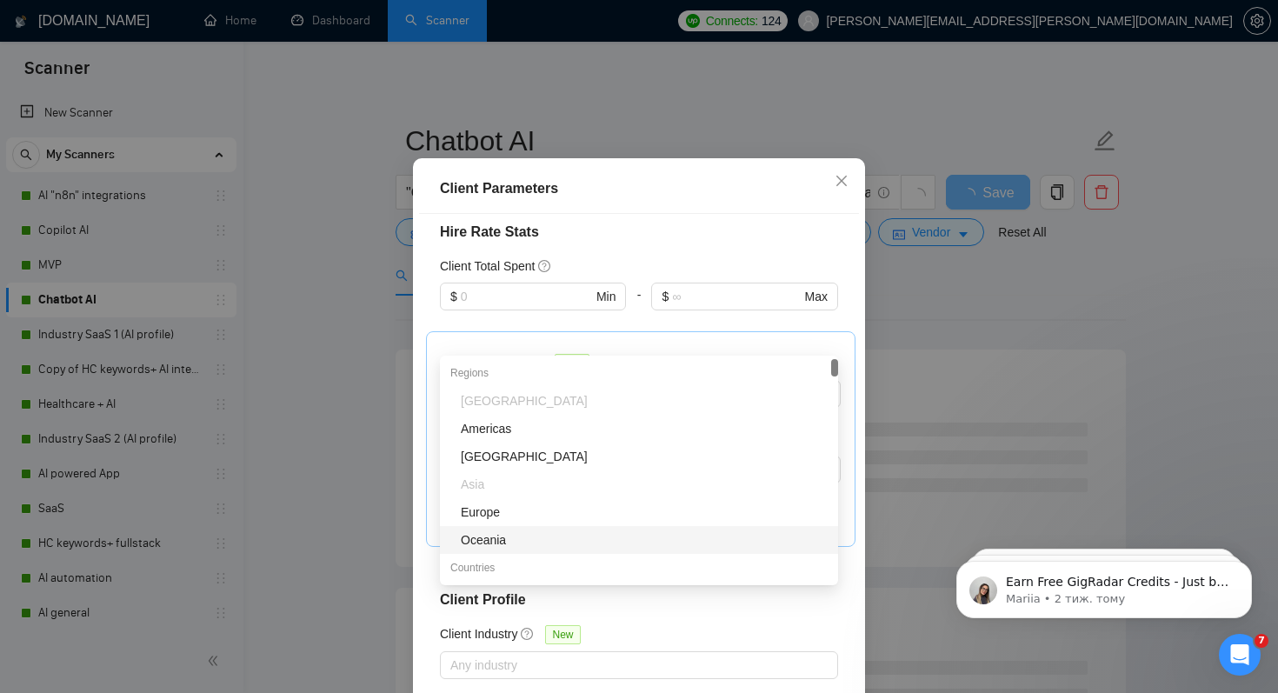
scroll to position [111, 0]
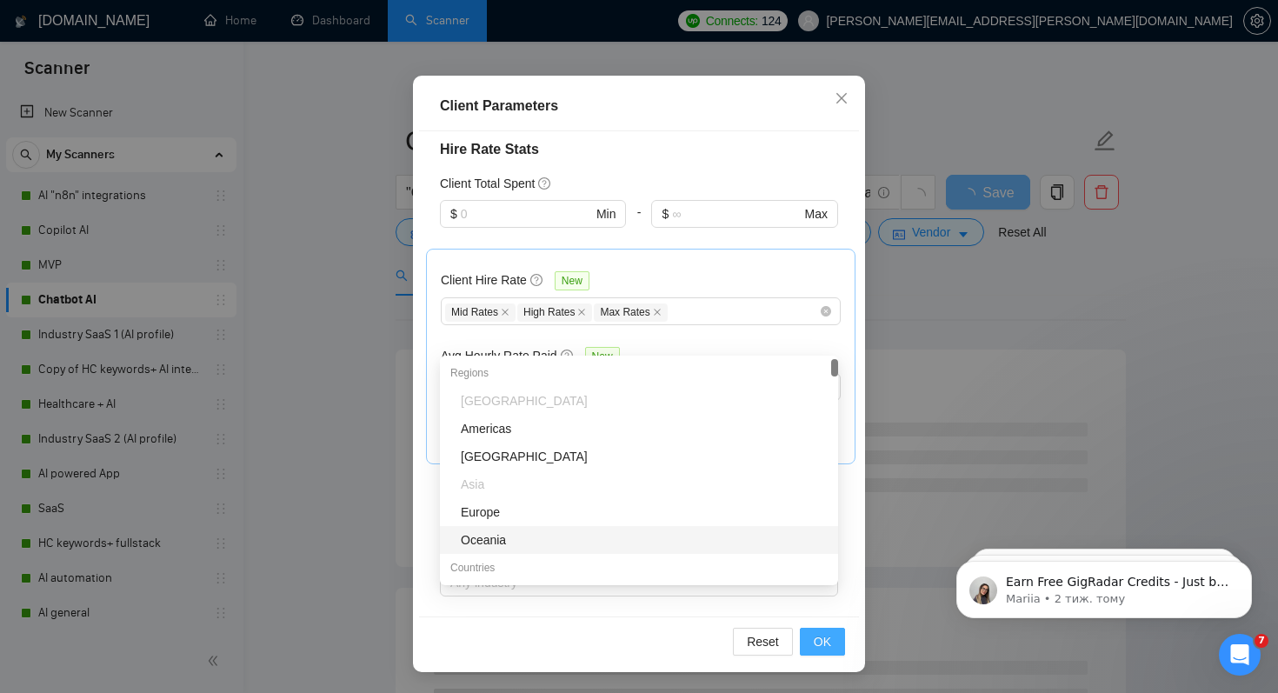
click at [818, 643] on span "OK" at bounding box center [822, 641] width 17 height 19
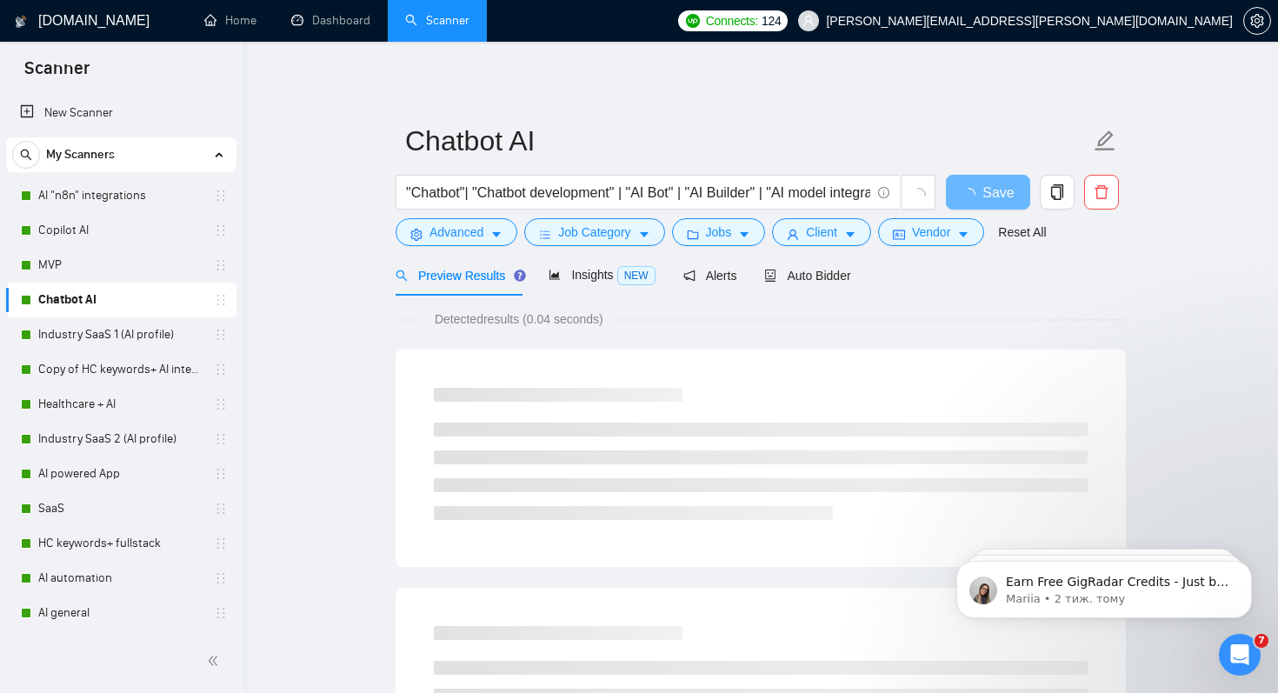
scroll to position [29, 0]
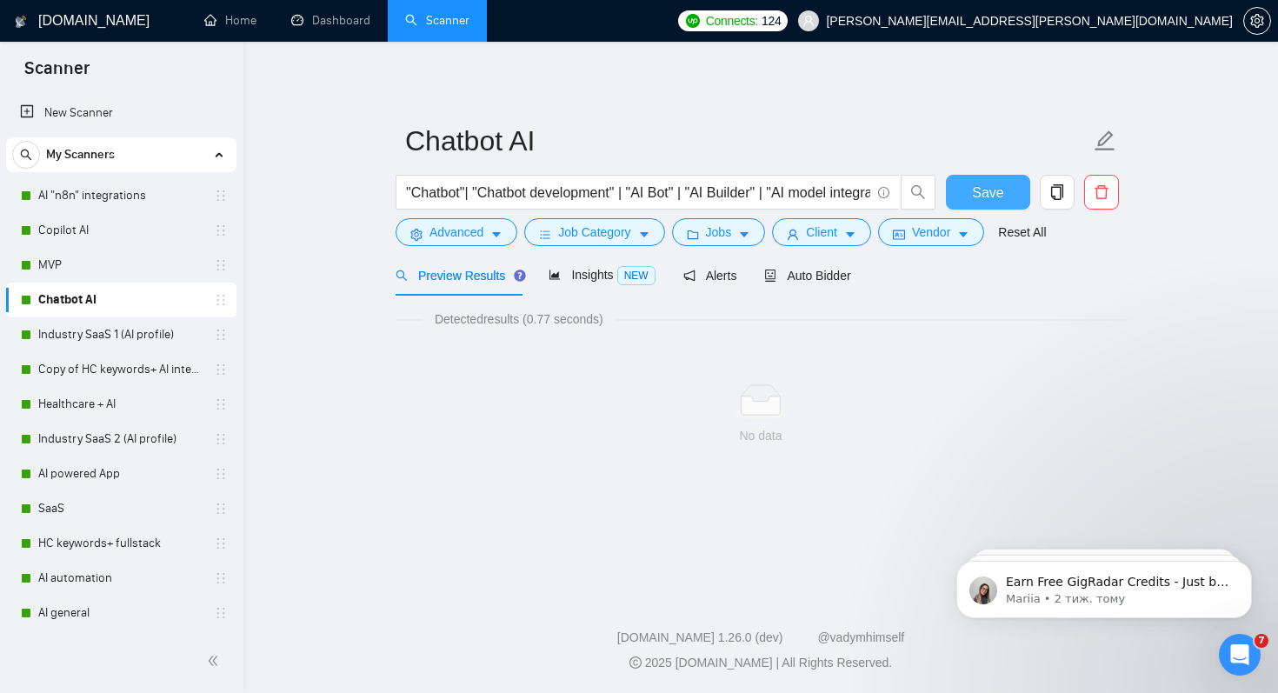
click at [1000, 184] on span "Save" at bounding box center [987, 193] width 31 height 22
click at [110, 337] on link "Industry SaaS 1 (AI profile)" at bounding box center [120, 334] width 165 height 35
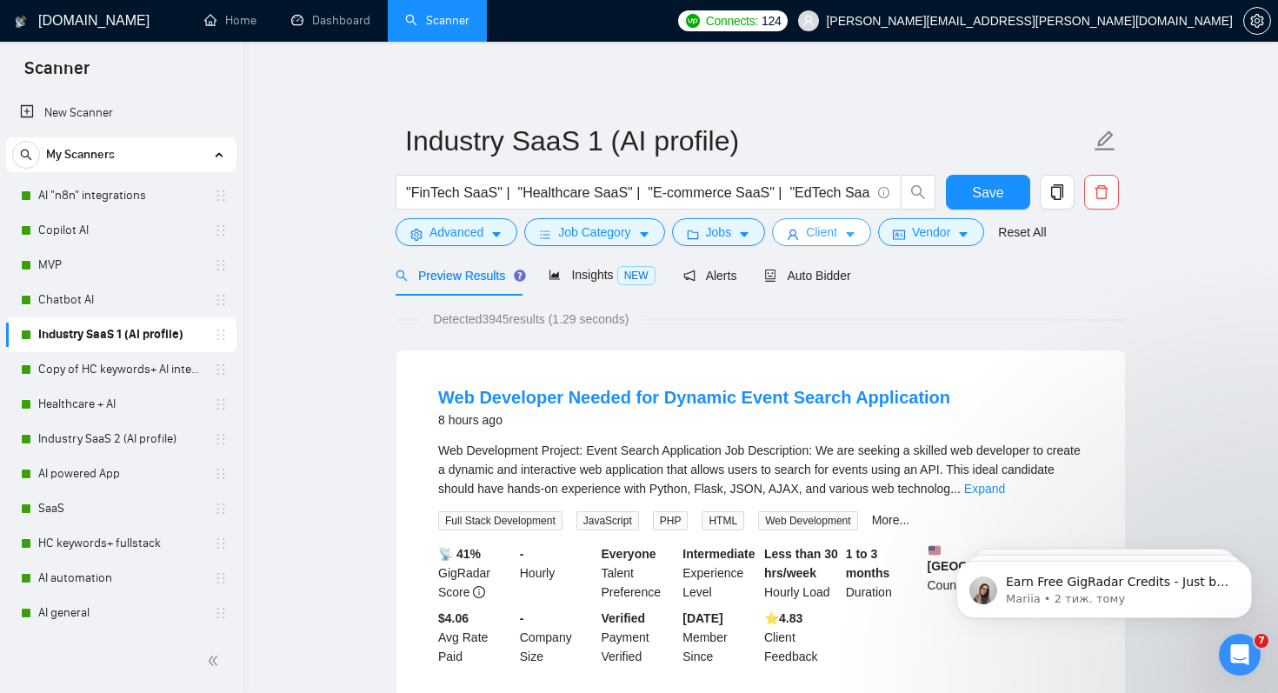
click at [837, 235] on span "Client" at bounding box center [821, 232] width 31 height 19
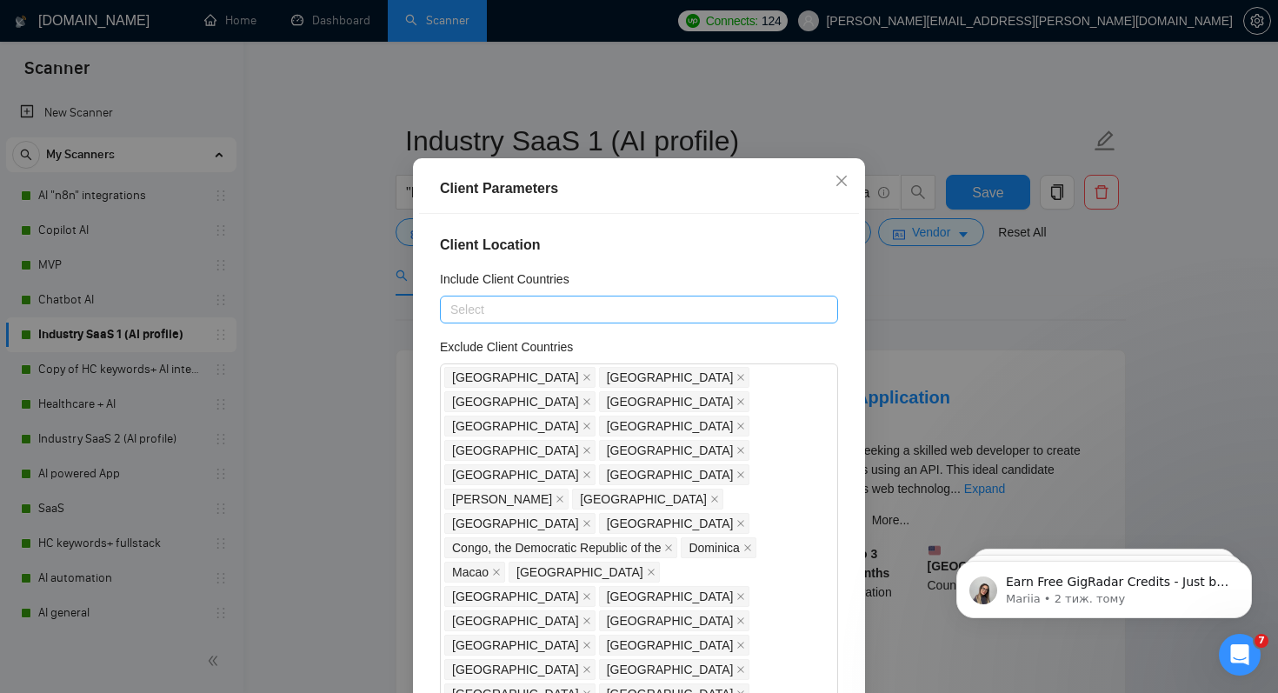
click at [579, 320] on div at bounding box center [630, 309] width 372 height 21
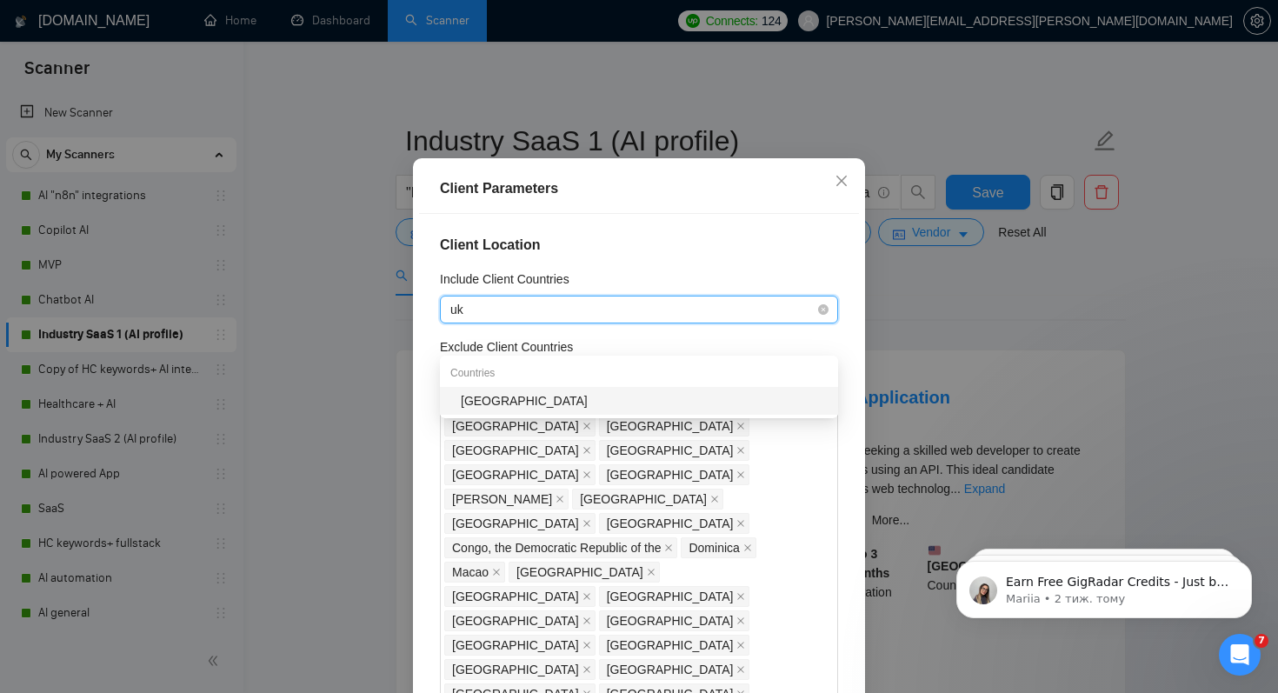
type input "ukr"
click at [492, 406] on div "[GEOGRAPHIC_DATA]" at bounding box center [644, 400] width 367 height 19
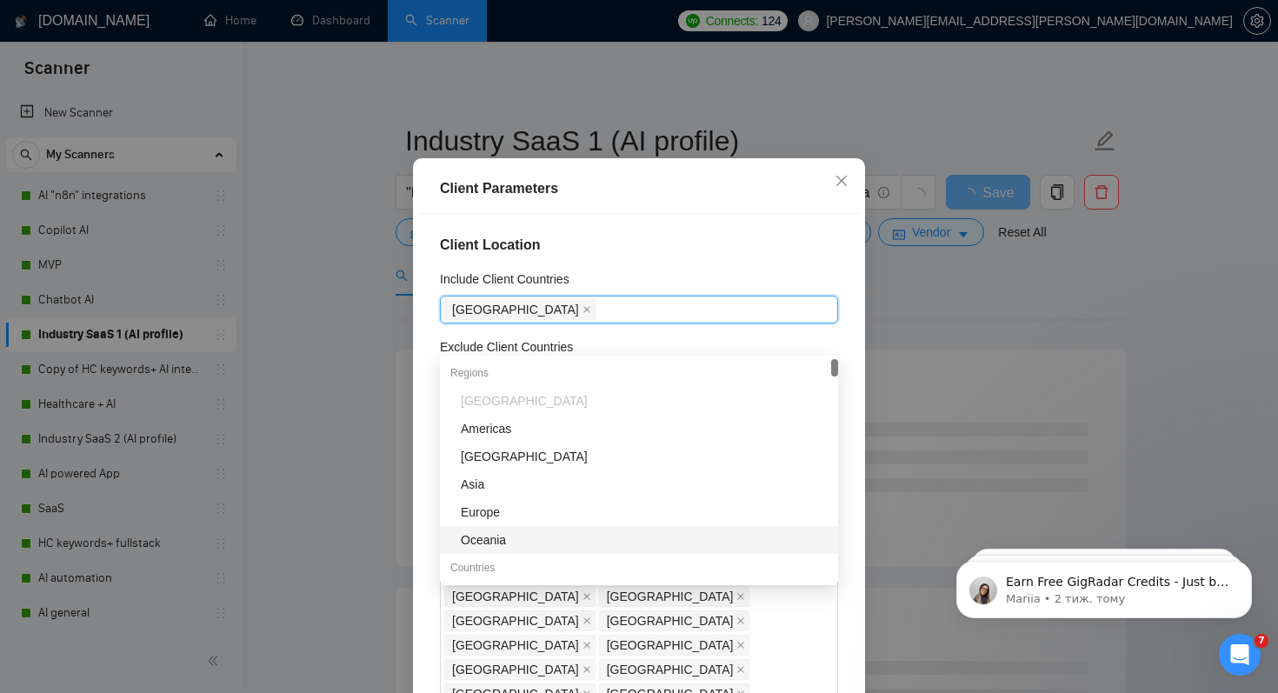
click at [767, 678] on div "Client Location Include Client Countries [GEOGRAPHIC_DATA] Exclude Client Count…" at bounding box center [639, 456] width 440 height 485
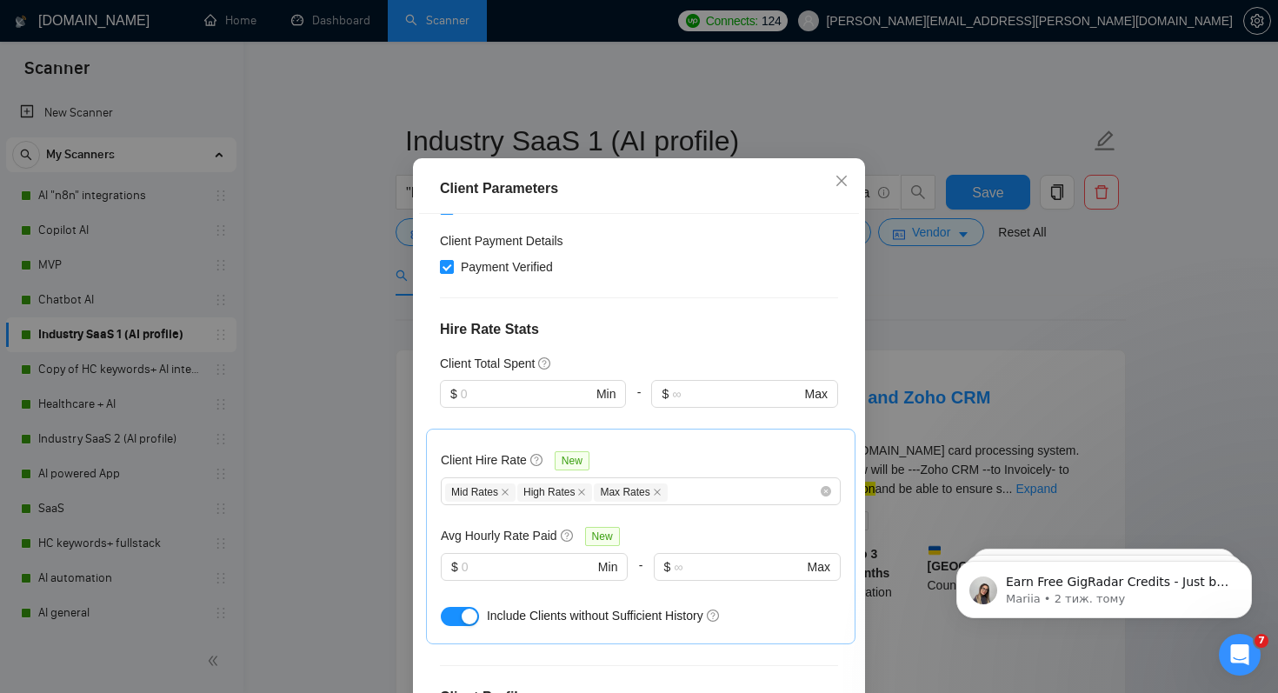
scroll to position [111, 0]
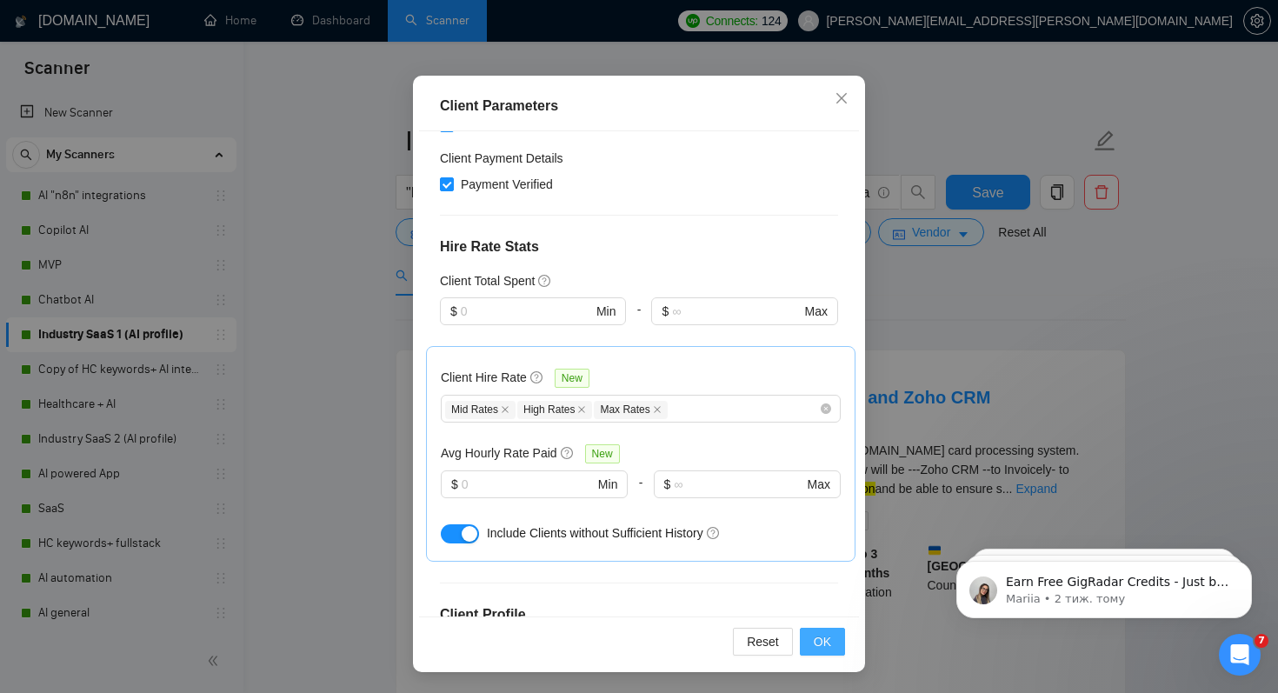
click at [816, 646] on span "OK" at bounding box center [822, 641] width 17 height 19
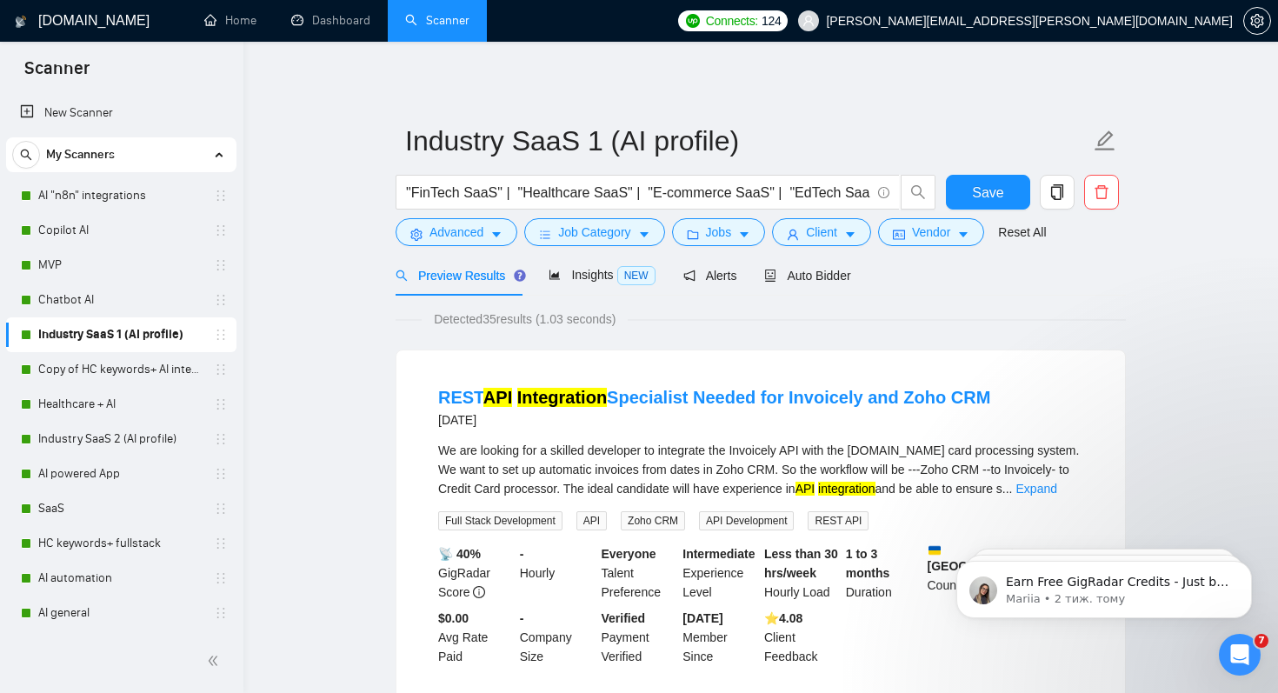
scroll to position [29, 0]
click at [1002, 191] on span "Save" at bounding box center [987, 193] width 31 height 22
click at [109, 367] on link "Copy of HC keywords+ AI integration" at bounding box center [120, 369] width 165 height 35
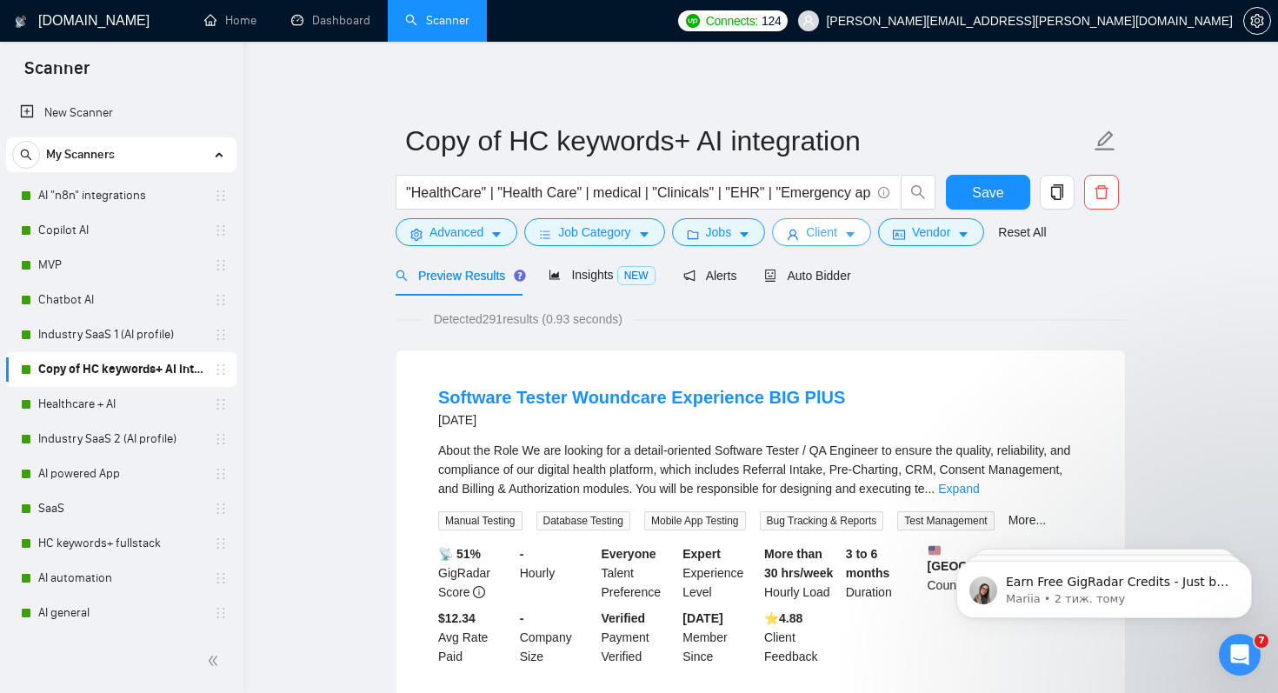
click at [849, 235] on button "Client" at bounding box center [821, 232] width 99 height 28
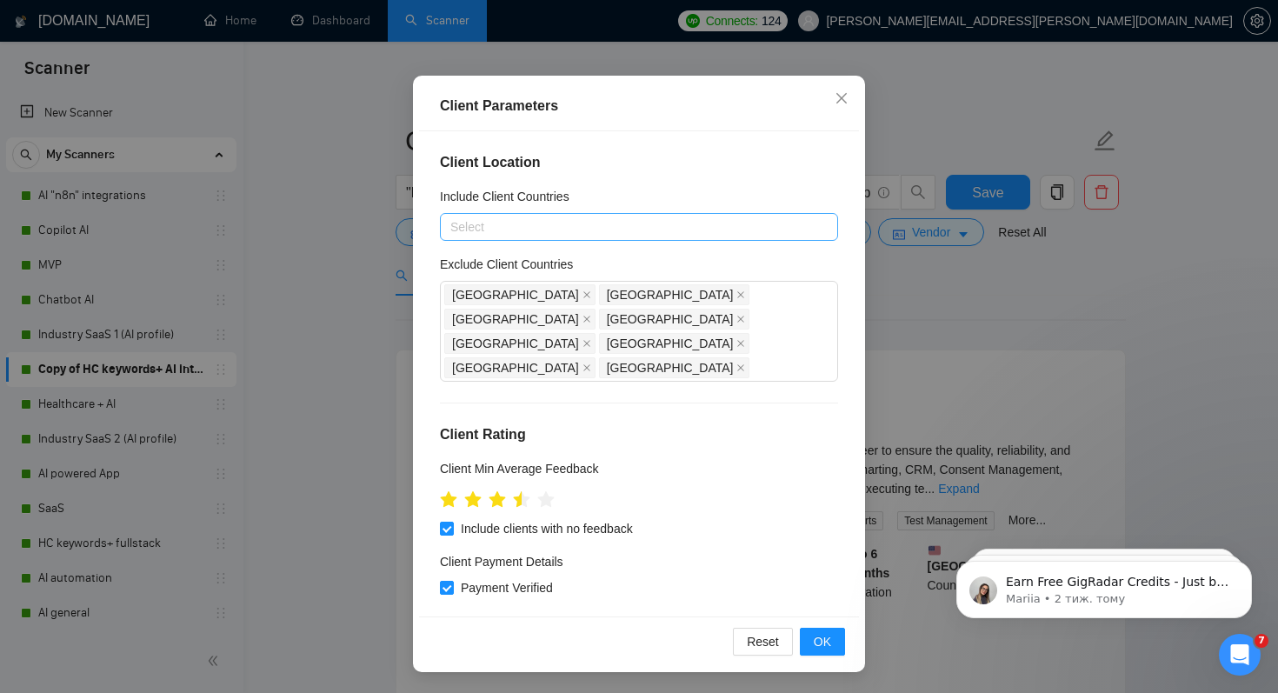
click at [629, 226] on div at bounding box center [630, 226] width 372 height 21
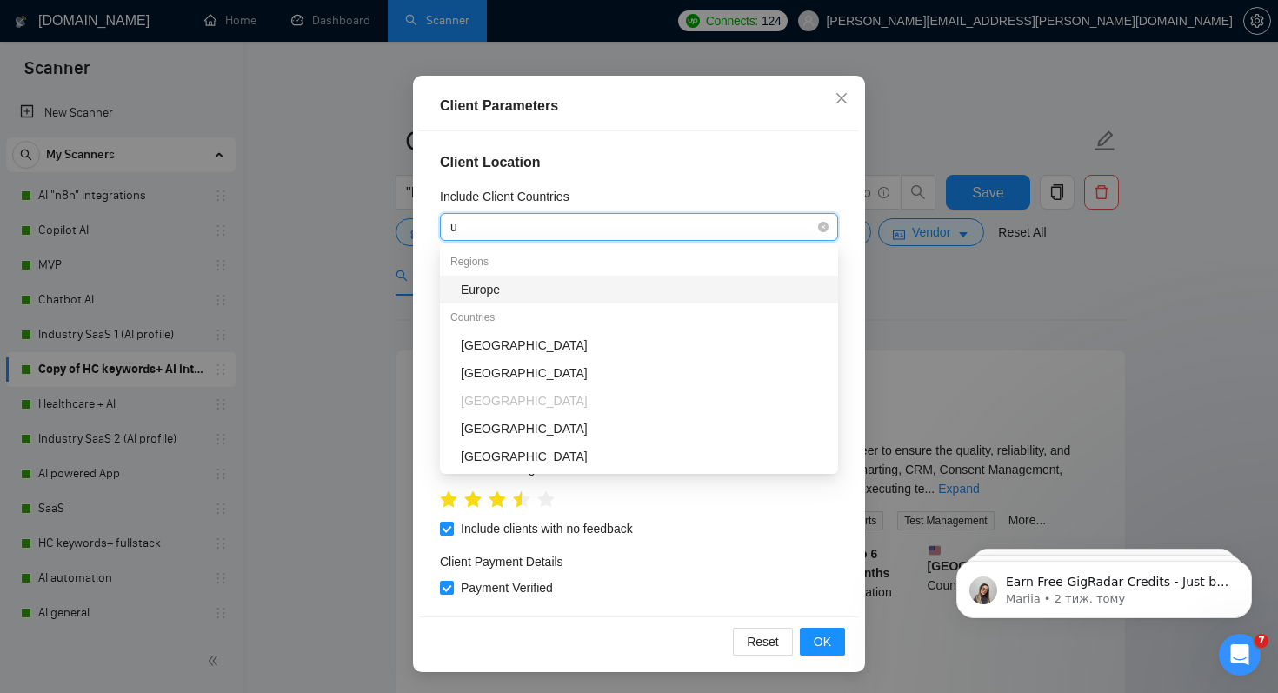
type input "uk"
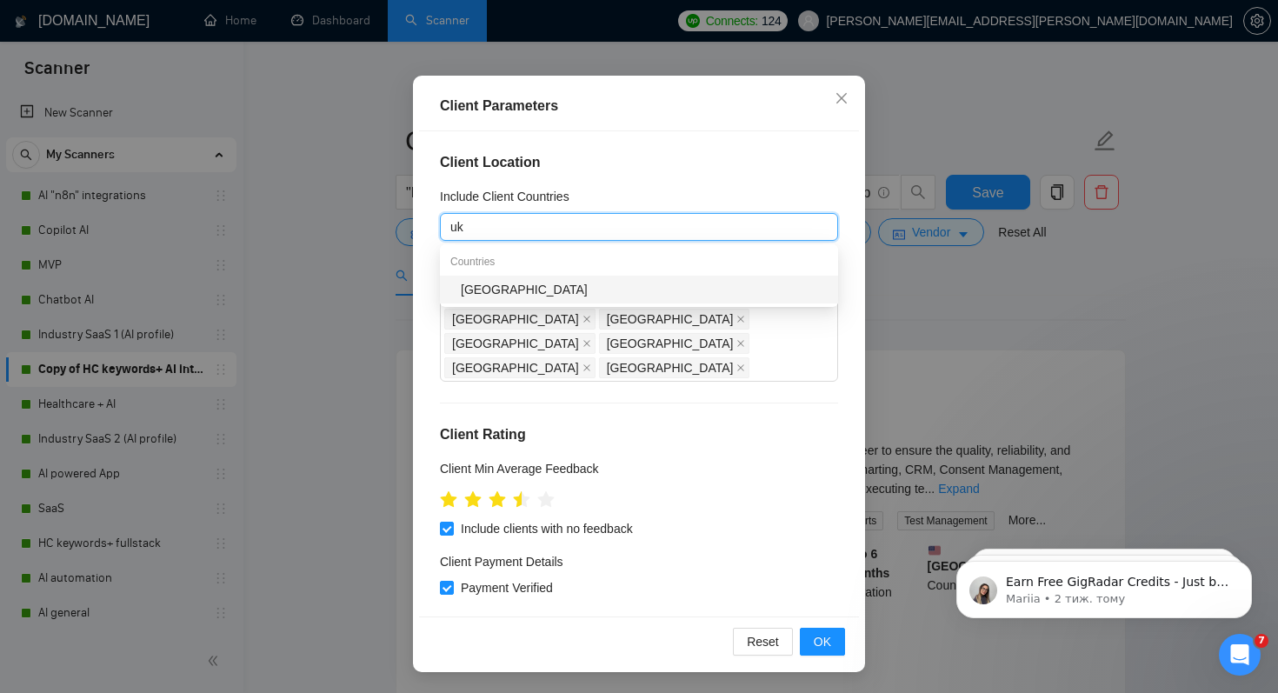
click at [489, 289] on div "[GEOGRAPHIC_DATA]" at bounding box center [644, 289] width 367 height 19
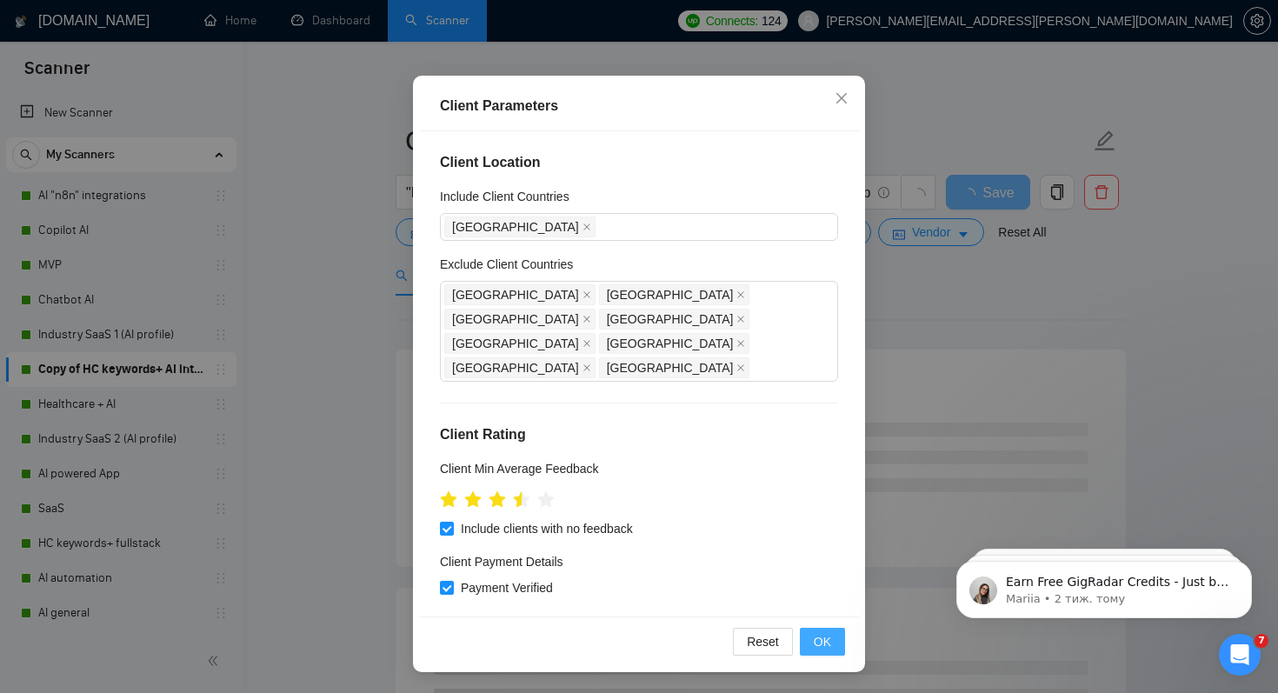
click at [818, 636] on span "OK" at bounding box center [822, 641] width 17 height 19
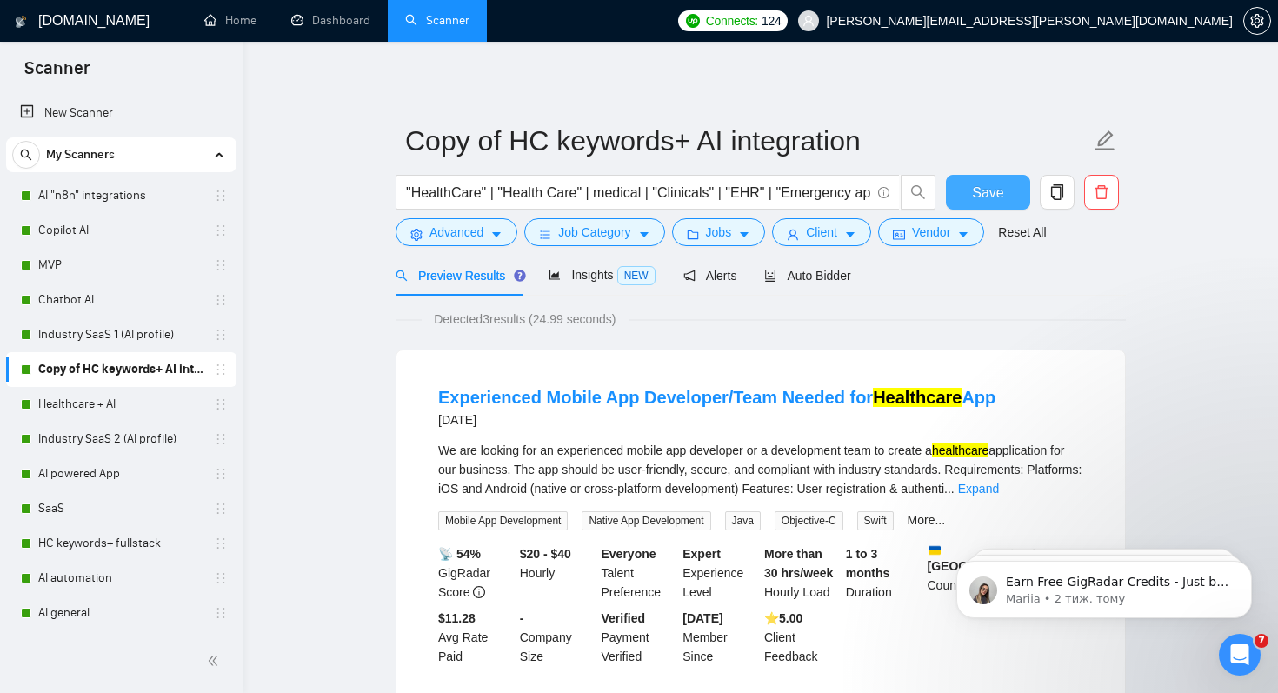
click at [983, 183] on span "Save" at bounding box center [987, 193] width 31 height 22
click at [76, 402] on link "Healthcare + AI" at bounding box center [120, 404] width 165 height 35
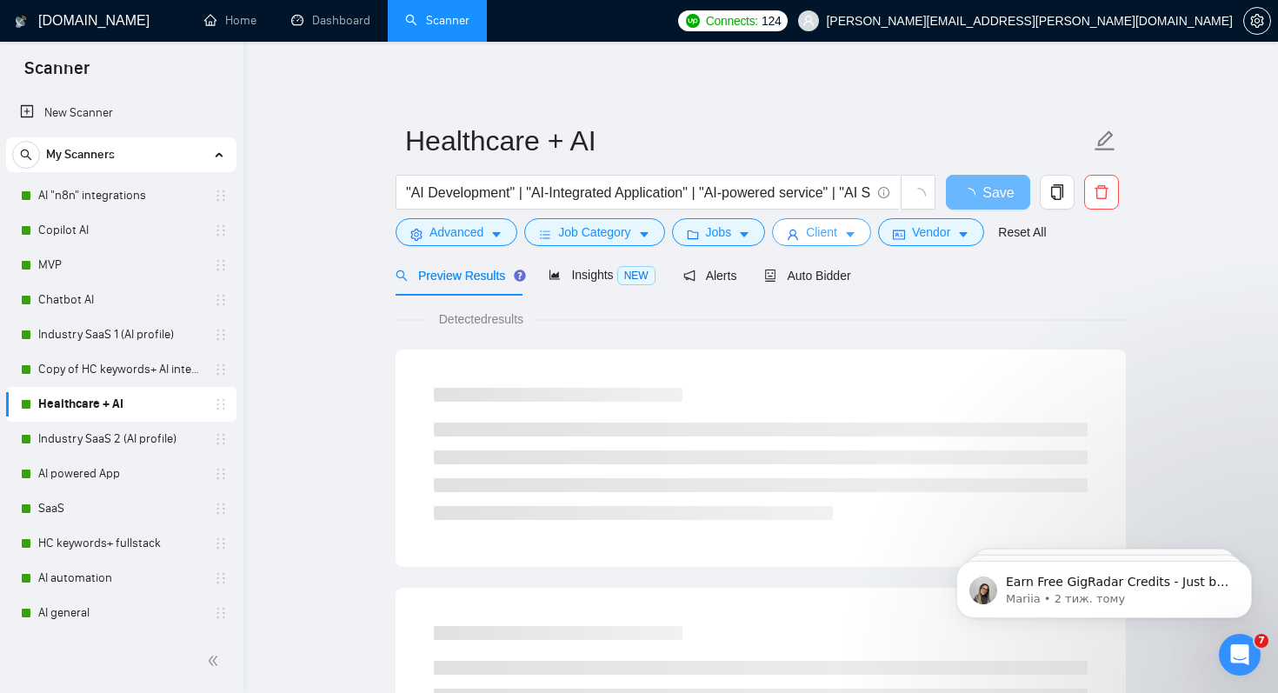
click at [814, 240] on span "Client" at bounding box center [821, 232] width 31 height 19
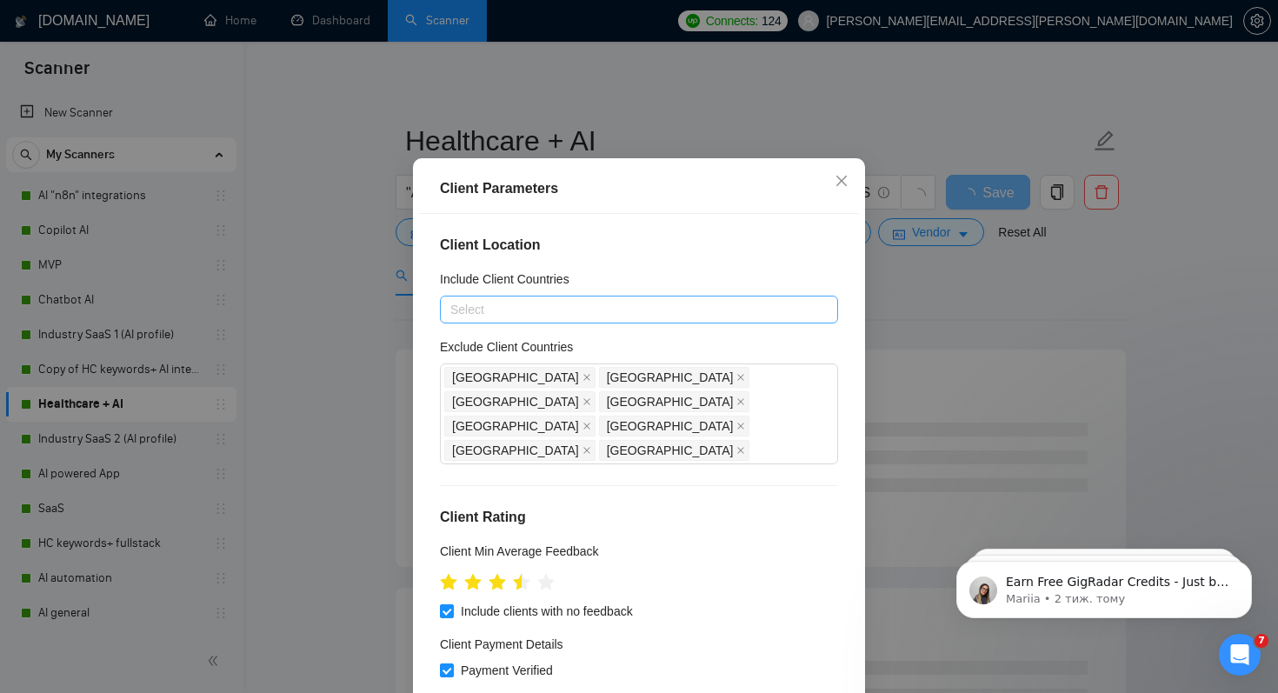
click at [630, 320] on div at bounding box center [630, 309] width 372 height 21
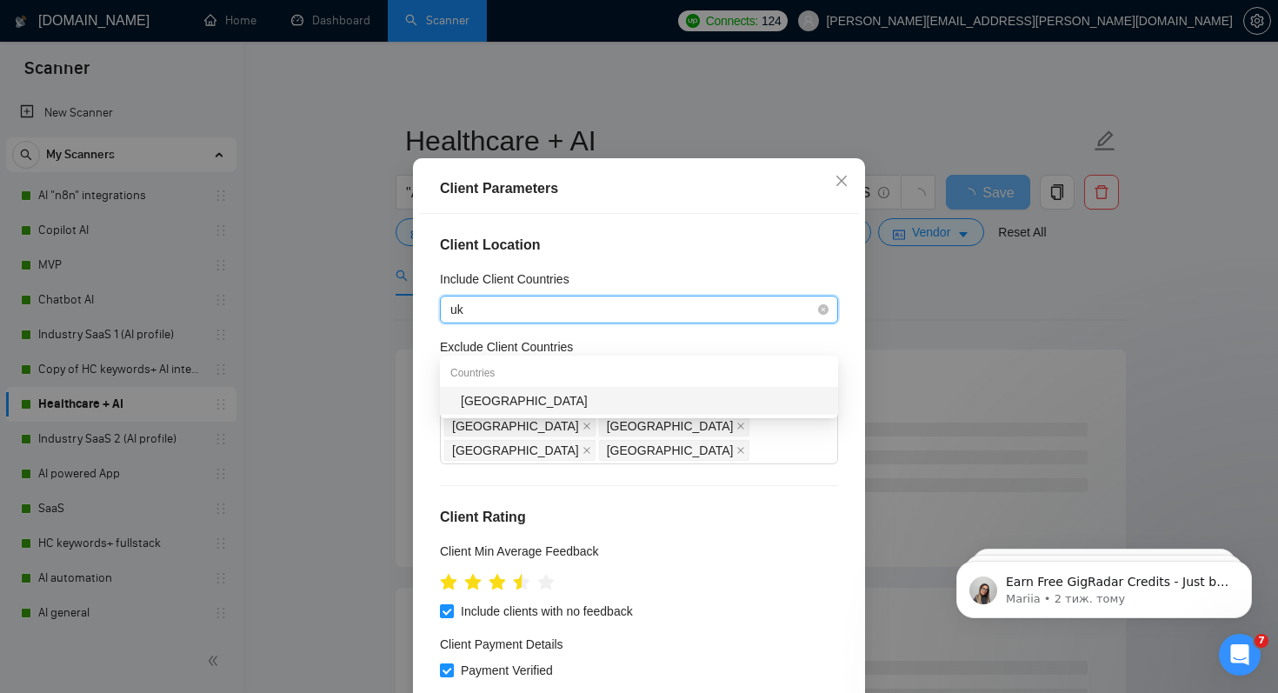
type input "ukr"
click at [511, 395] on div "[GEOGRAPHIC_DATA]" at bounding box center [644, 400] width 367 height 19
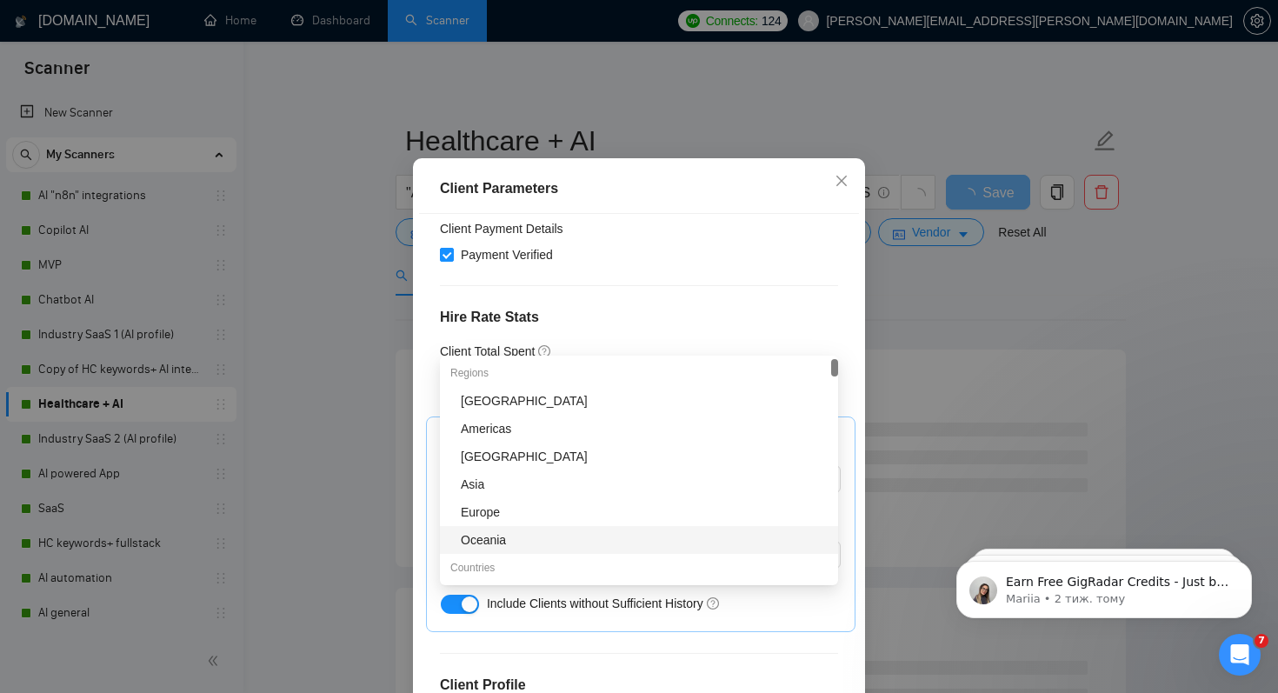
scroll to position [623, 0]
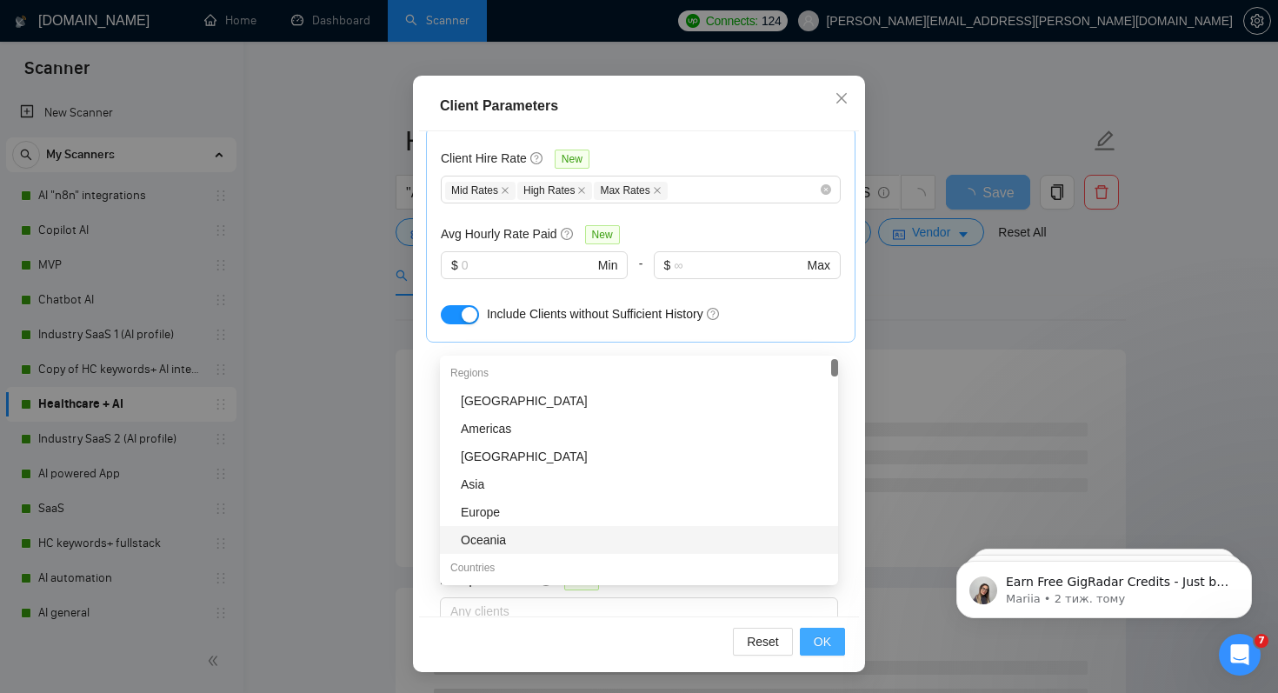
click at [810, 633] on button "OK" at bounding box center [822, 642] width 45 height 28
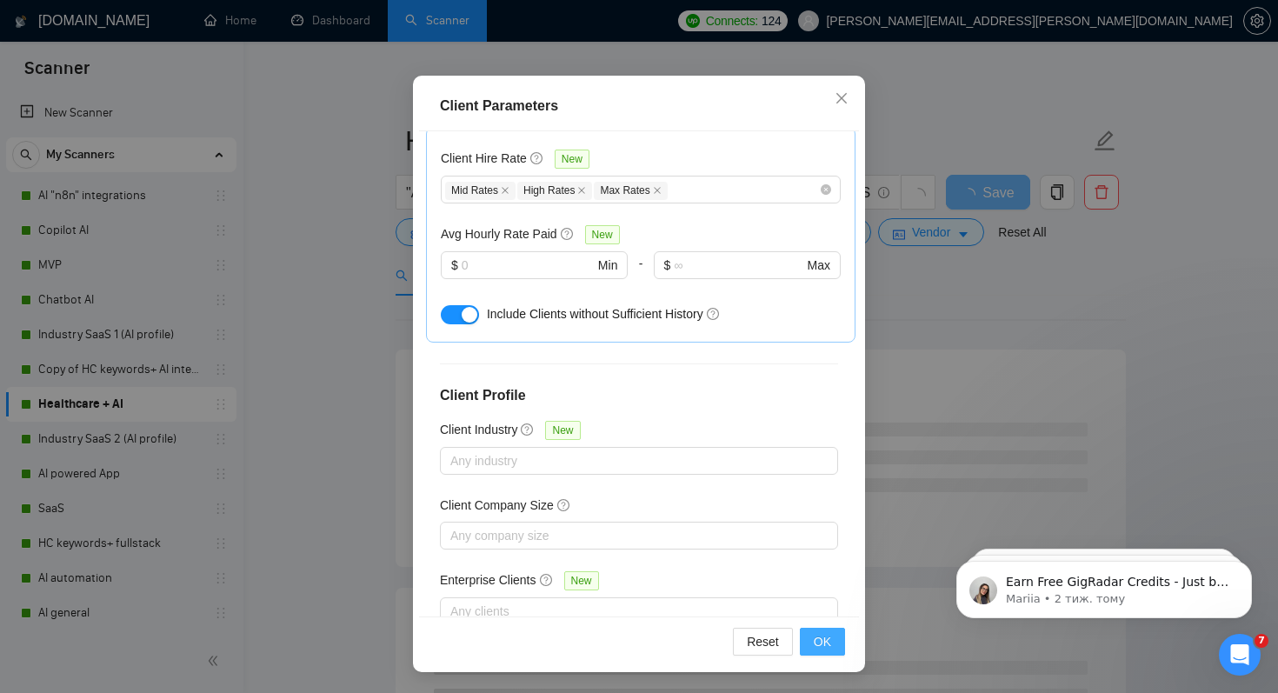
scroll to position [29, 0]
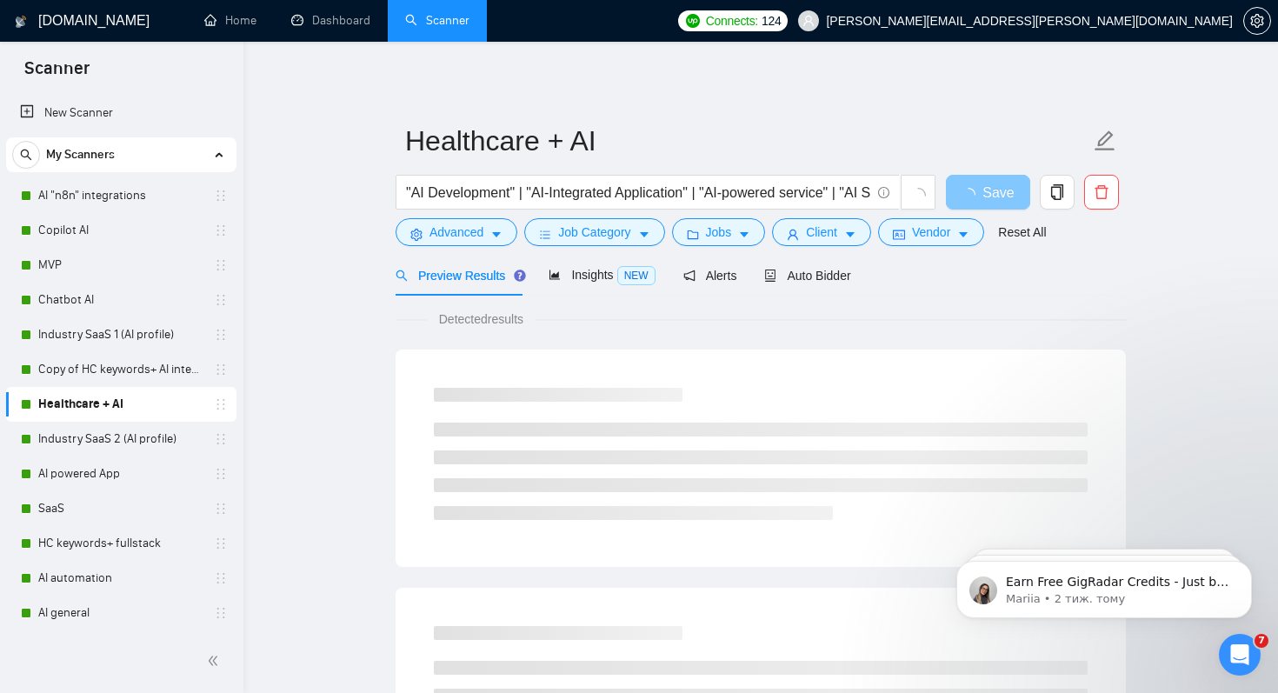
click at [993, 188] on span "Save" at bounding box center [997, 193] width 31 height 22
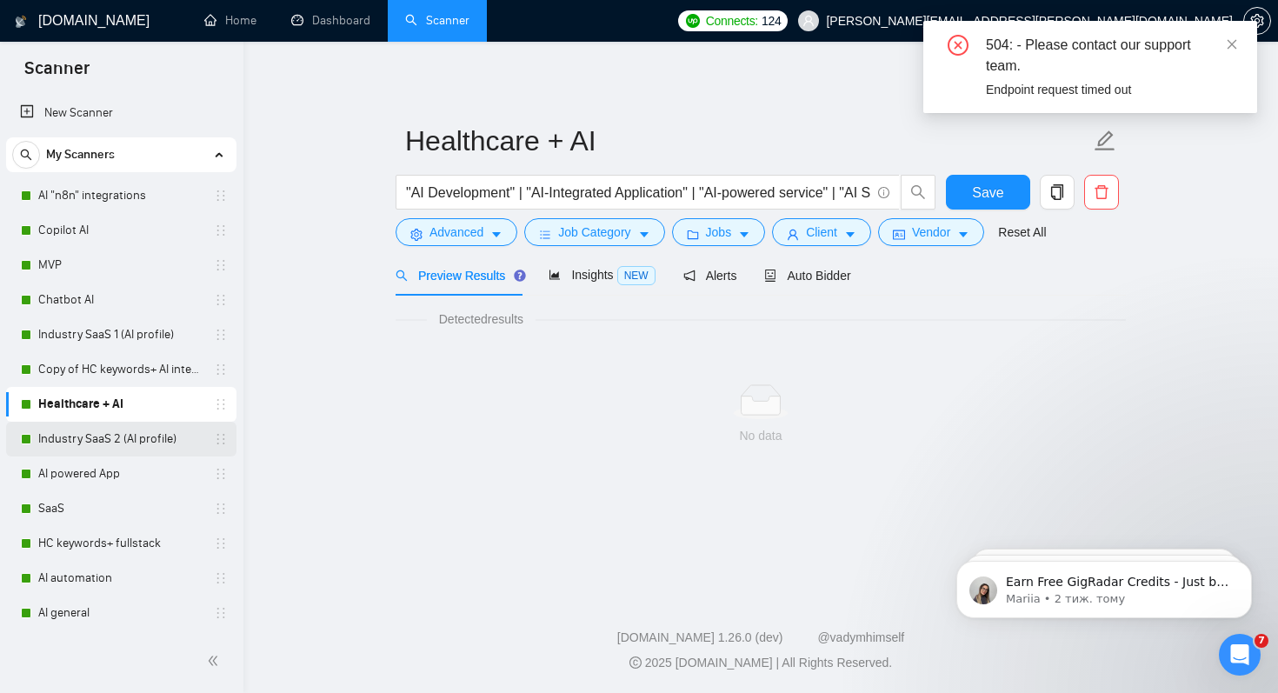
click at [135, 442] on link "Industry SaaS 2 (AI profile)" at bounding box center [120, 439] width 165 height 35
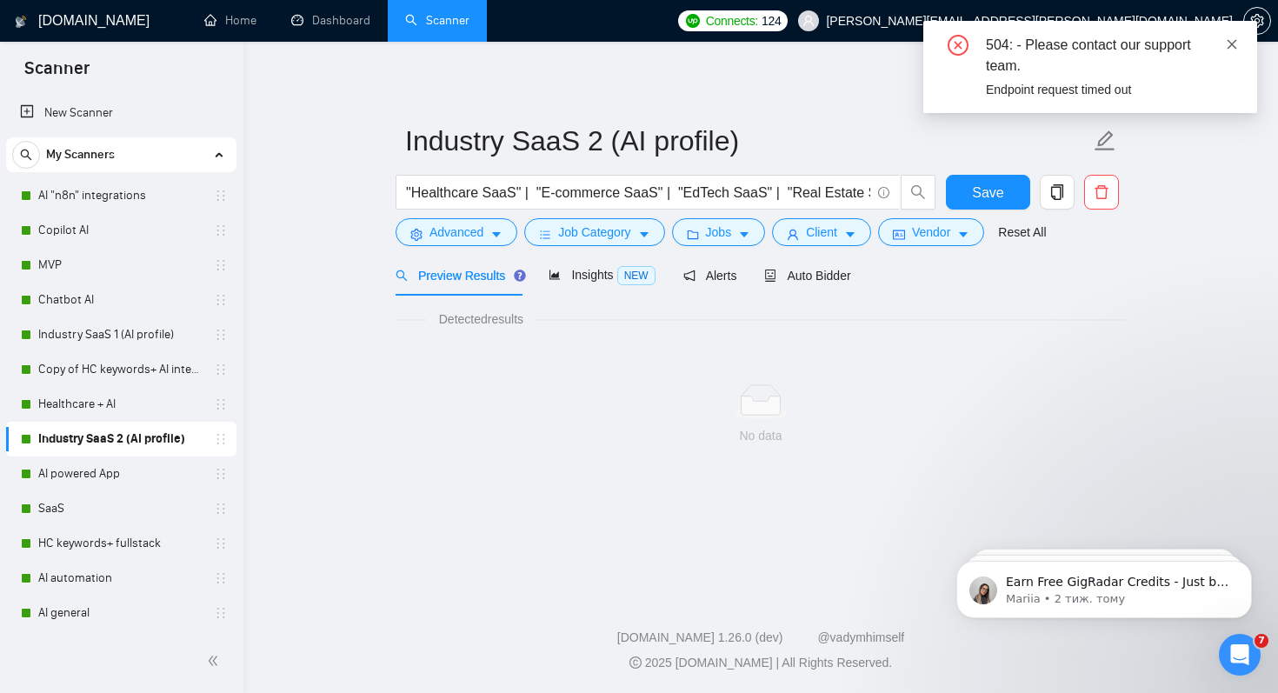
click at [1235, 41] on icon "close" at bounding box center [1233, 44] width 10 height 10
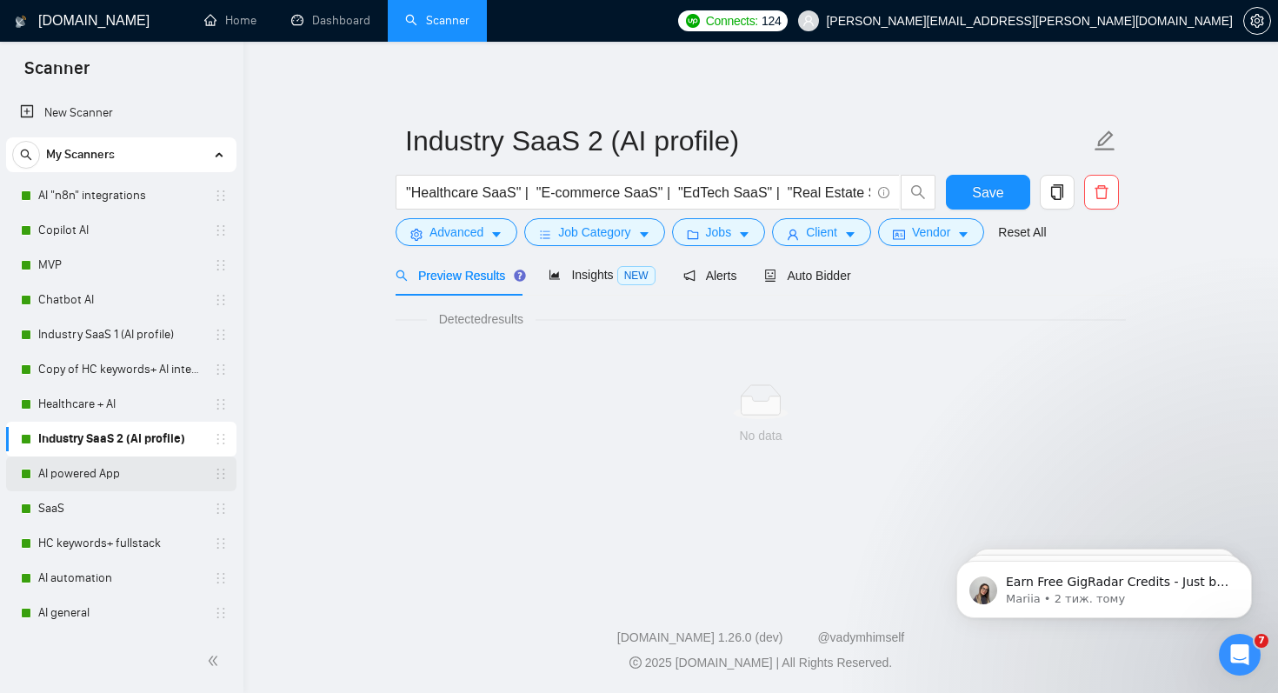
click at [56, 466] on link "AI powered App" at bounding box center [120, 473] width 165 height 35
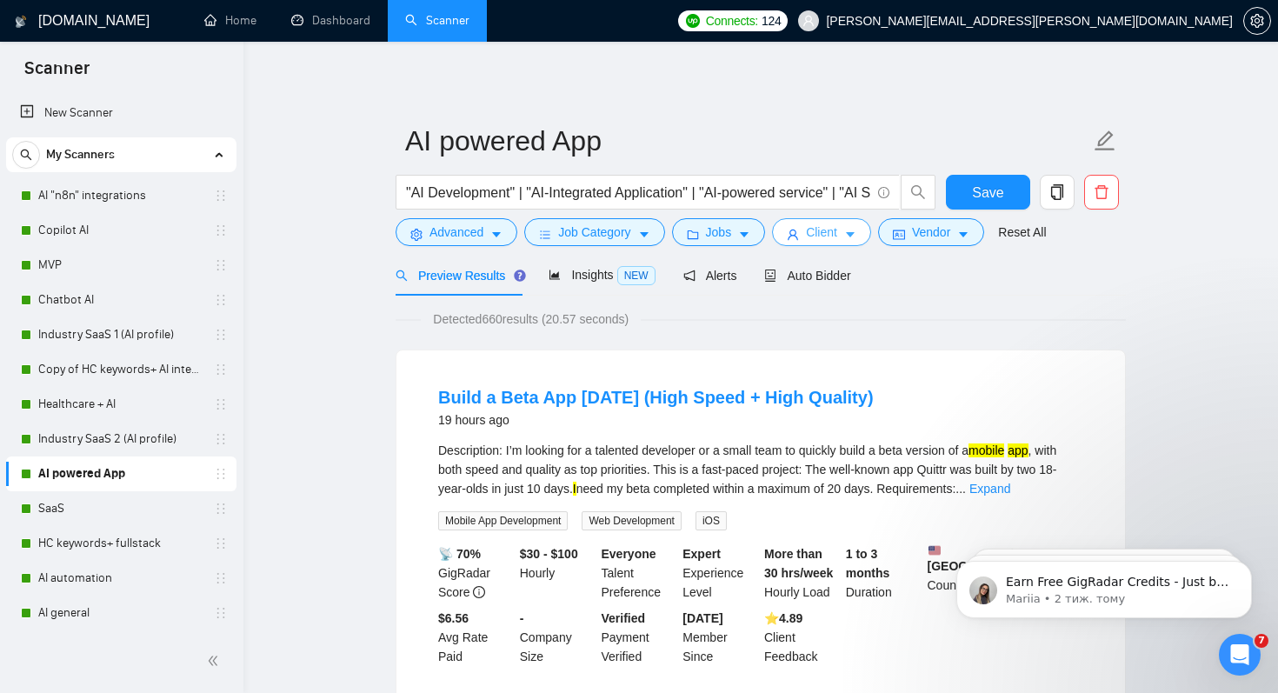
click at [809, 235] on button "Client" at bounding box center [821, 232] width 99 height 28
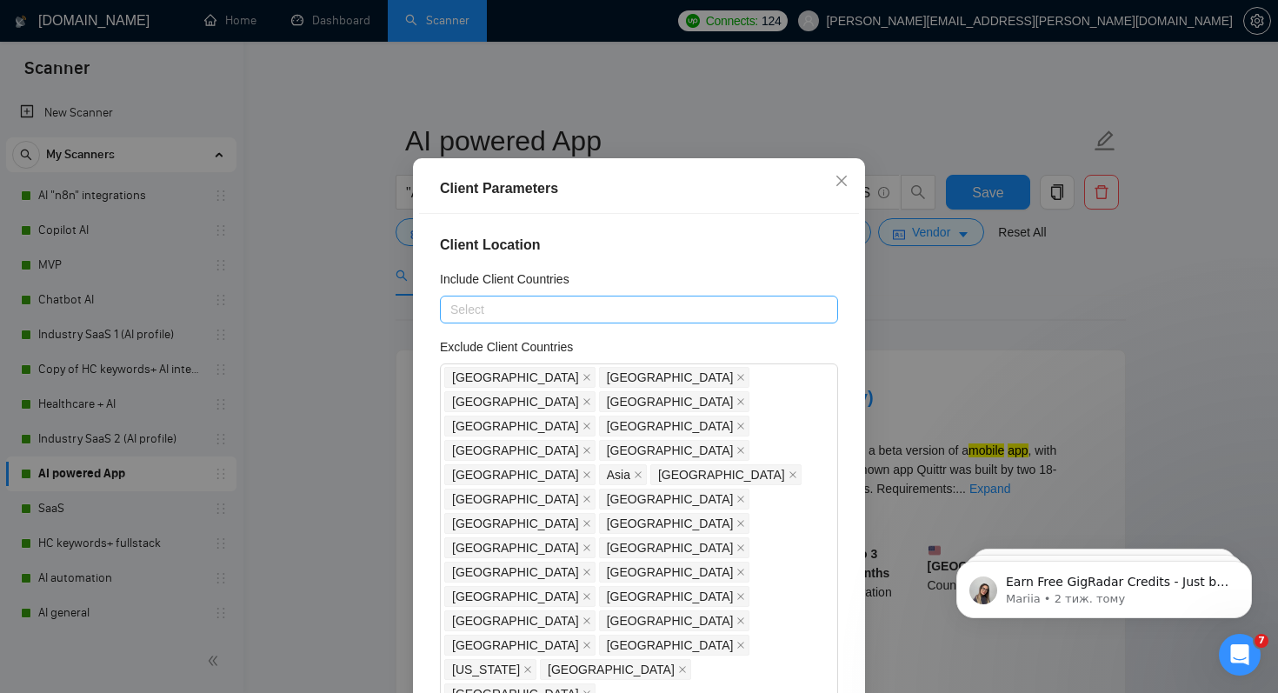
click at [660, 320] on div at bounding box center [630, 309] width 372 height 21
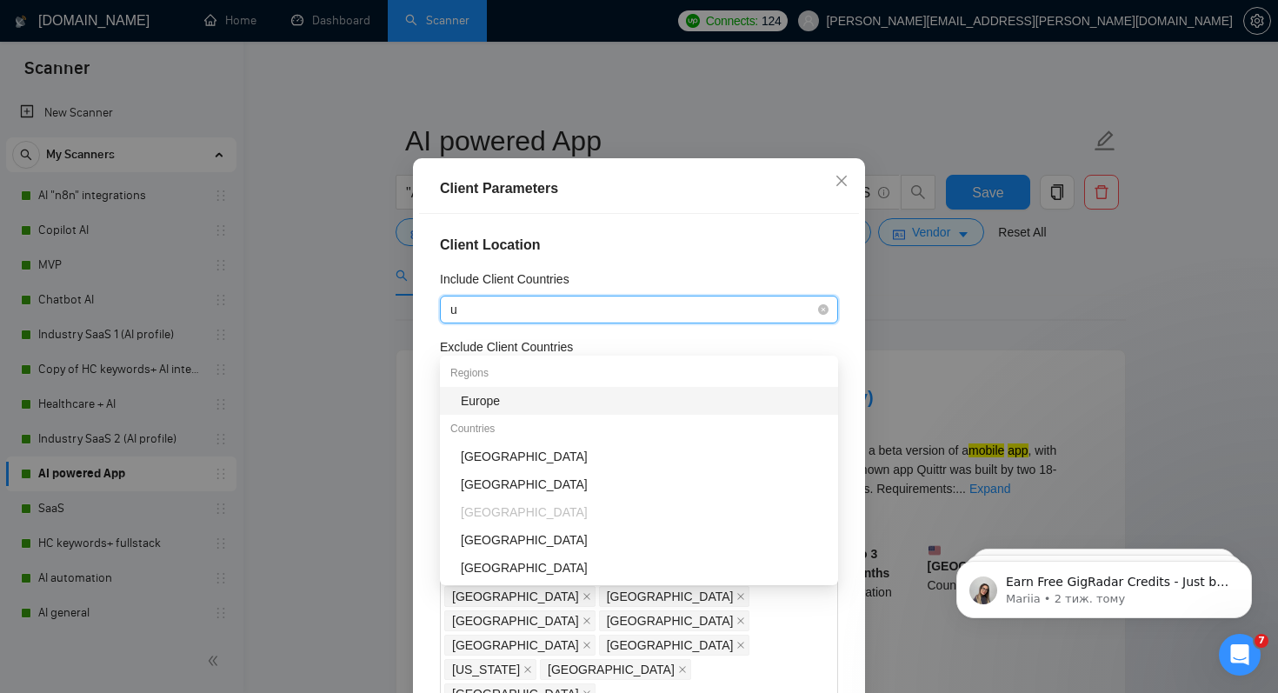
type input "uk"
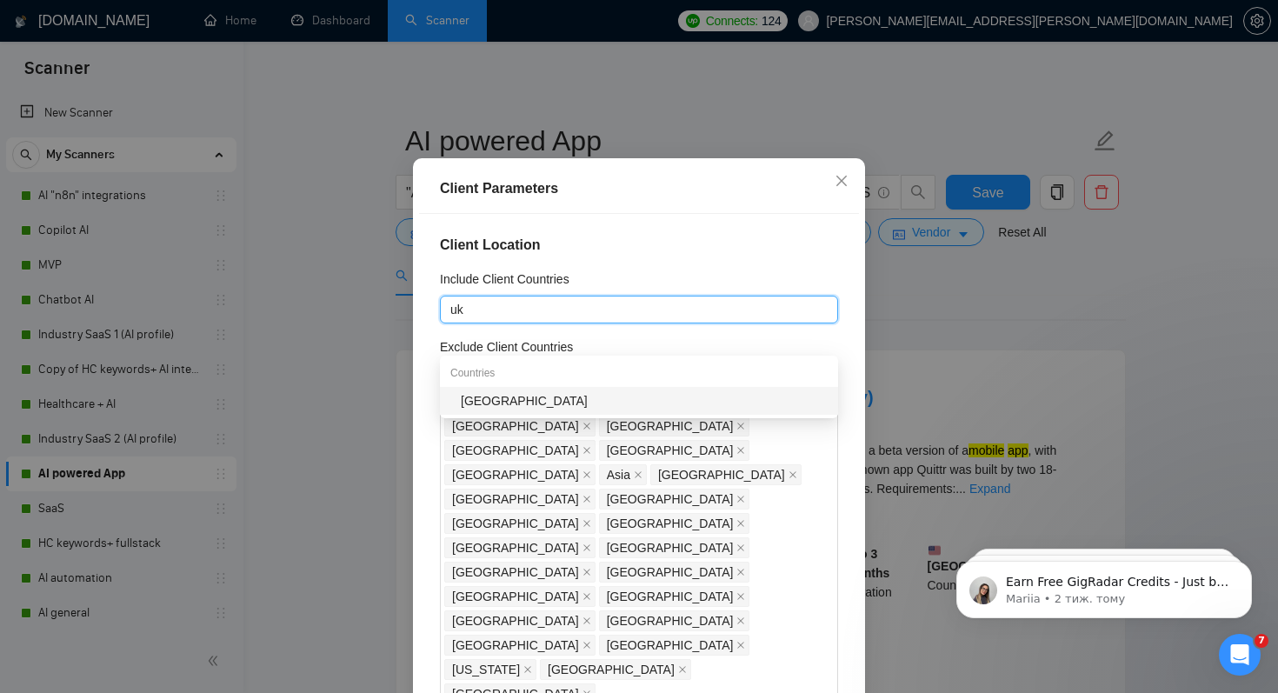
click at [528, 408] on div "[GEOGRAPHIC_DATA]" at bounding box center [644, 400] width 367 height 19
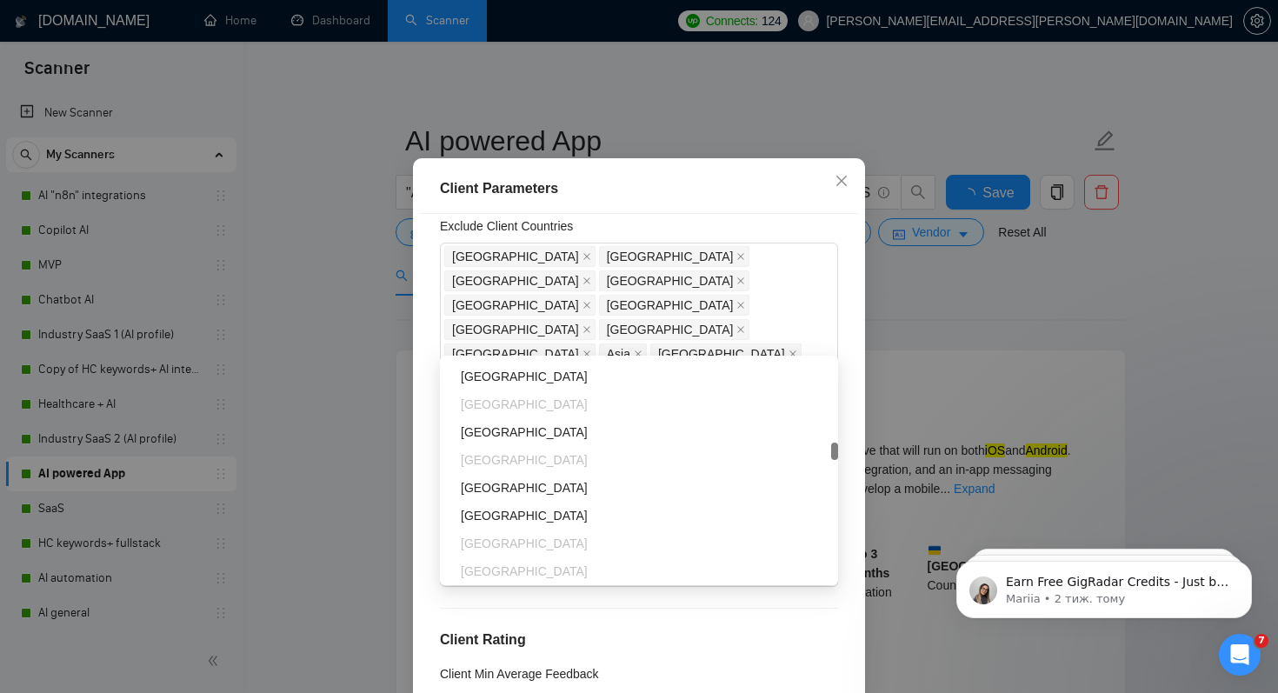
scroll to position [744, 0]
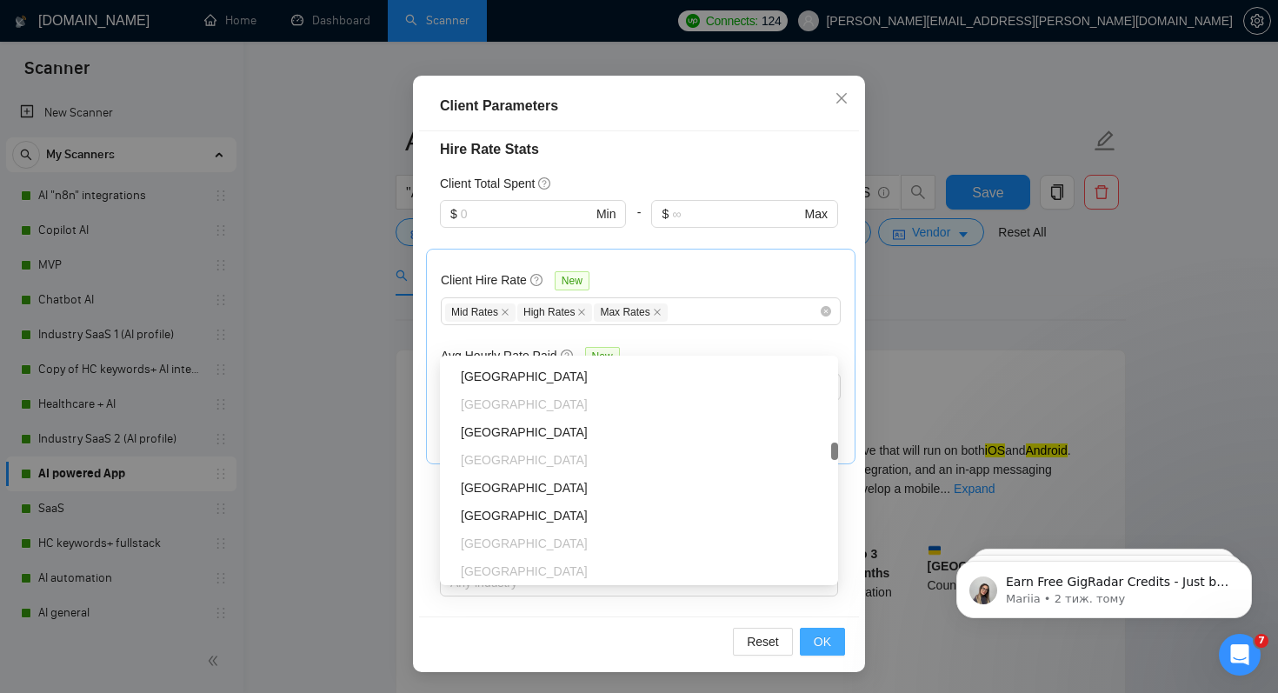
click at [816, 635] on span "OK" at bounding box center [822, 641] width 17 height 19
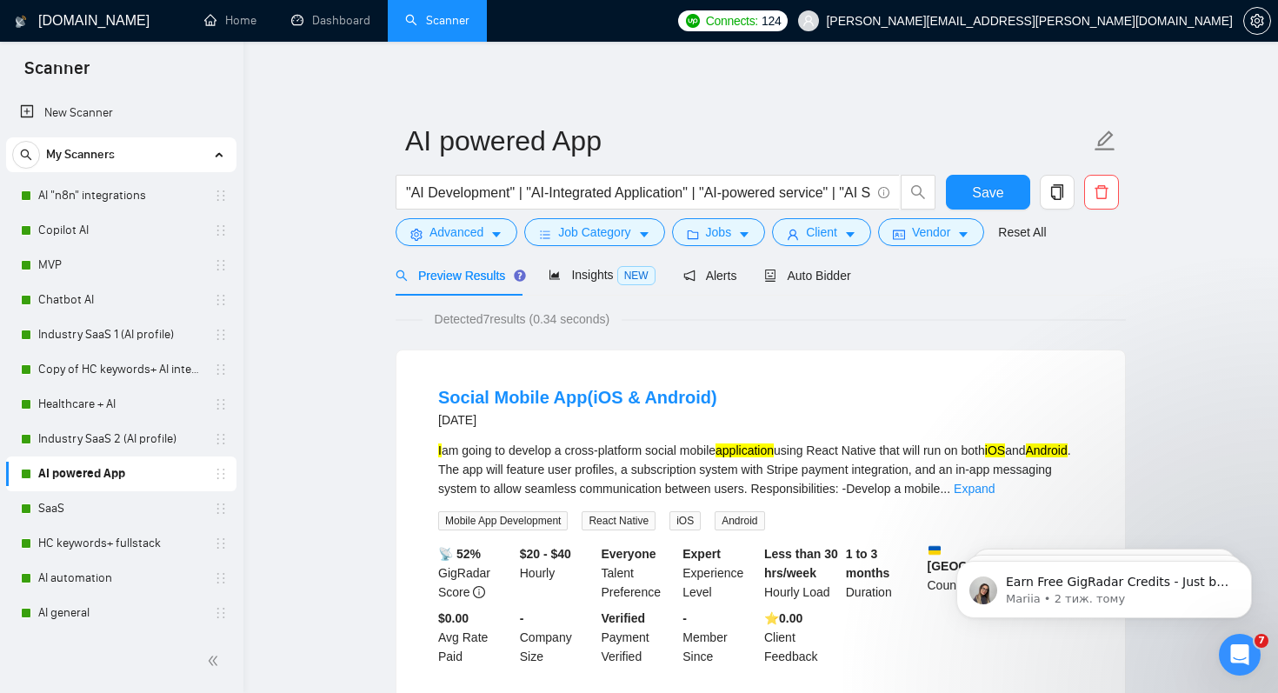
scroll to position [29, 0]
click at [1010, 196] on button "Save" at bounding box center [988, 192] width 84 height 35
click at [57, 503] on link "SaaS" at bounding box center [120, 508] width 165 height 35
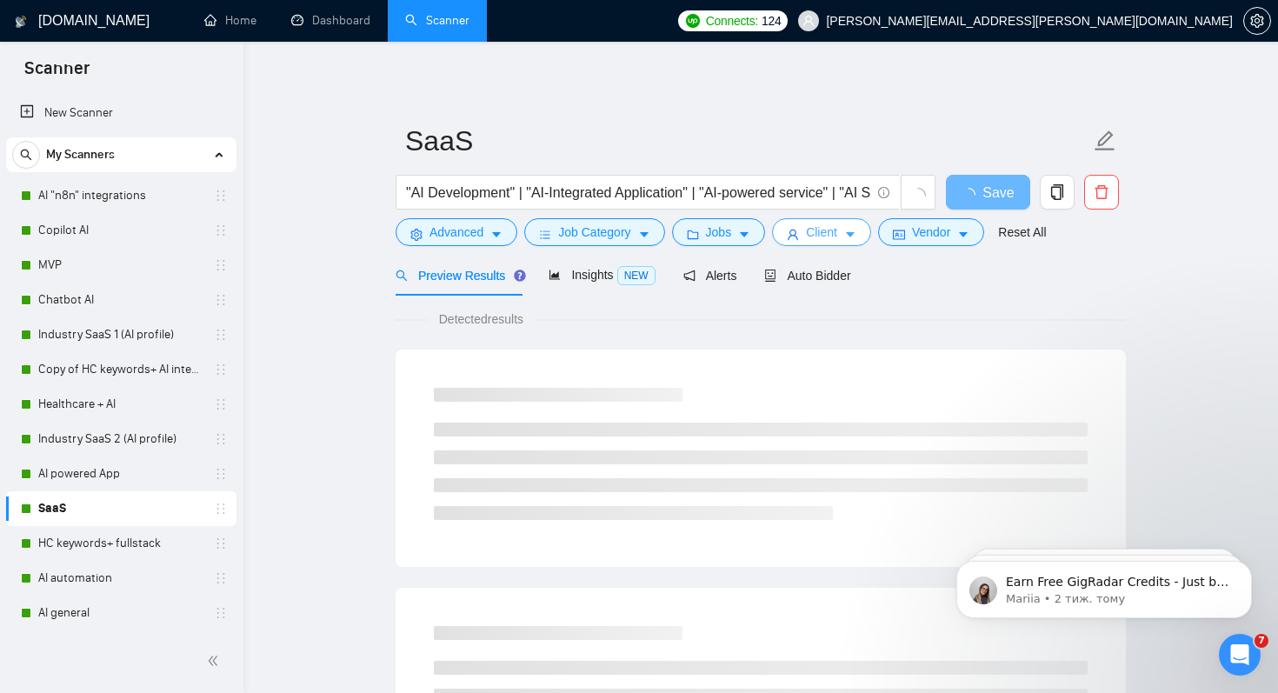
click at [808, 237] on button "Client" at bounding box center [821, 232] width 99 height 28
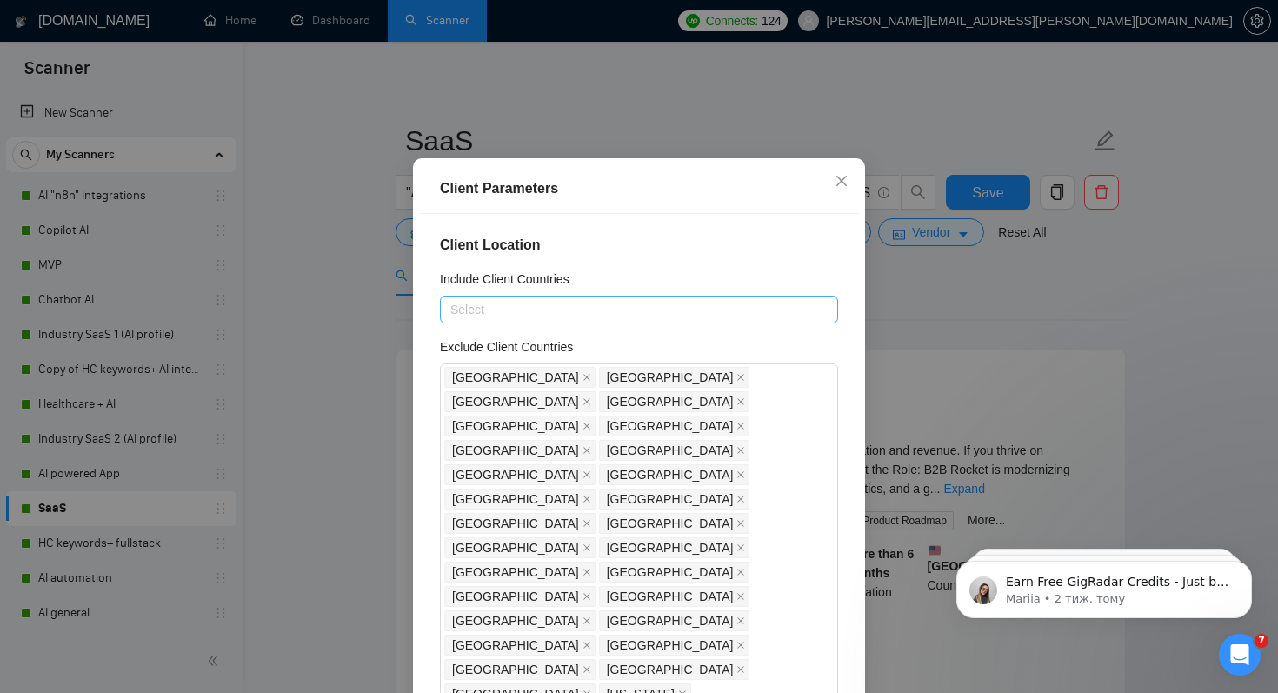
click at [650, 320] on div at bounding box center [630, 309] width 372 height 21
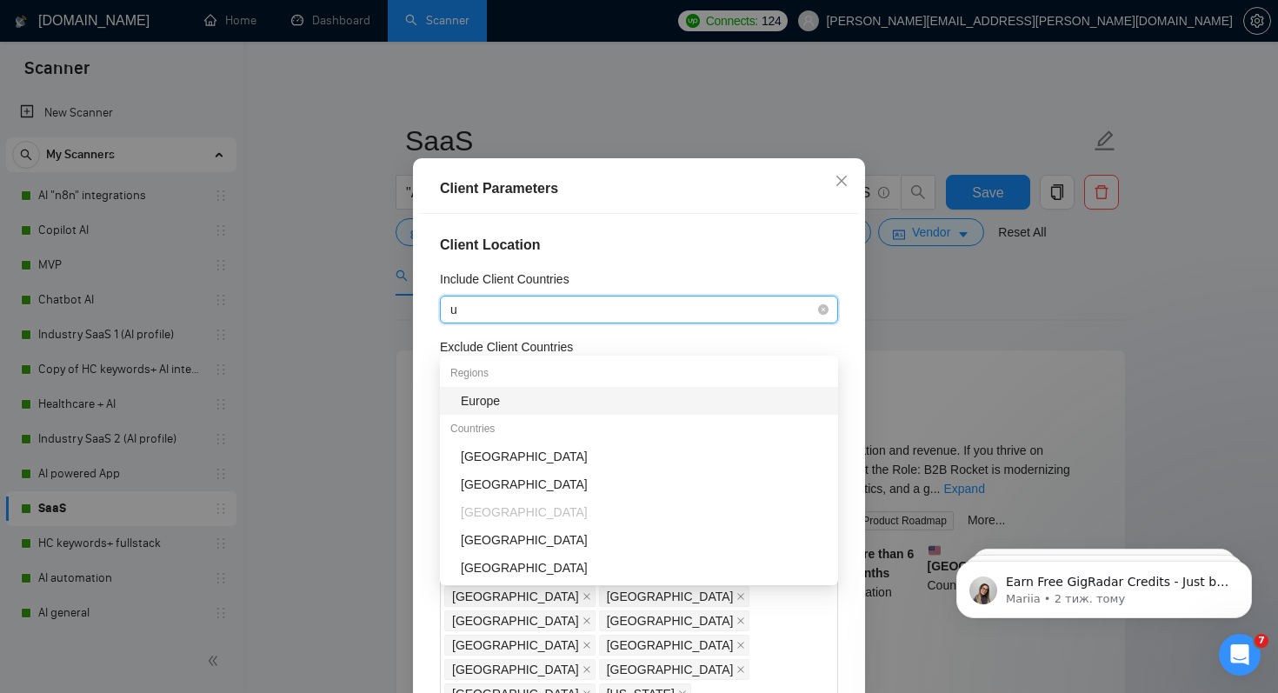
type input "uk"
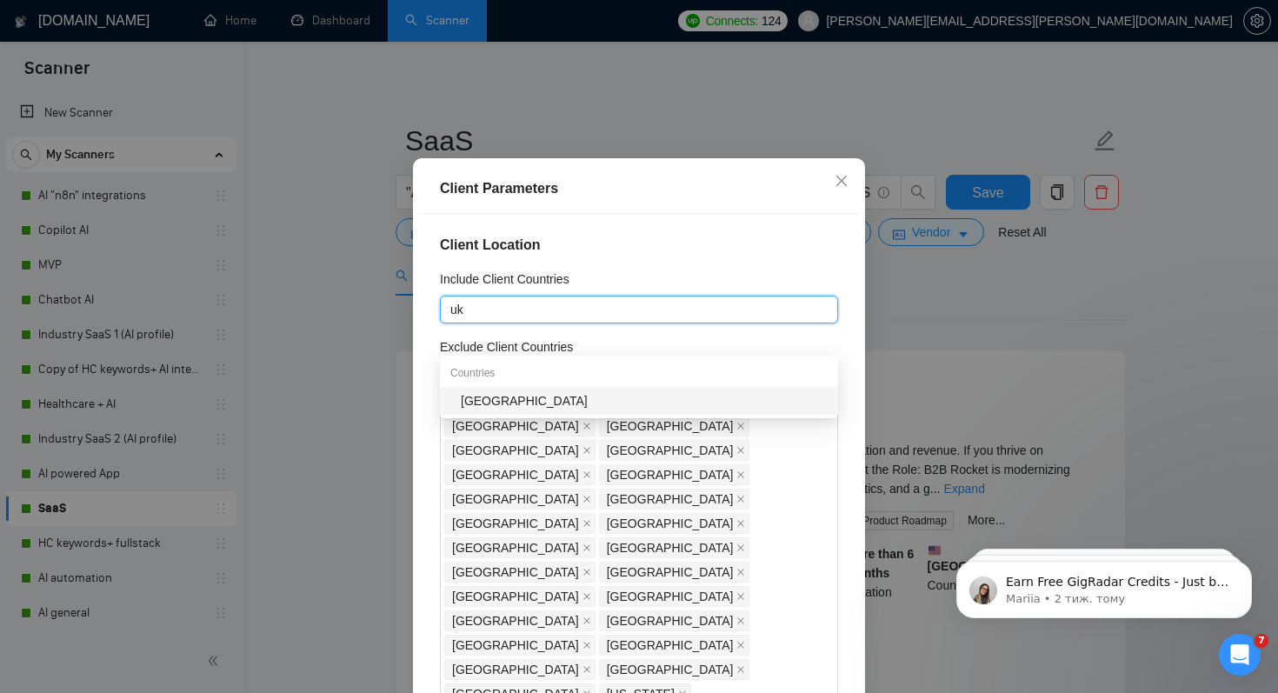
click at [537, 394] on div "[GEOGRAPHIC_DATA]" at bounding box center [644, 400] width 367 height 19
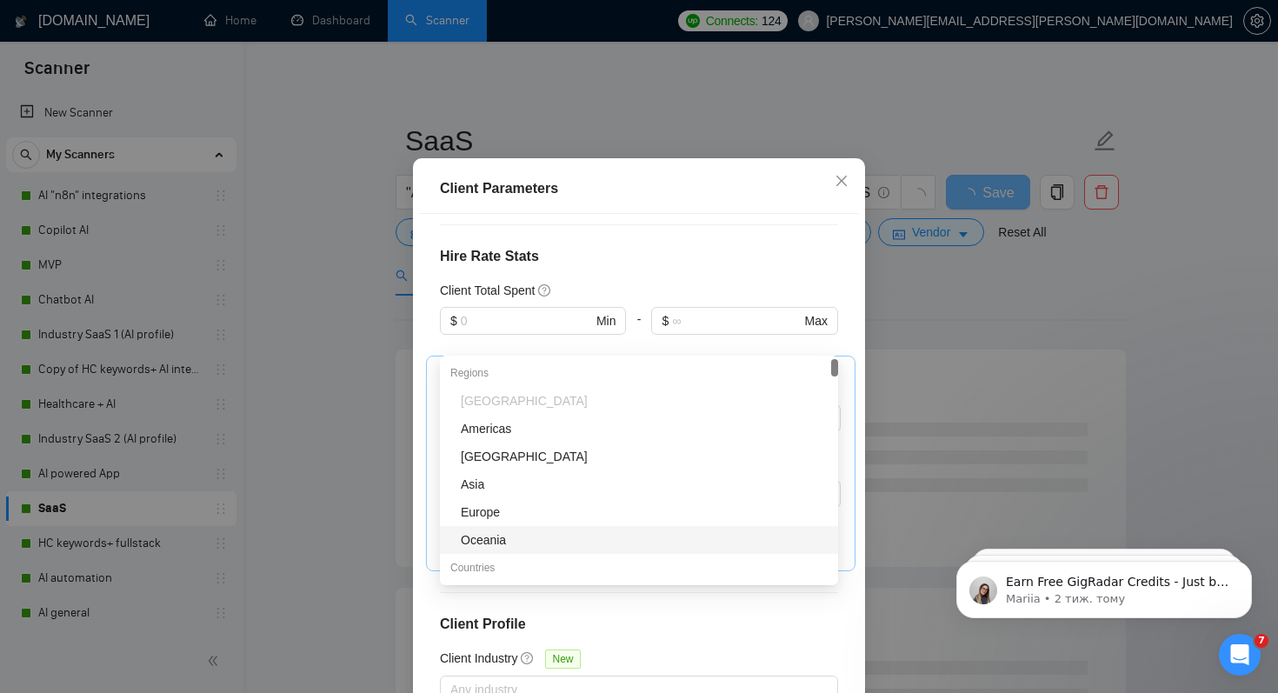
scroll to position [111, 0]
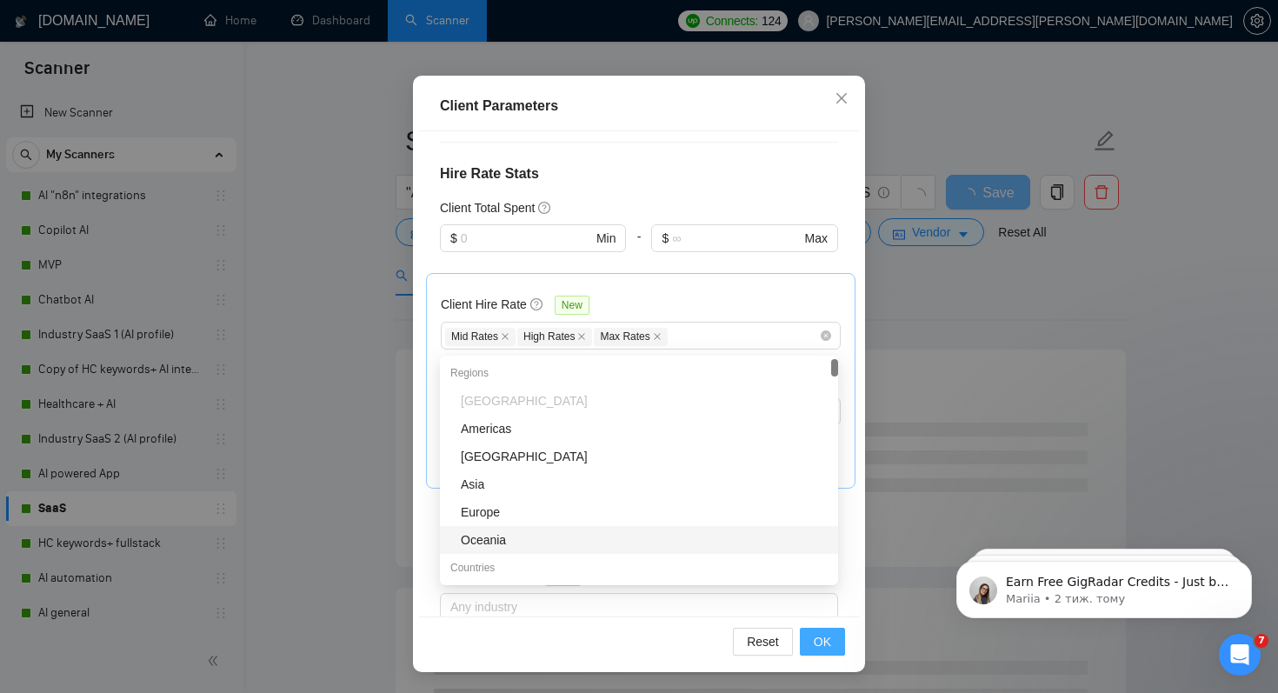
click at [829, 642] on span "OK" at bounding box center [822, 641] width 17 height 19
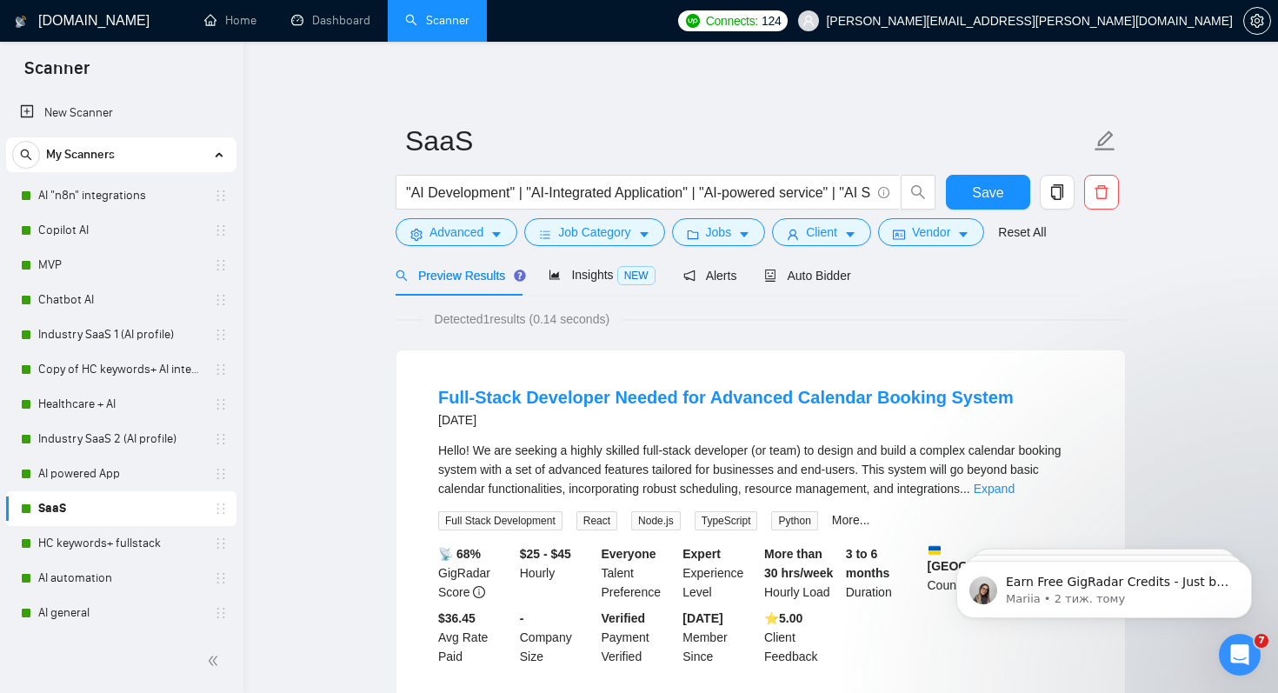
scroll to position [29, 0]
click at [118, 546] on link "HC keywords+ fullstack" at bounding box center [120, 543] width 165 height 35
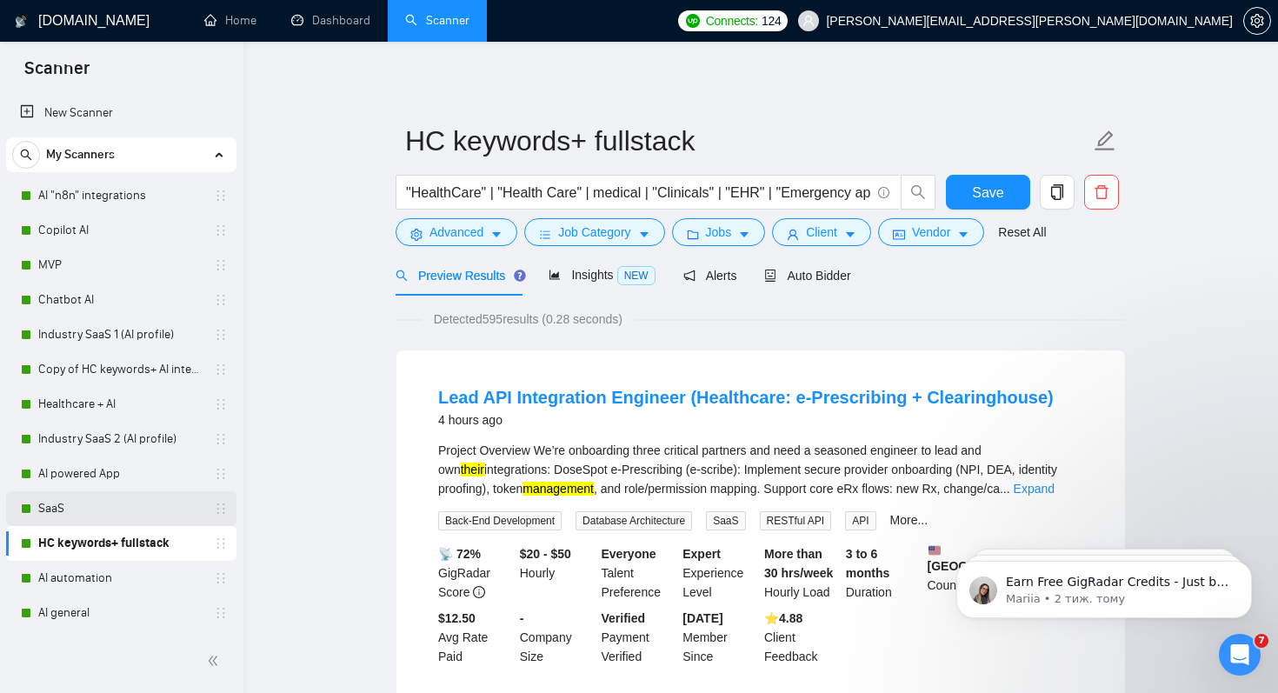
click at [101, 508] on link "SaaS" at bounding box center [120, 508] width 165 height 35
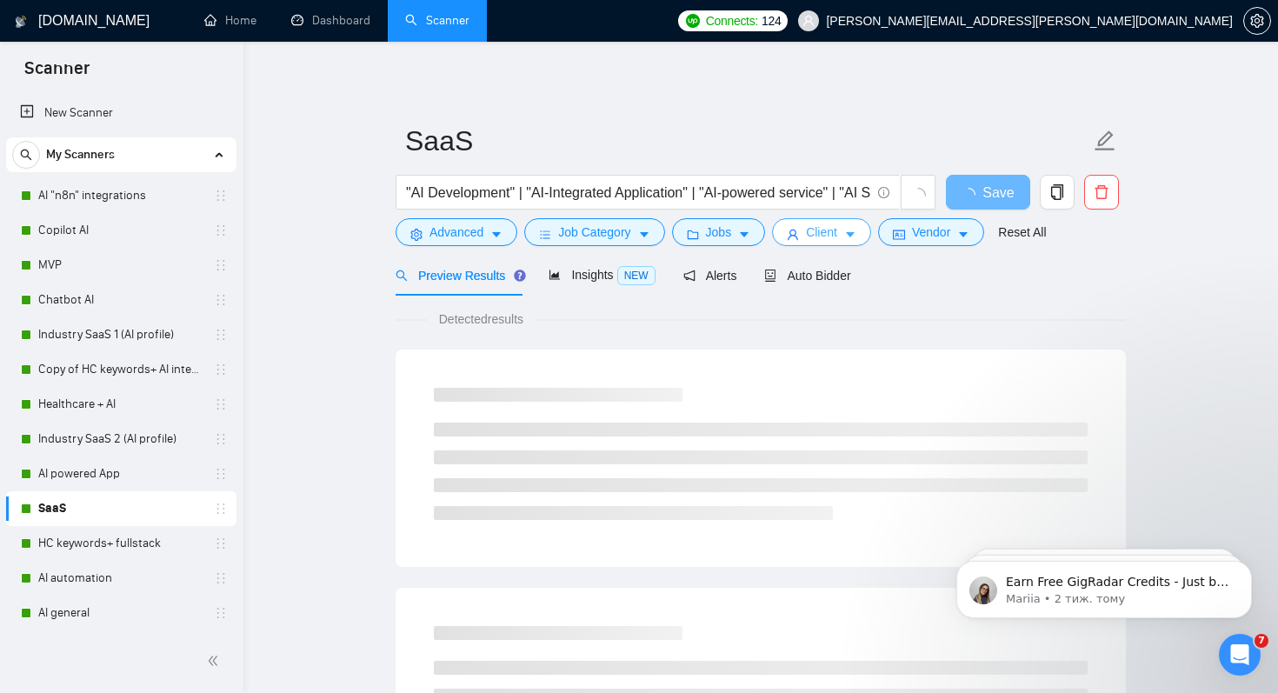
click at [856, 230] on icon "caret-down" at bounding box center [850, 235] width 12 height 12
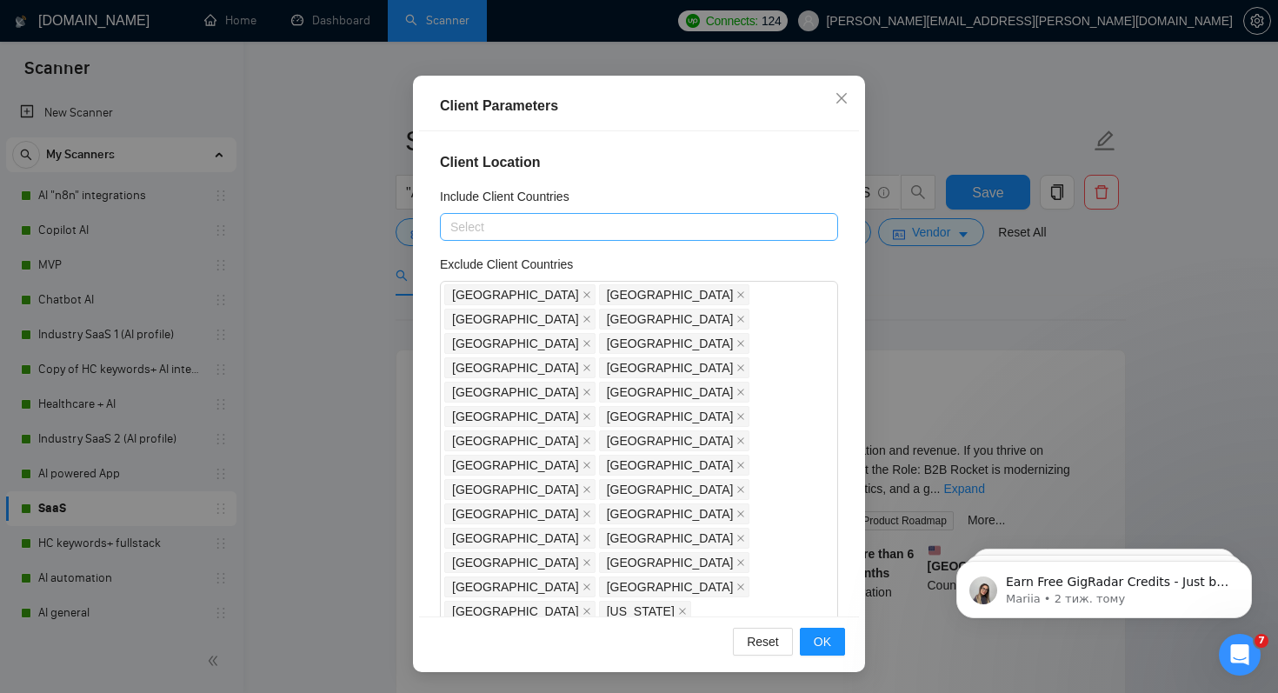
click at [562, 230] on div at bounding box center [630, 226] width 372 height 21
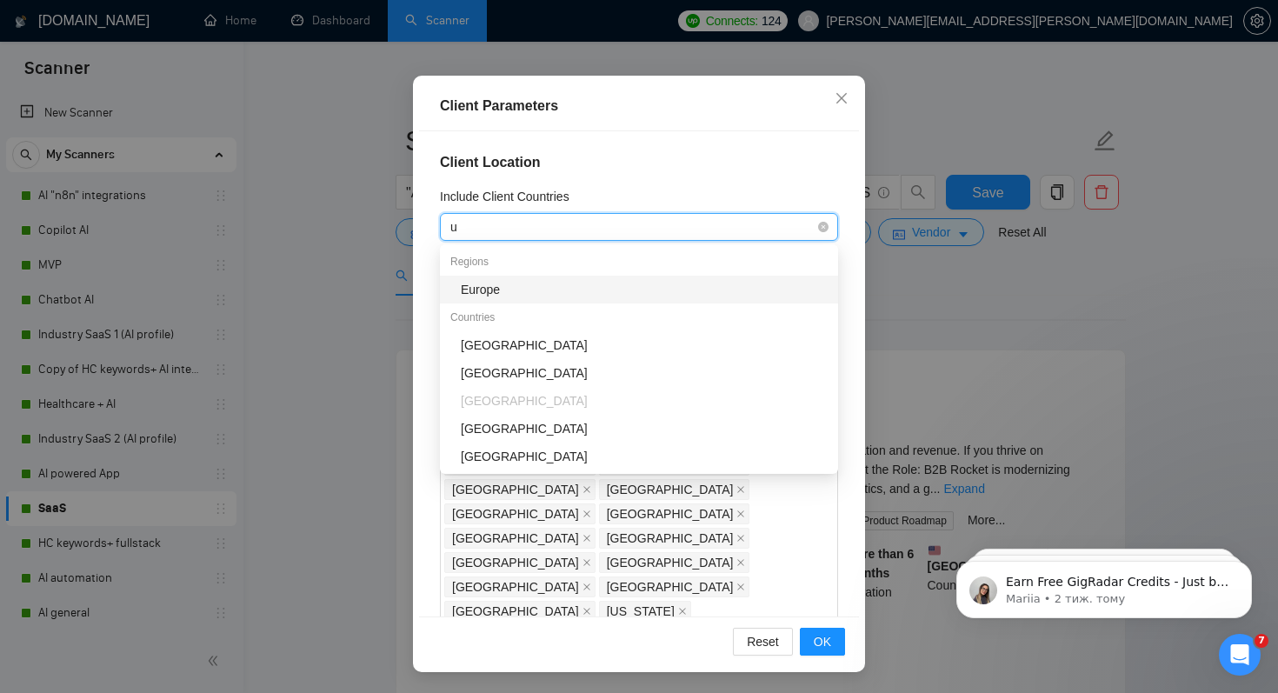
type input "uk"
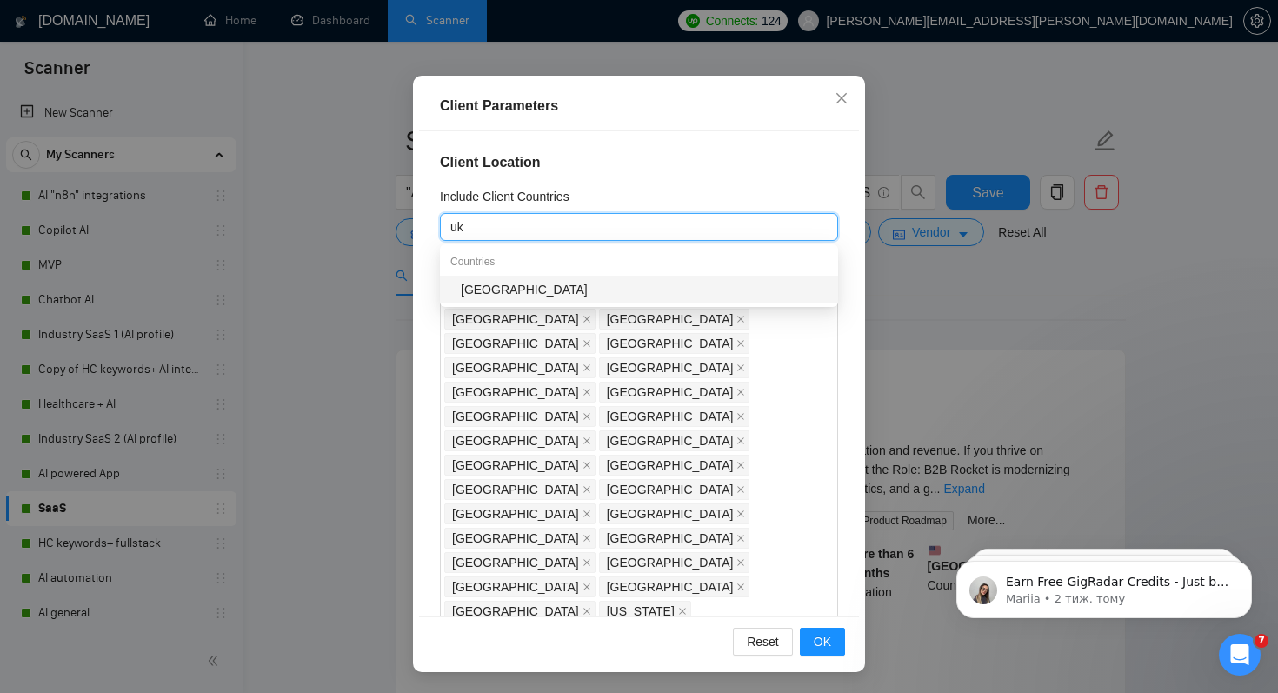
click at [480, 288] on div "[GEOGRAPHIC_DATA]" at bounding box center [644, 289] width 367 height 19
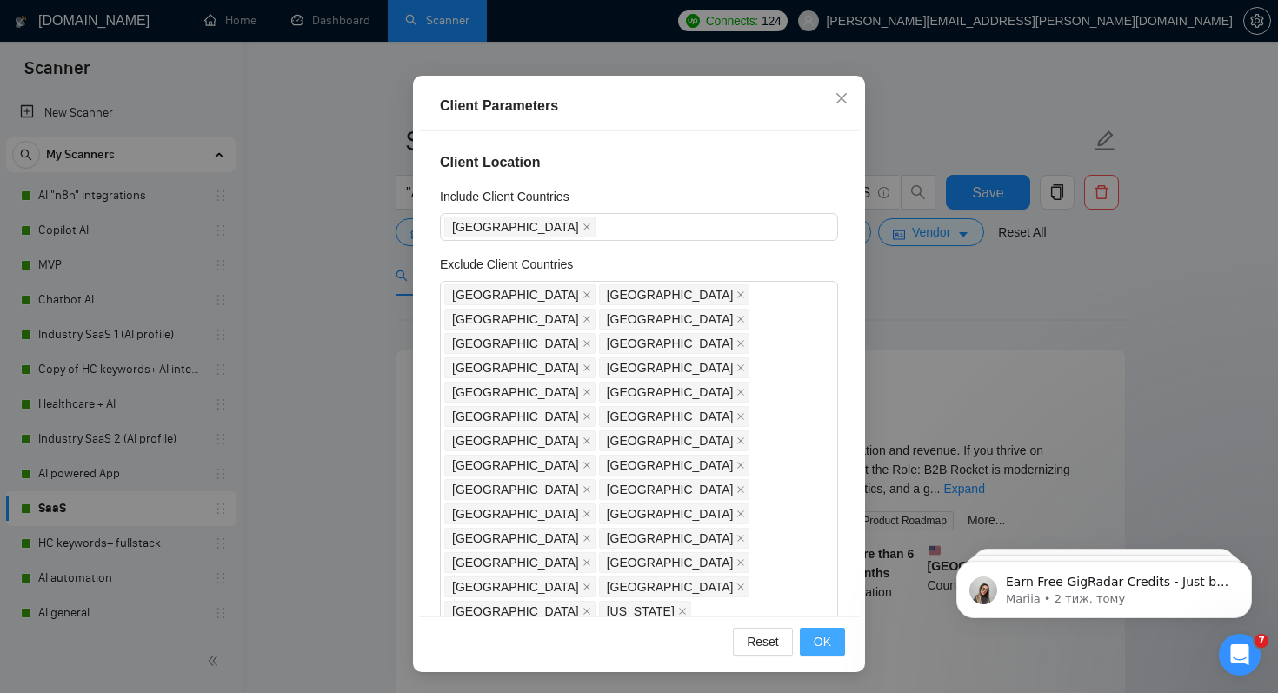
click at [822, 649] on span "OK" at bounding box center [822, 641] width 17 height 19
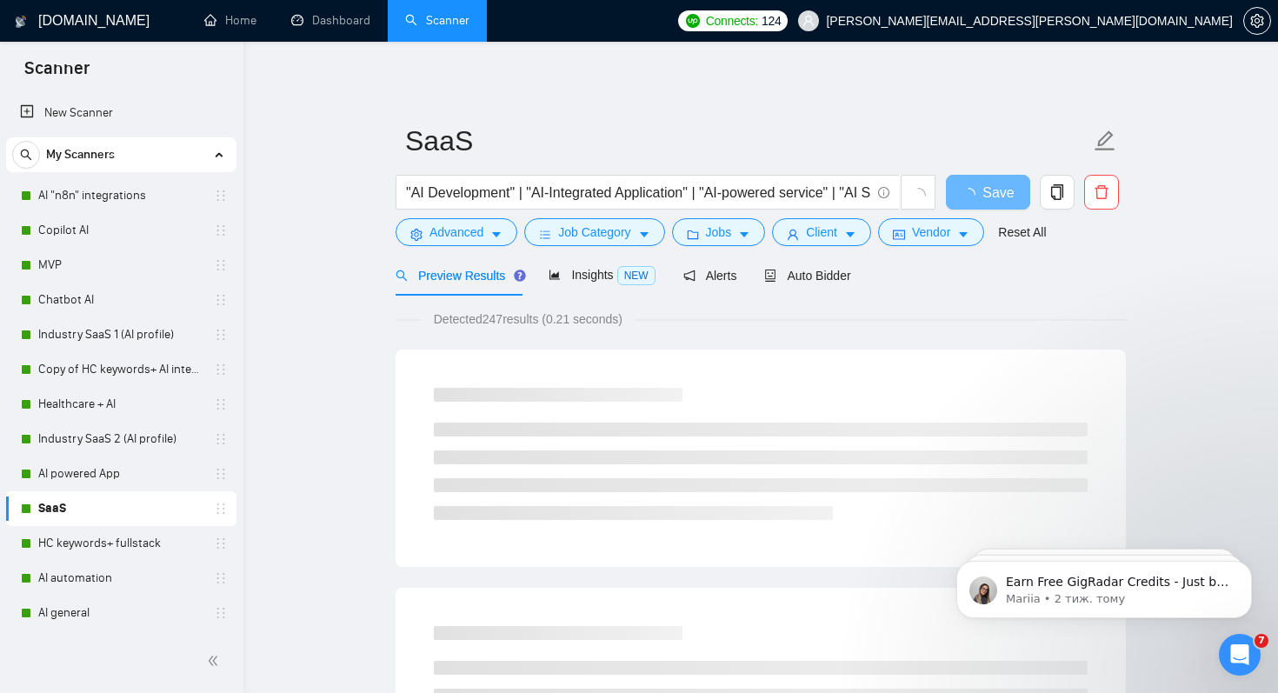
scroll to position [29, 0]
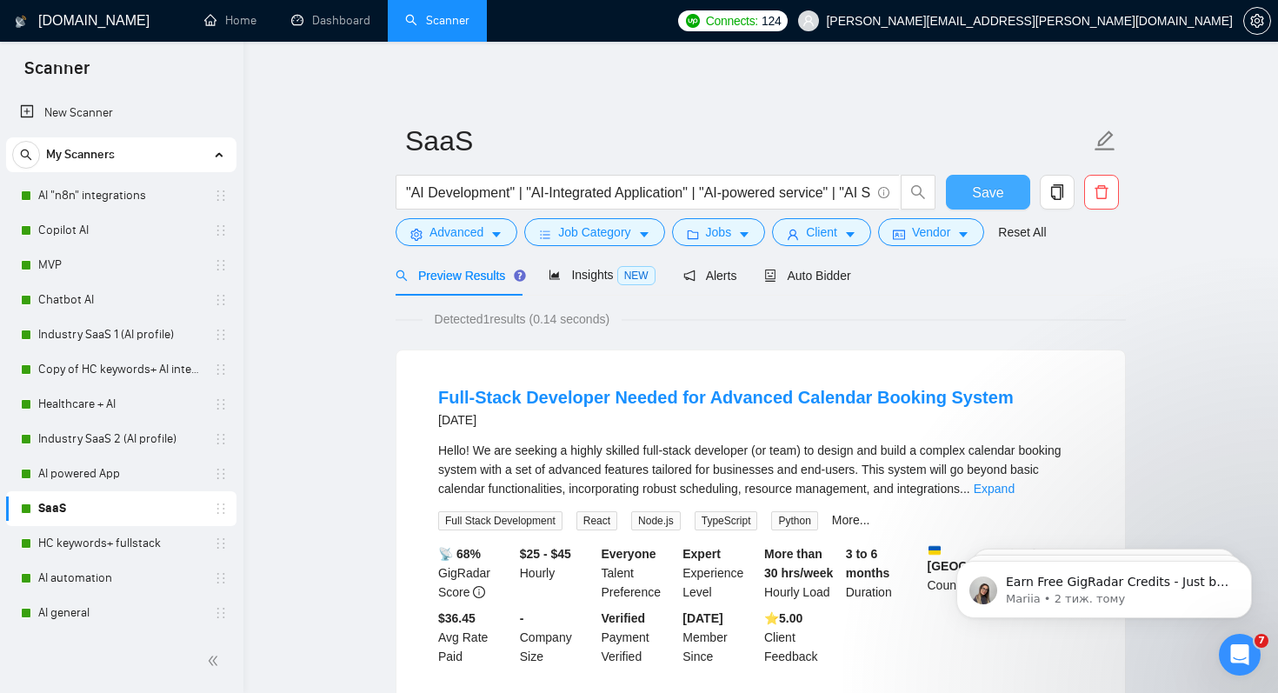
click at [976, 189] on span "Save" at bounding box center [987, 193] width 31 height 22
click at [63, 548] on link "HC keywords+ fullstack" at bounding box center [120, 543] width 165 height 35
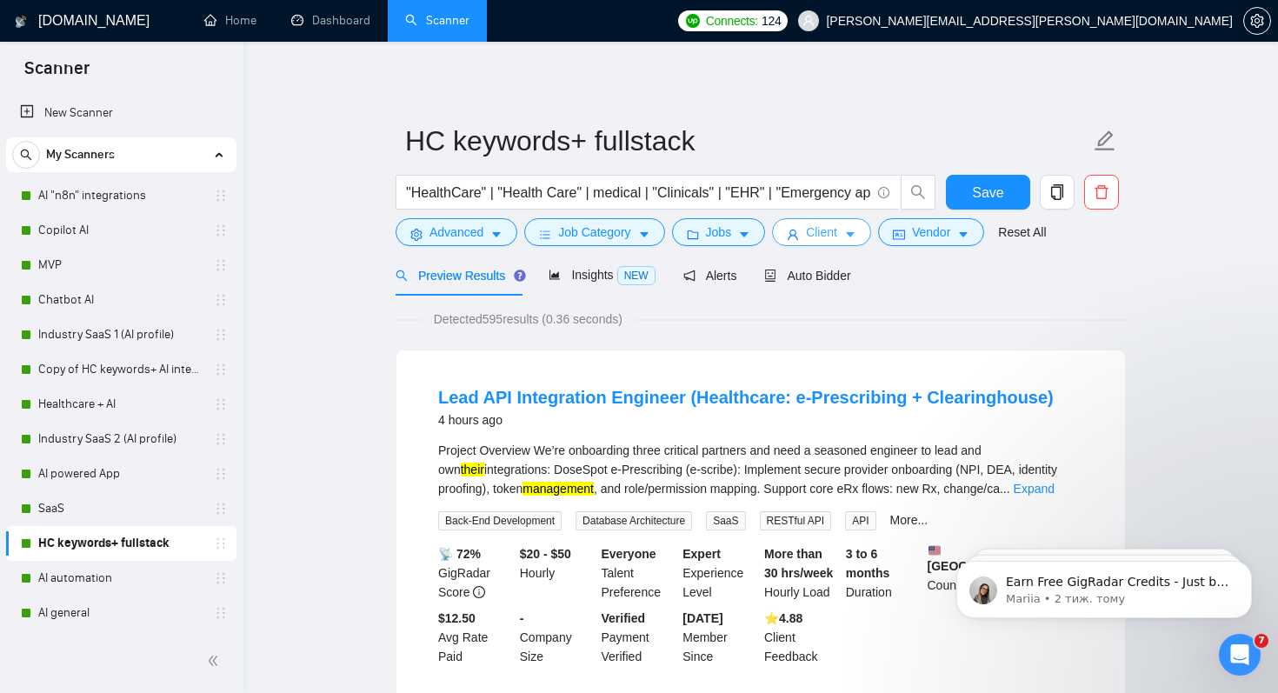
click at [829, 236] on span "Client" at bounding box center [821, 232] width 31 height 19
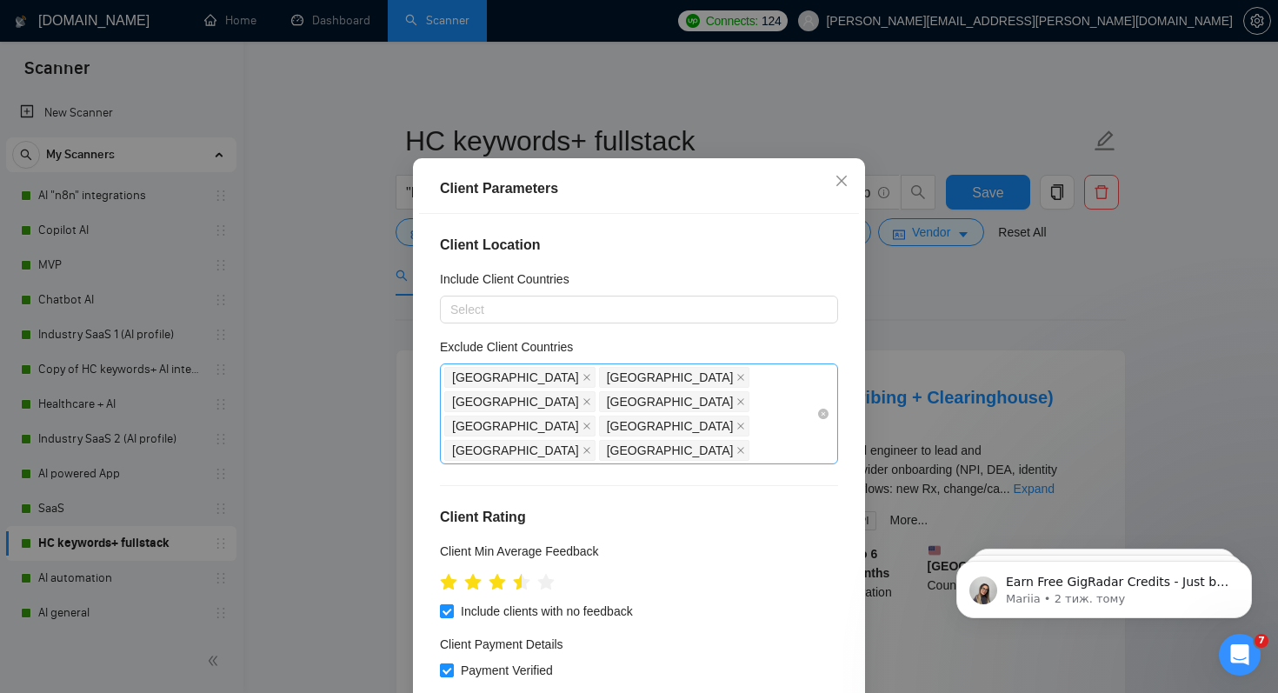
click at [680, 430] on div "[GEOGRAPHIC_DATA] [GEOGRAPHIC_DATA] [GEOGRAPHIC_DATA] [GEOGRAPHIC_DATA] [GEOGRA…" at bounding box center [630, 413] width 372 height 97
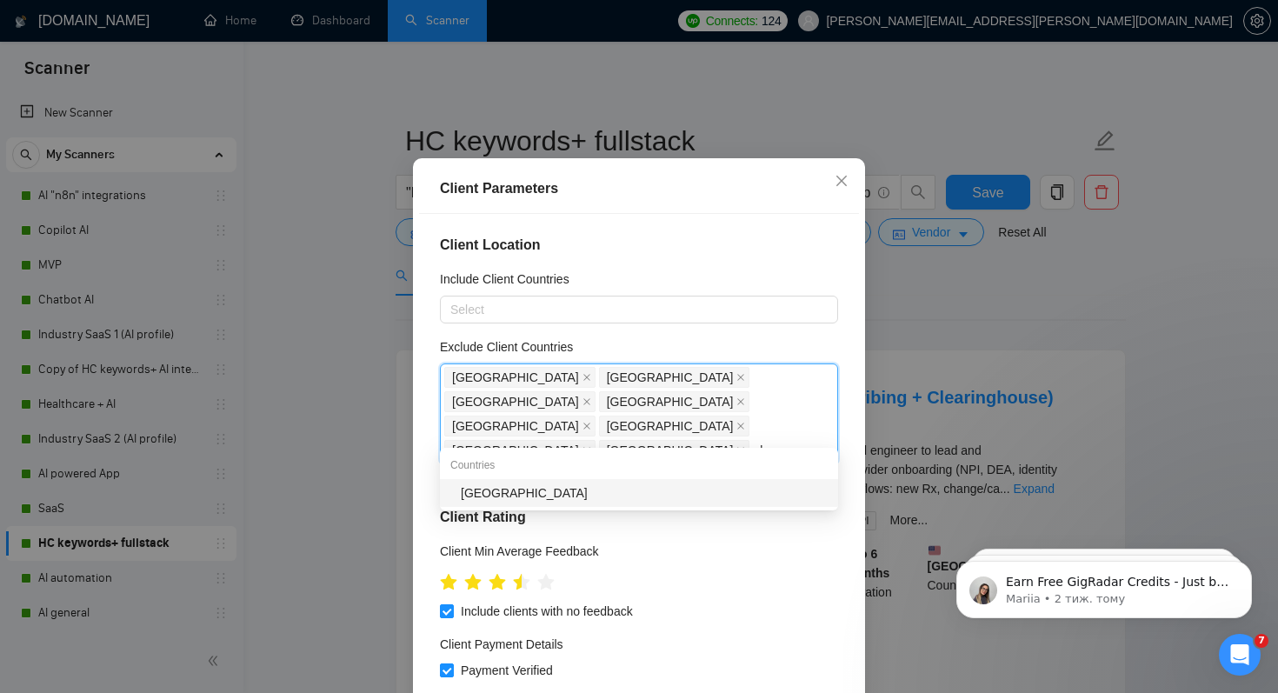
type input "u"
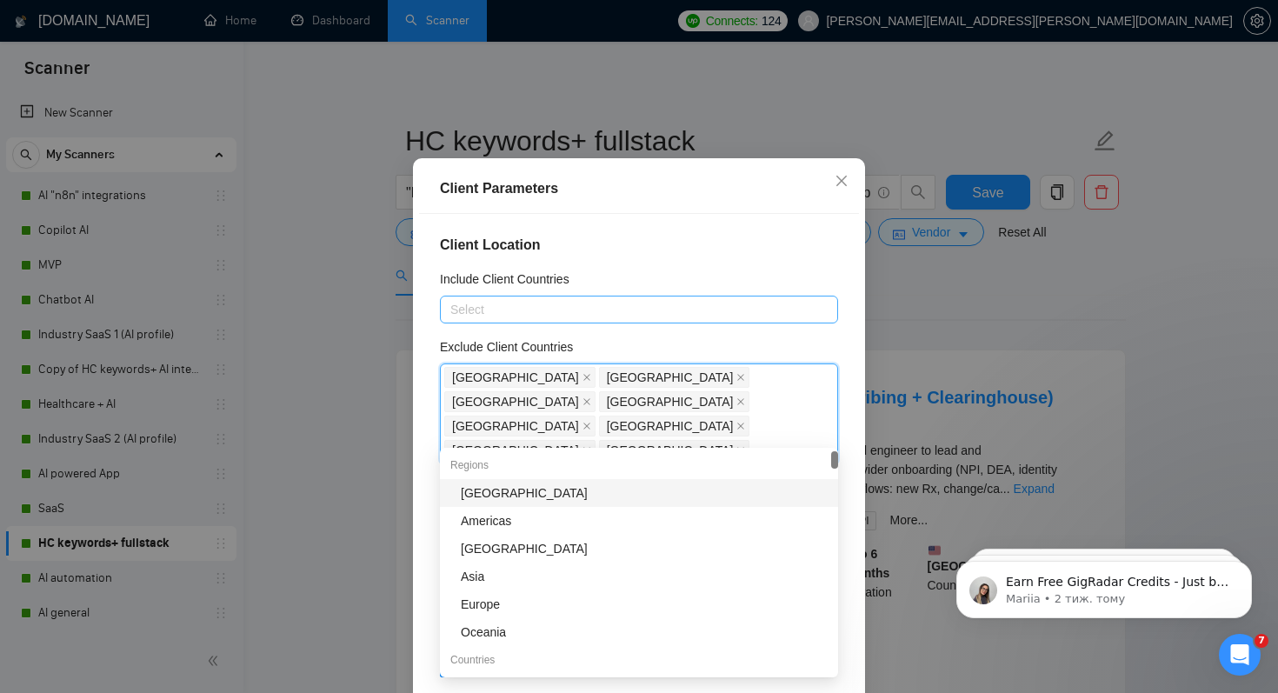
click at [511, 320] on div at bounding box center [630, 309] width 372 height 21
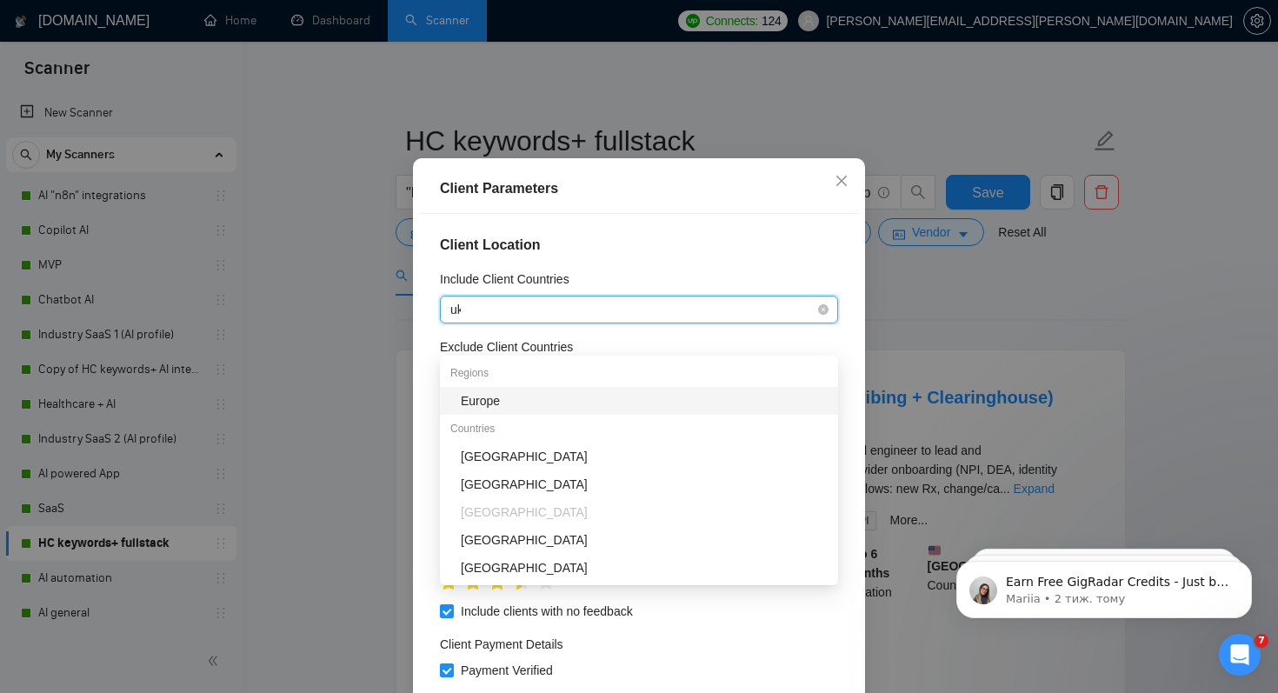
type input "ukr"
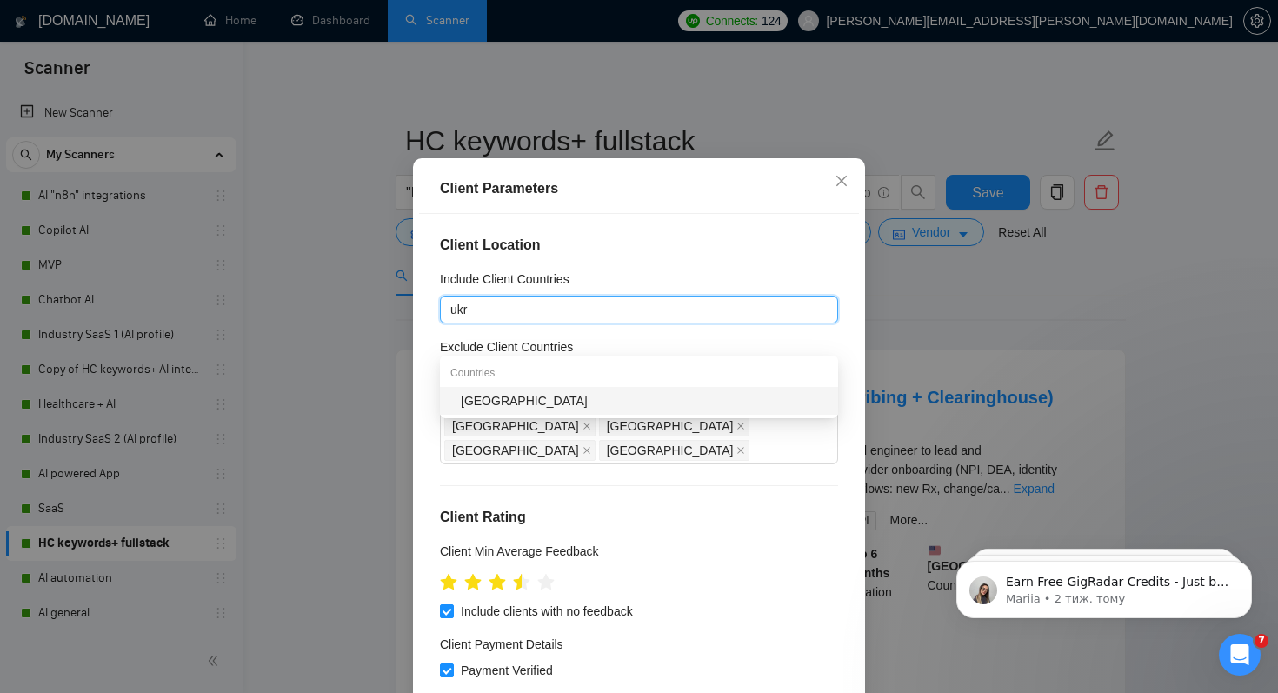
click at [478, 403] on div "[GEOGRAPHIC_DATA]" at bounding box center [644, 400] width 367 height 19
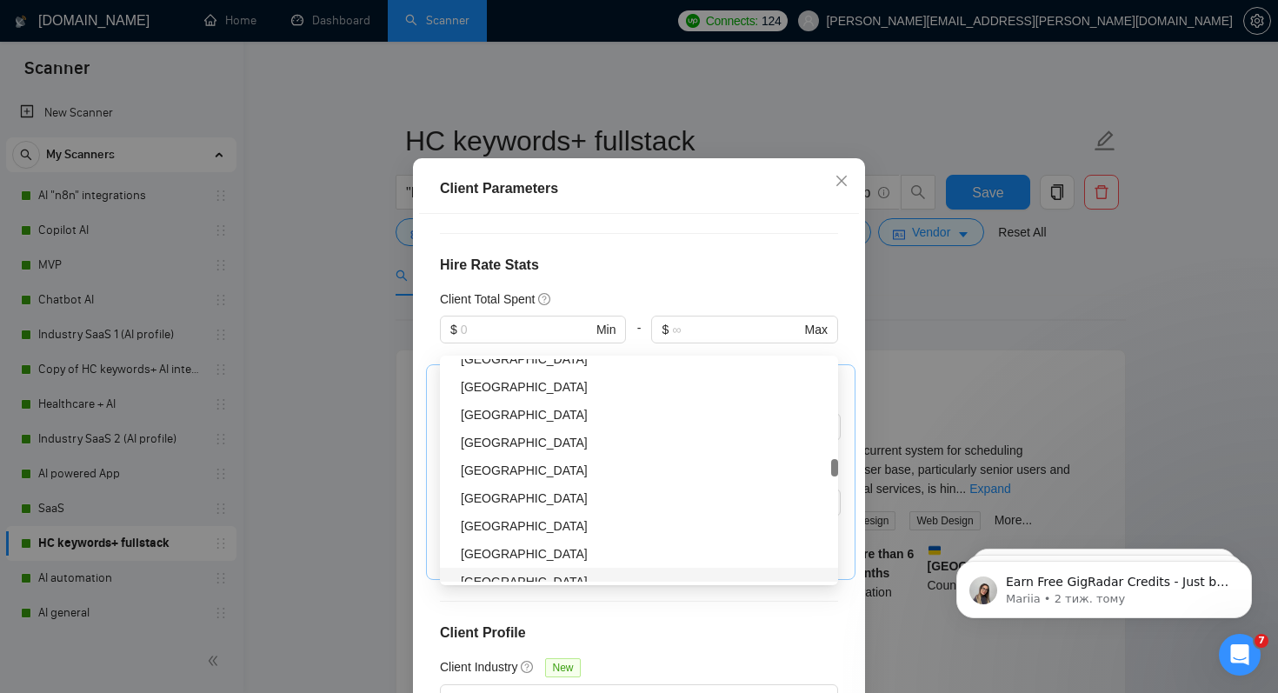
scroll to position [623, 0]
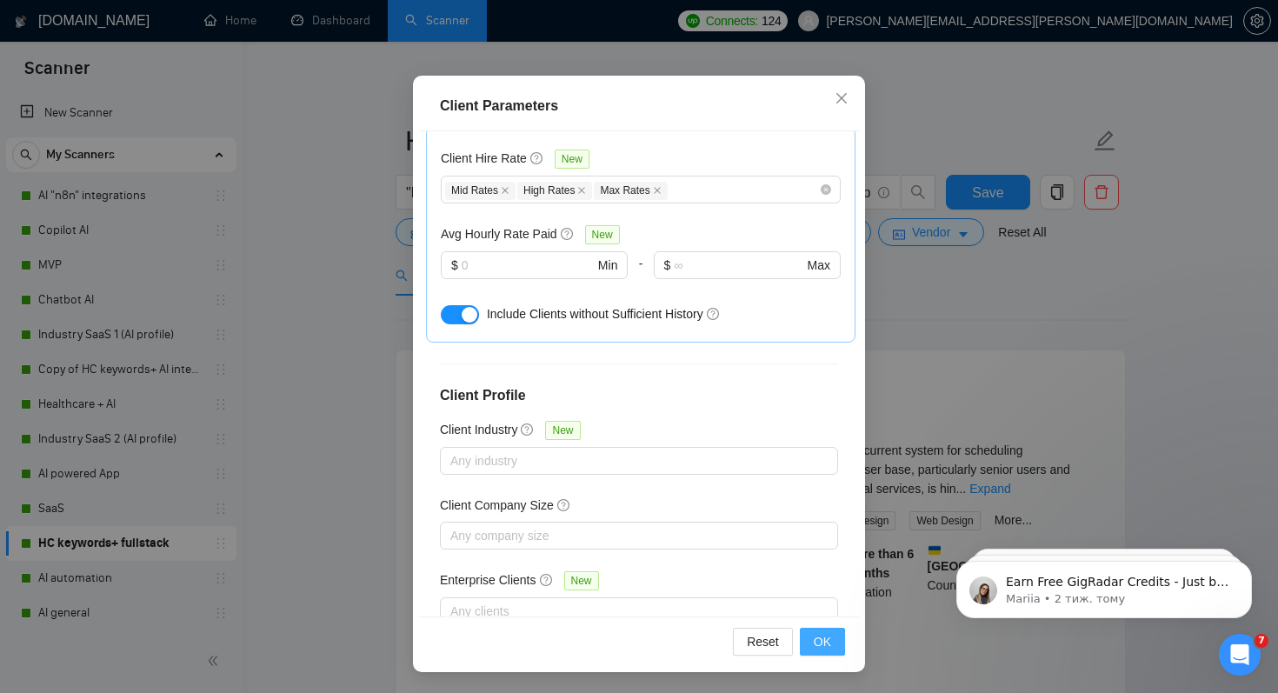
click at [822, 640] on span "OK" at bounding box center [822, 641] width 17 height 19
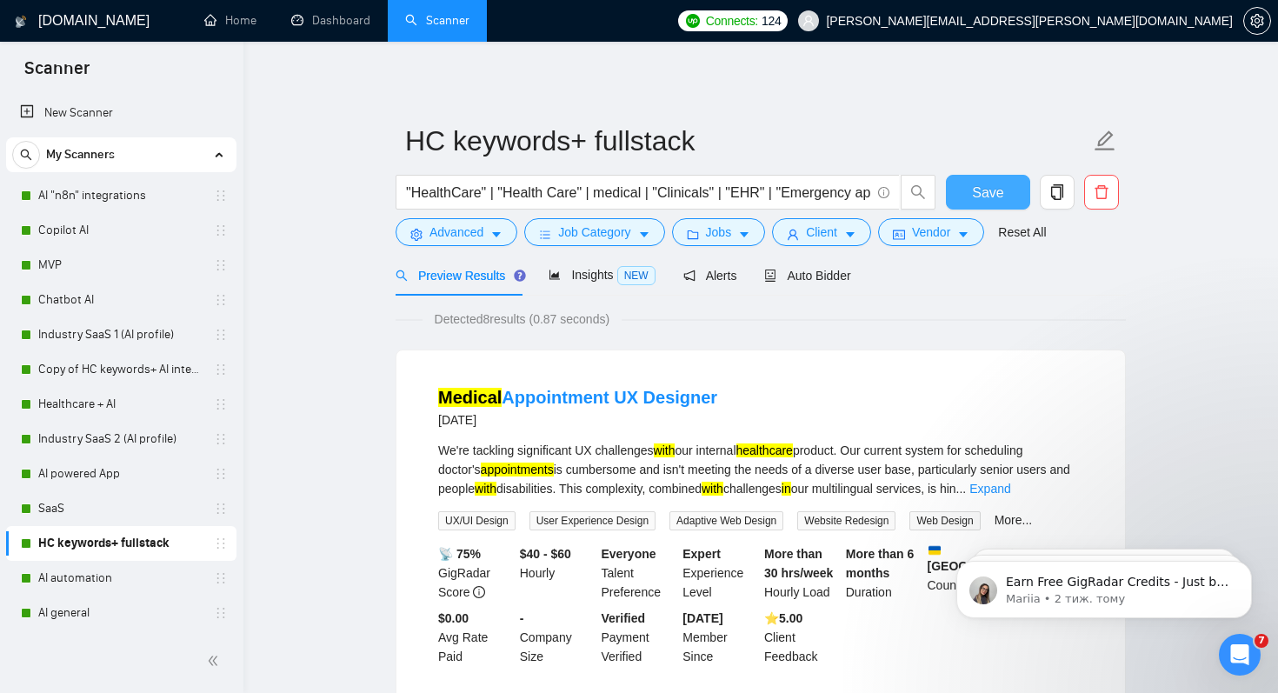
click at [1006, 190] on button "Save" at bounding box center [988, 192] width 84 height 35
click at [59, 571] on link "AI automation" at bounding box center [120, 578] width 165 height 35
